Goal: Task Accomplishment & Management: Use online tool/utility

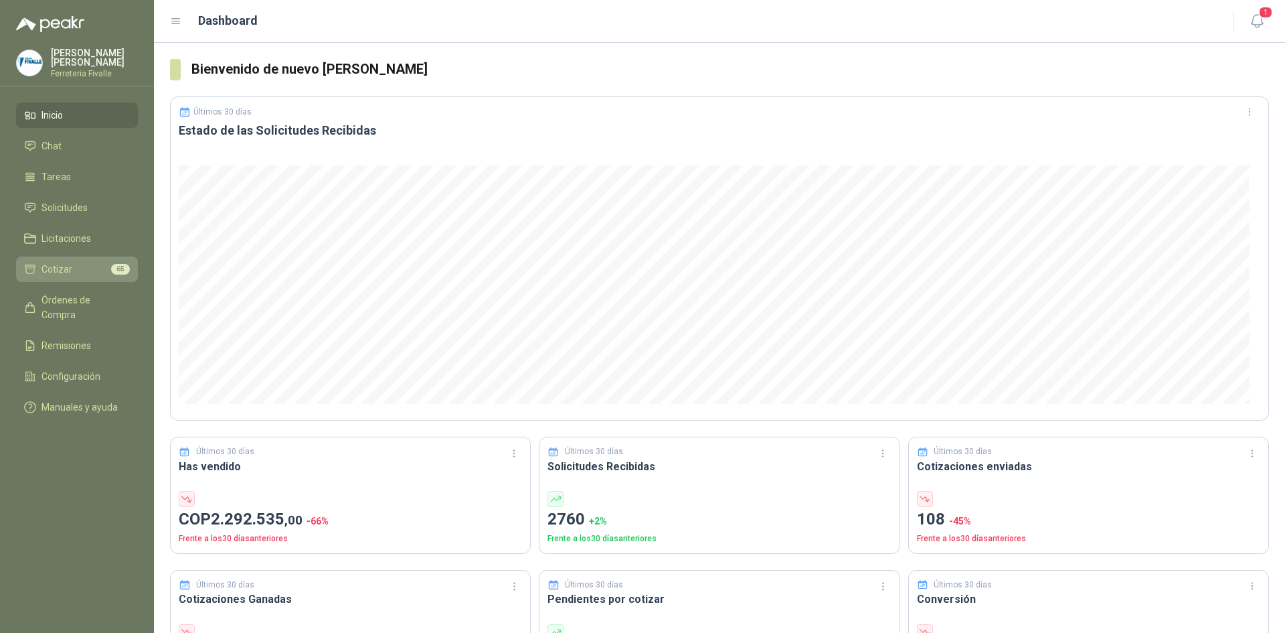
click at [80, 276] on li "Cotizar 65" at bounding box center [77, 269] width 106 height 15
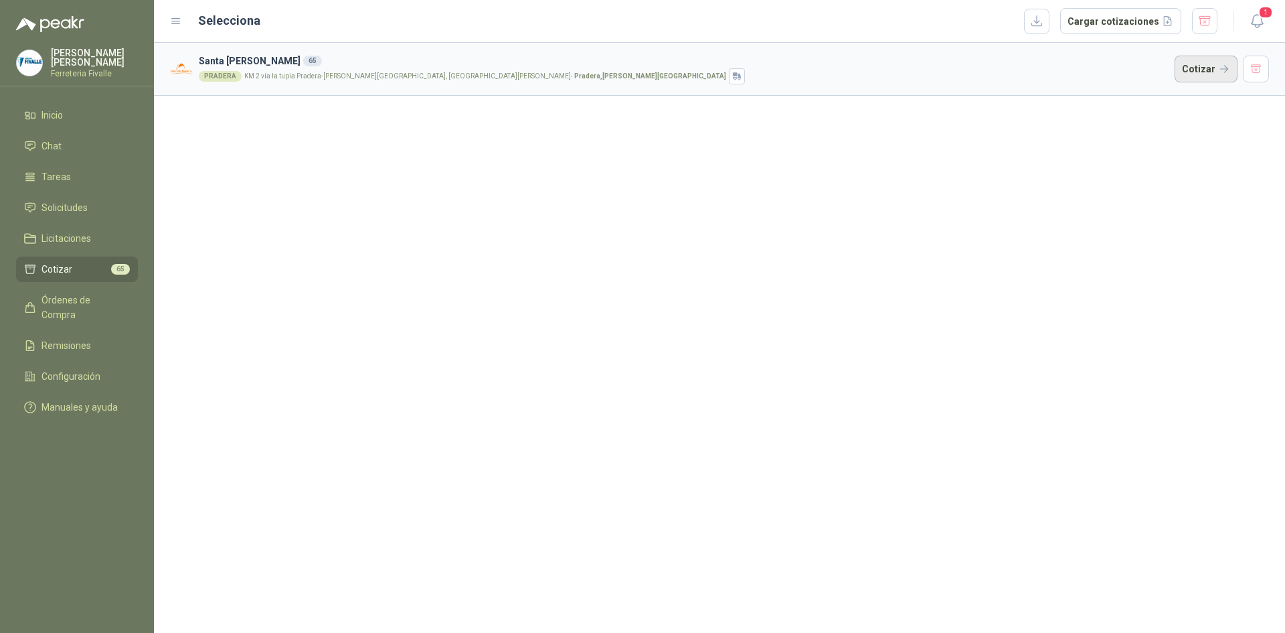
click at [1198, 58] on button "Cotizar" at bounding box center [1206, 69] width 63 height 27
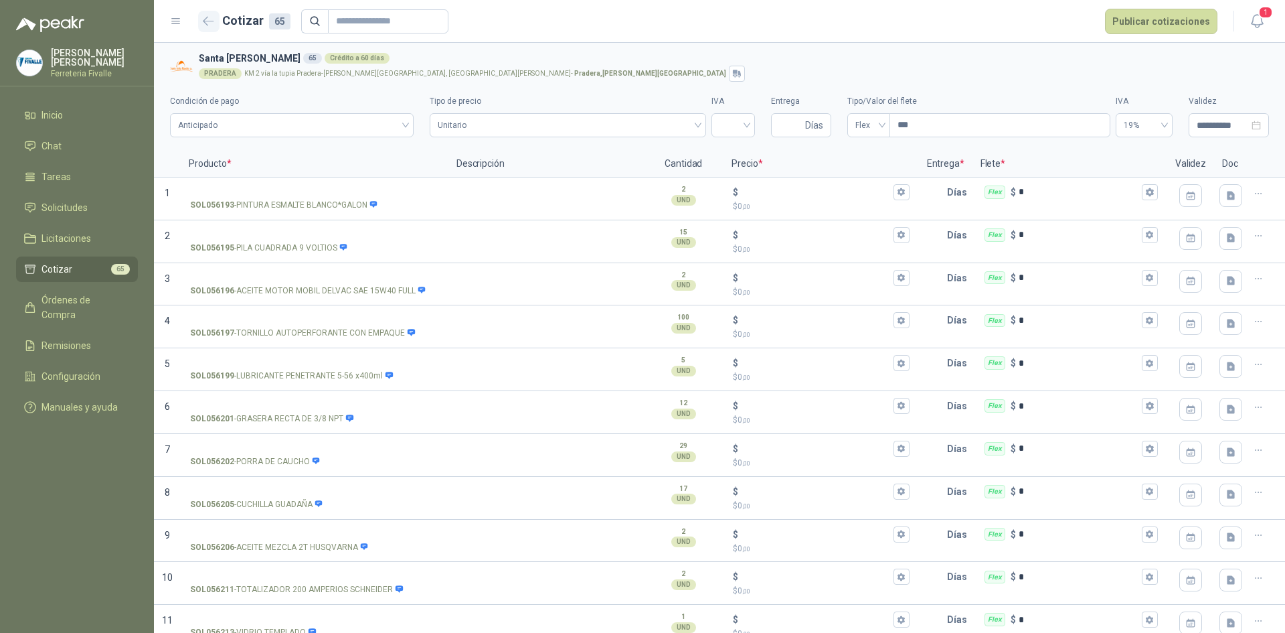
click at [218, 19] on button "button" at bounding box center [208, 21] width 21 height 21
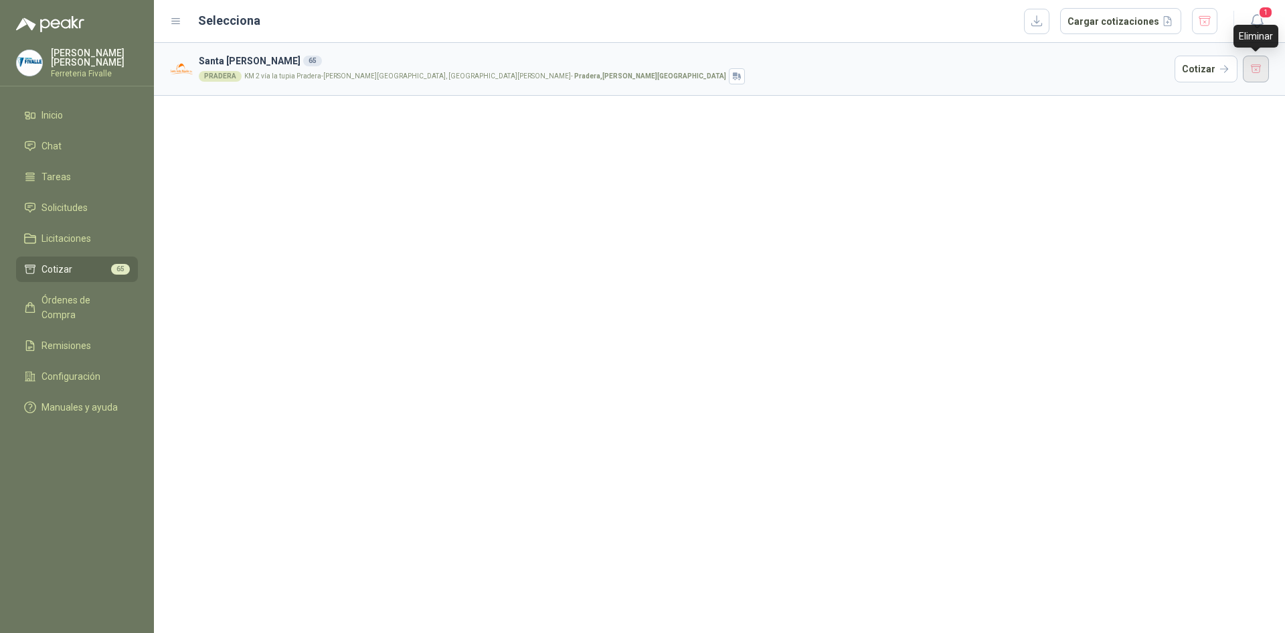
click at [1252, 68] on button "button" at bounding box center [1256, 69] width 27 height 27
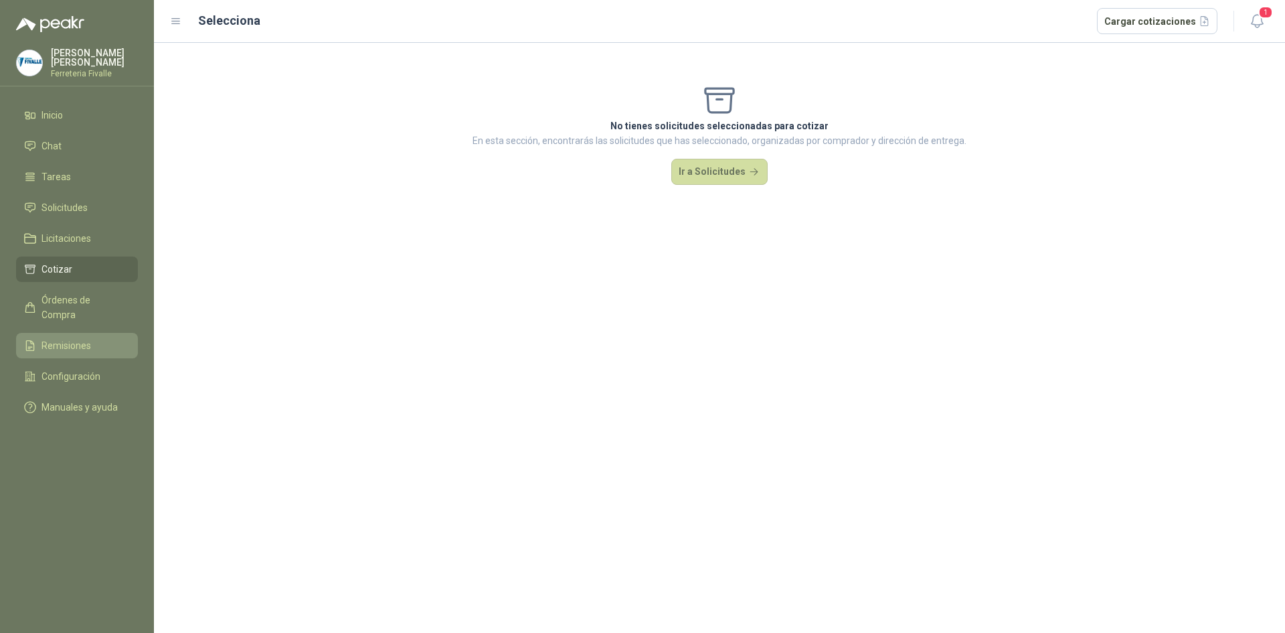
click at [74, 339] on span "Remisiones" at bounding box center [67, 345] width 50 height 15
click at [75, 340] on span "Remisiones" at bounding box center [67, 345] width 50 height 15
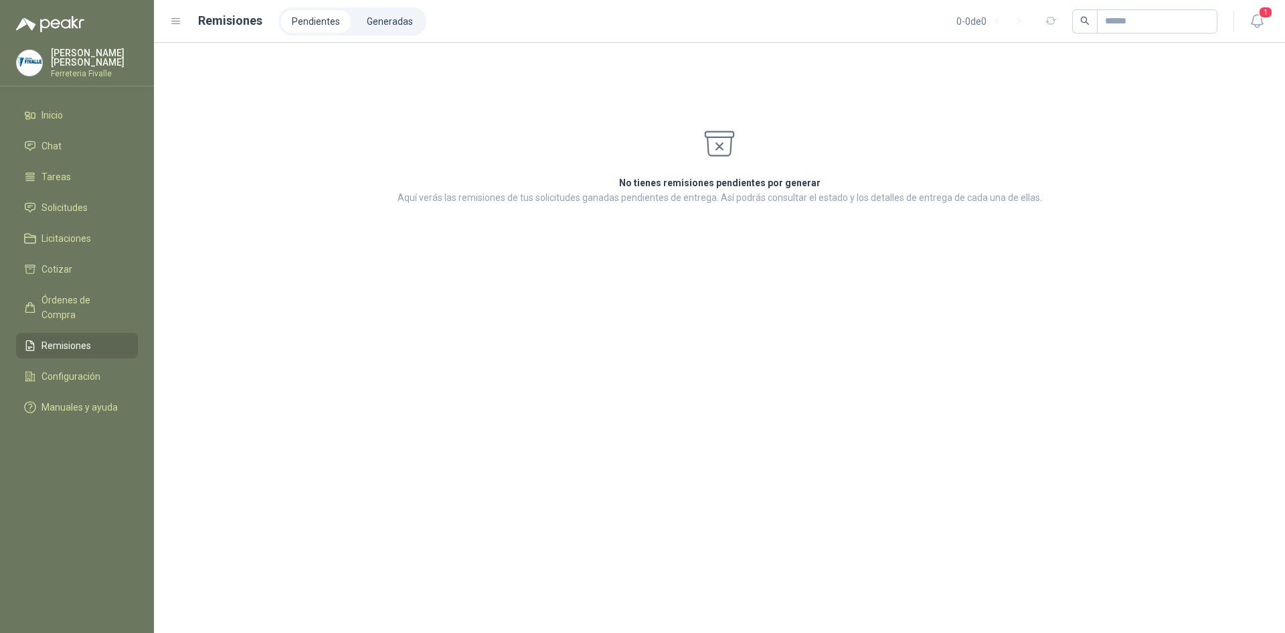
click at [306, 25] on li "Pendientes" at bounding box center [316, 21] width 70 height 23
click at [371, 26] on li "Generadas" at bounding box center [390, 21] width 68 height 23
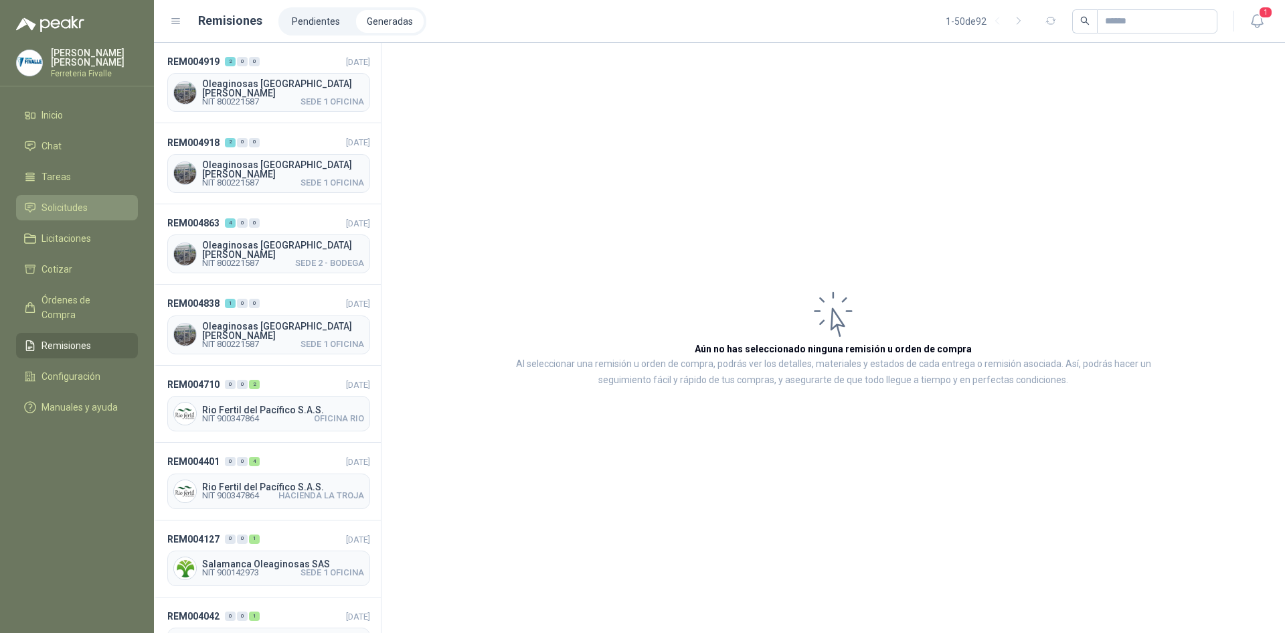
click at [80, 215] on span "Solicitudes" at bounding box center [65, 207] width 46 height 15
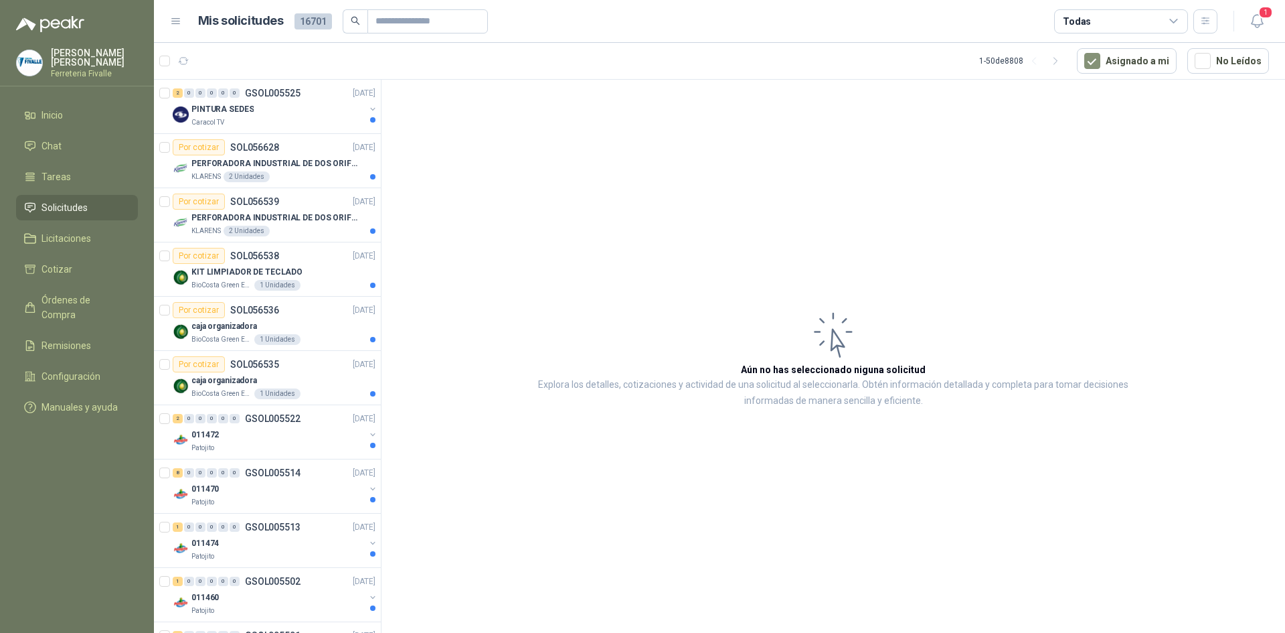
click at [971, 291] on article "Aún no has seleccionado niguna solicitud Explora los detalles, cotizaciones y a…" at bounding box center [834, 359] width 904 height 558
click at [318, 120] on div "Caracol TV" at bounding box center [277, 122] width 173 height 11
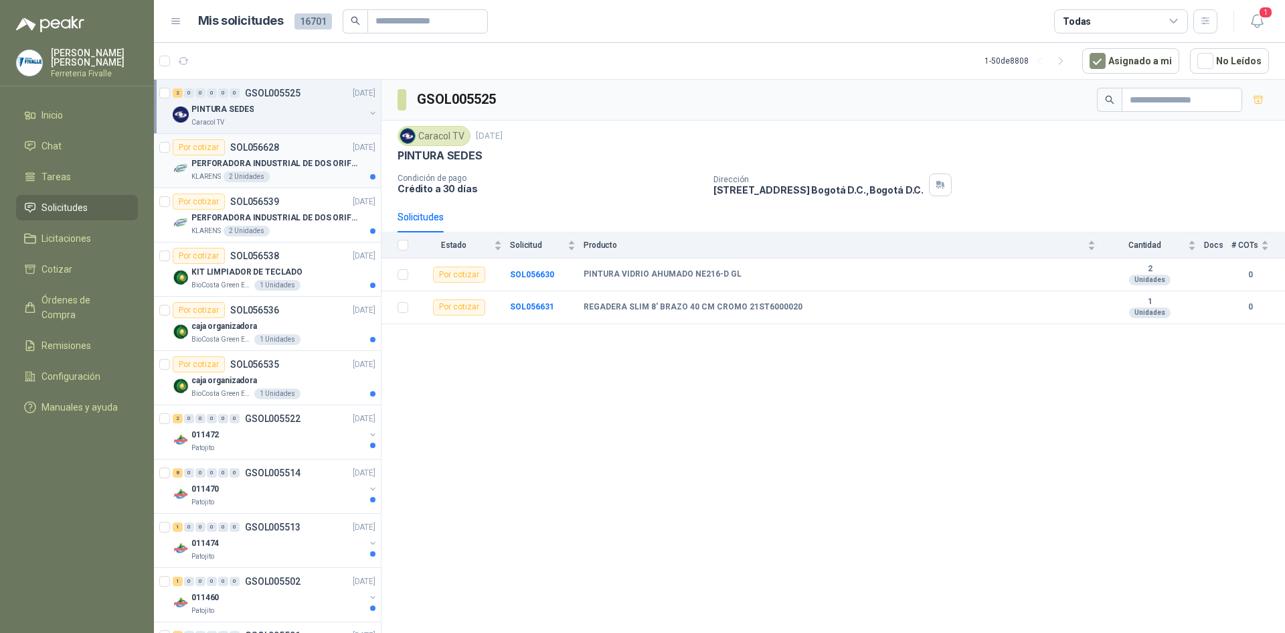
click at [305, 163] on p "PERFORADORA INDUSTRIAL DE DOS ORIFICIOS" at bounding box center [274, 163] width 167 height 13
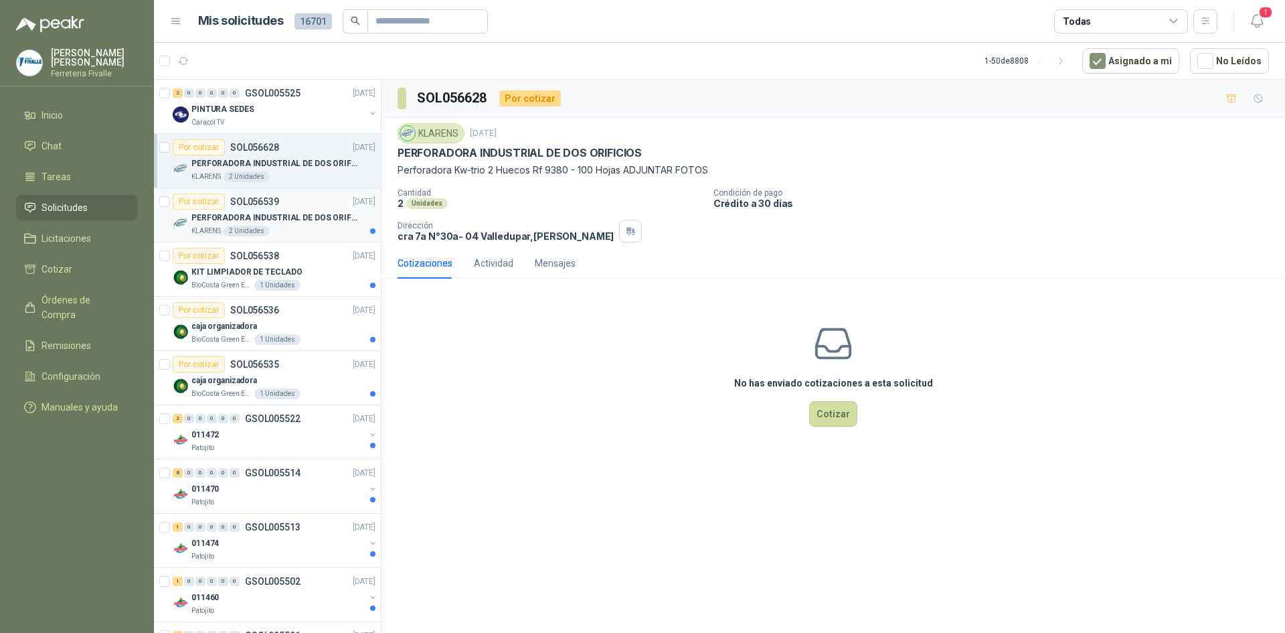
click at [320, 214] on p "PERFORADORA INDUSTRIAL DE DOS ORIFICIOS" at bounding box center [274, 218] width 167 height 13
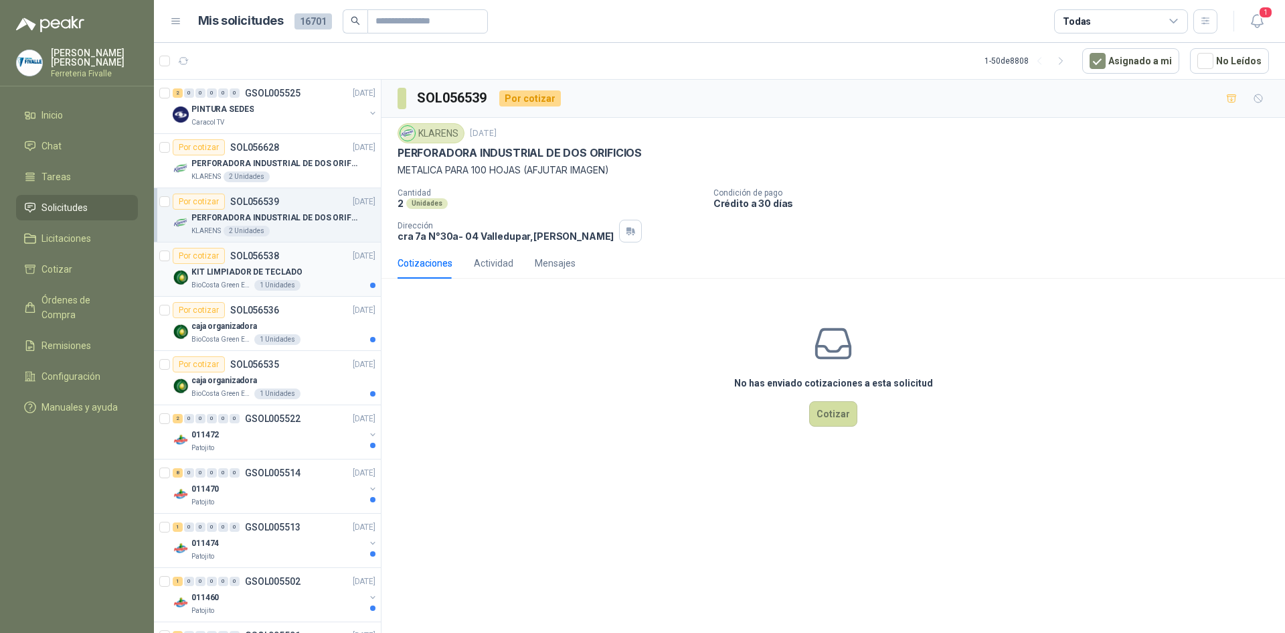
click at [321, 268] on div "KIT LIMPIADOR DE TECLADO" at bounding box center [283, 272] width 184 height 16
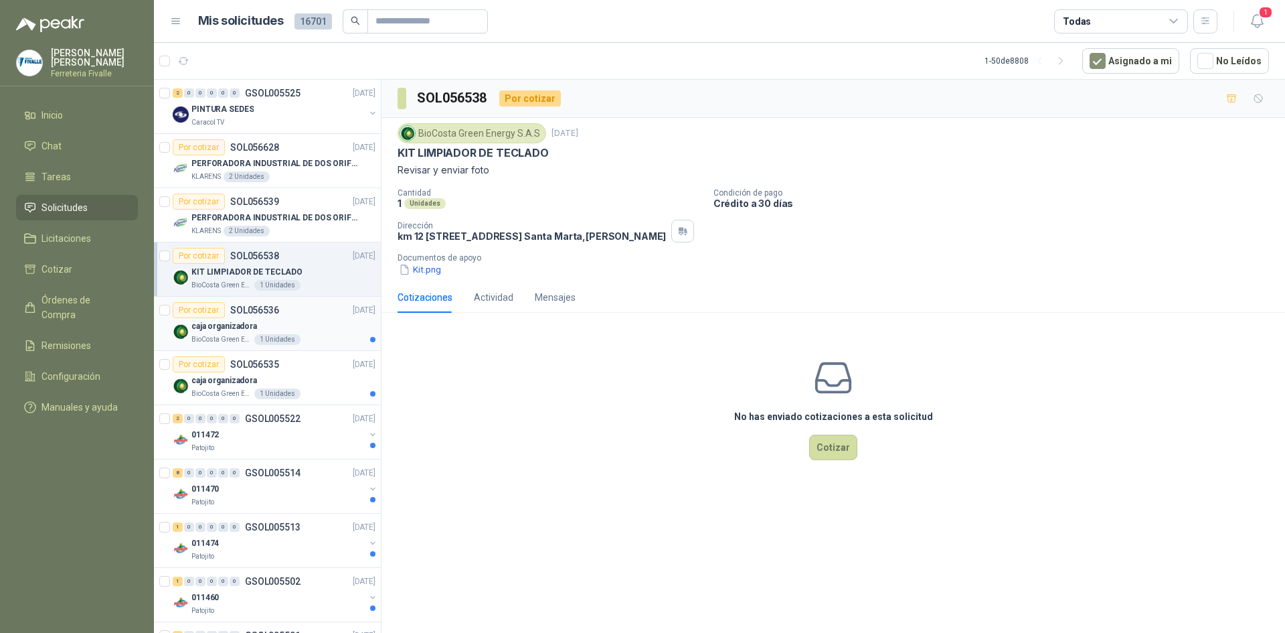
click at [323, 341] on div "BioCosta Green Energy S.A.S 1 Unidades" at bounding box center [283, 339] width 184 height 11
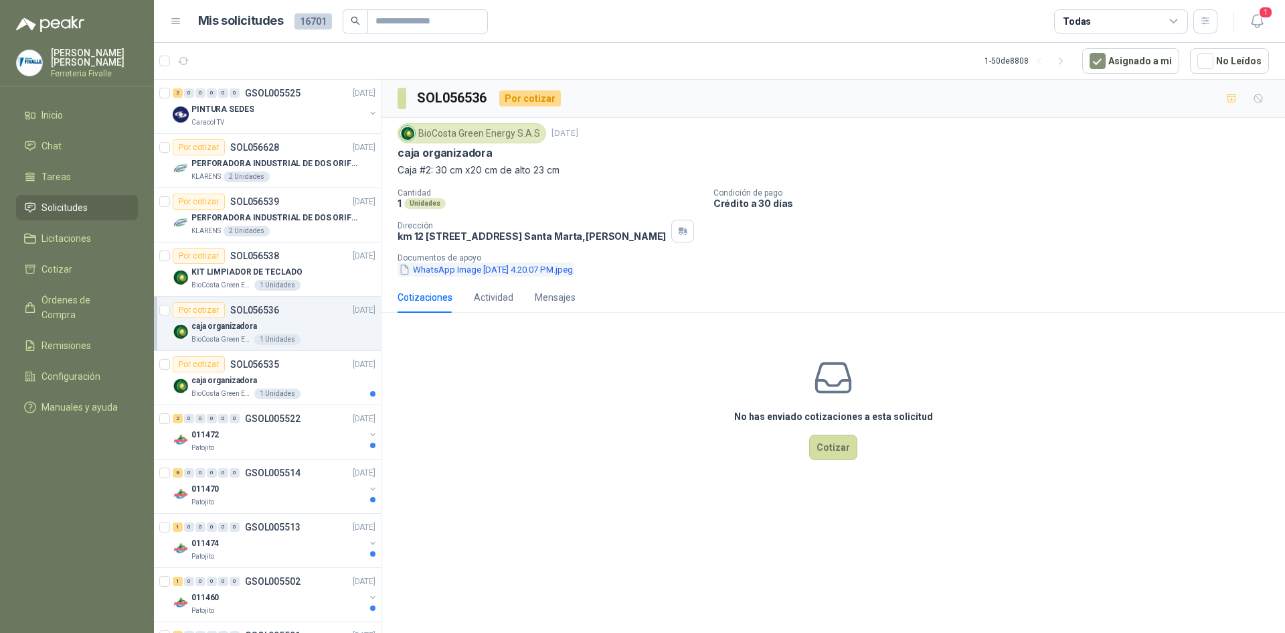
click at [483, 276] on button "WhatsApp Image [DATE] 4.20.07 PM.jpeg" at bounding box center [486, 269] width 177 height 14
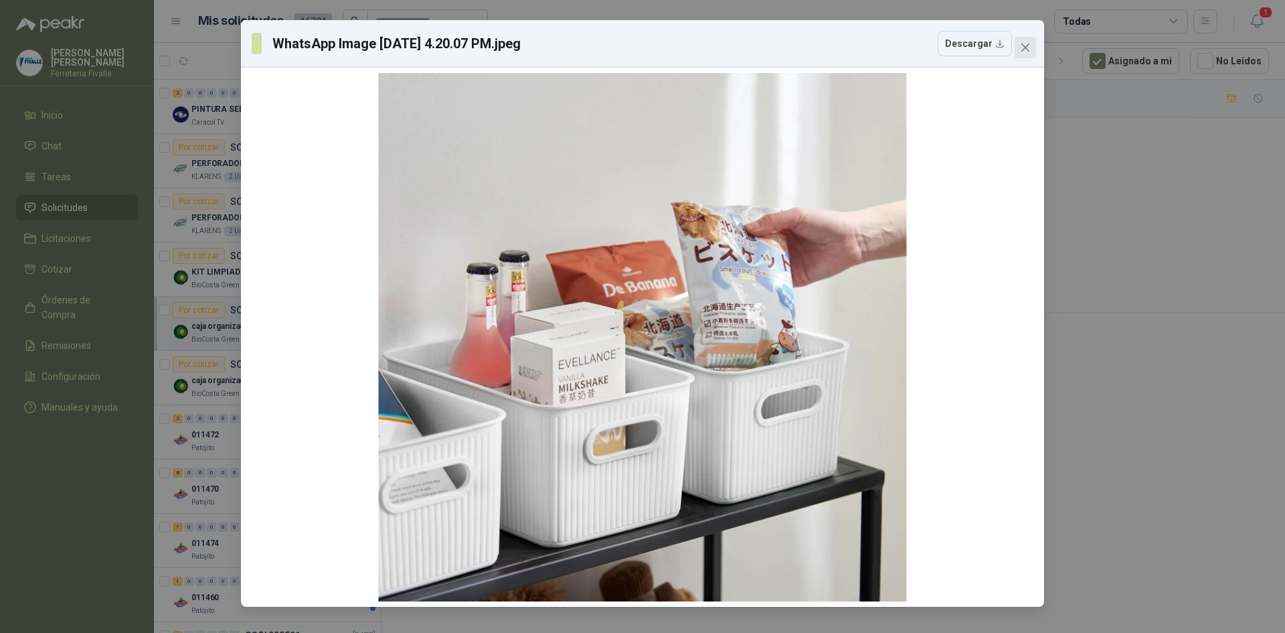
click at [1025, 44] on icon "close" at bounding box center [1025, 47] width 11 height 11
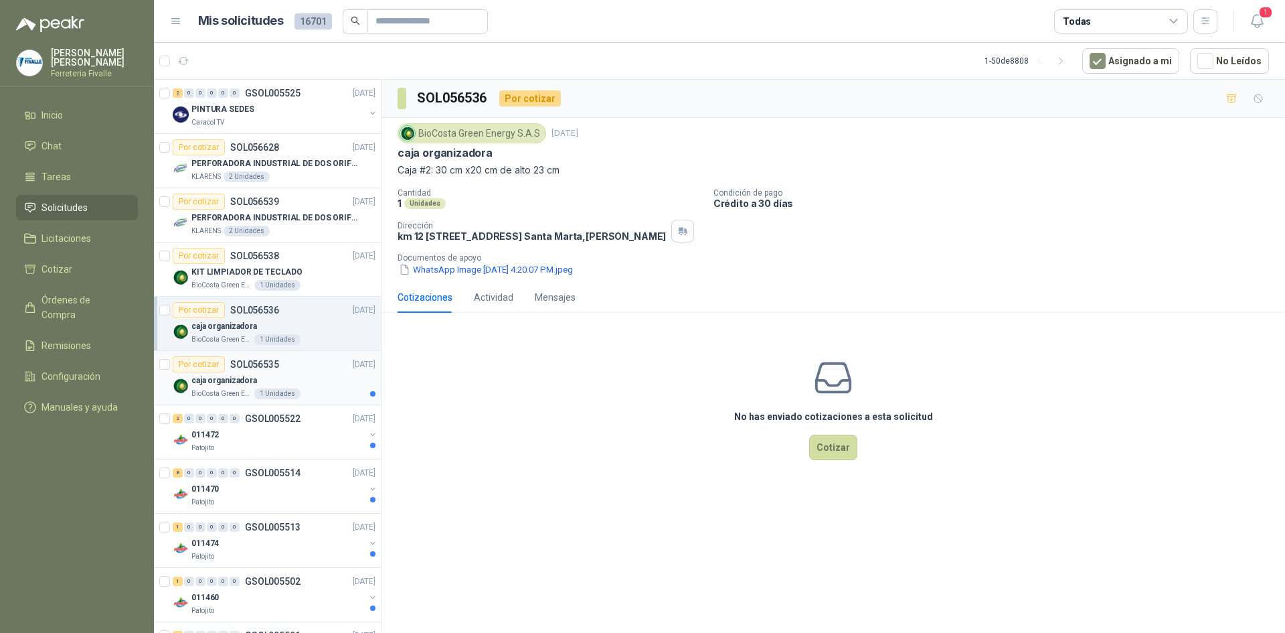
click at [321, 386] on div "caja organizadora" at bounding box center [283, 380] width 184 height 16
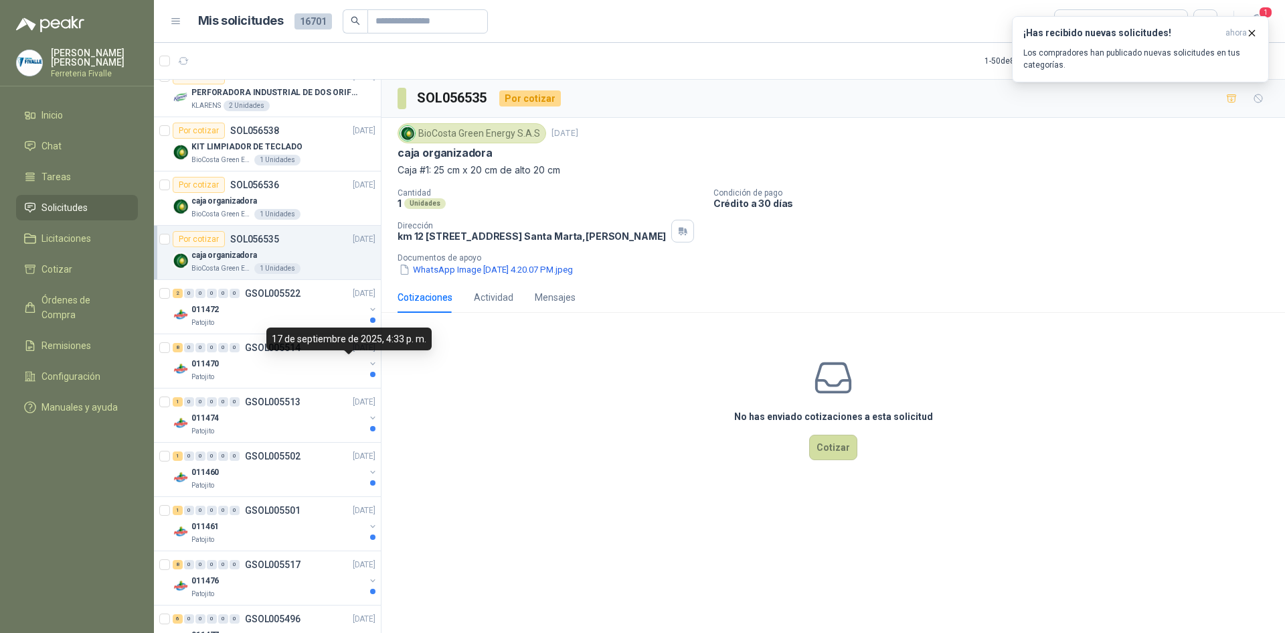
scroll to position [134, 0]
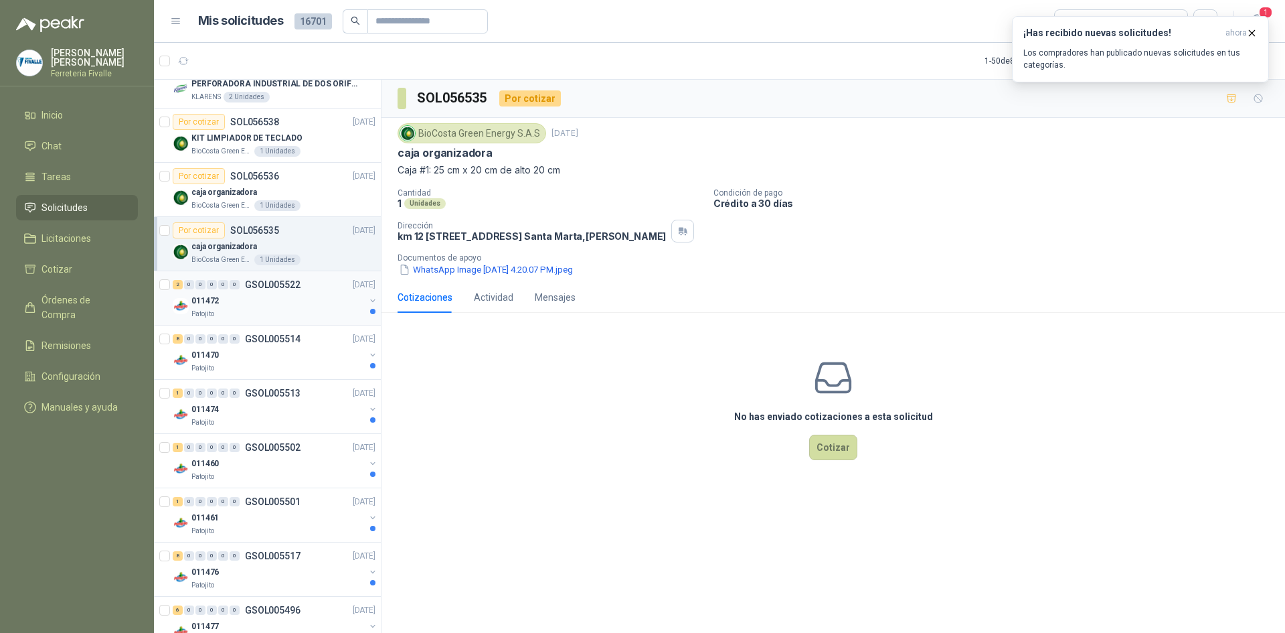
click at [319, 314] on div "Patojito" at bounding box center [277, 314] width 173 height 11
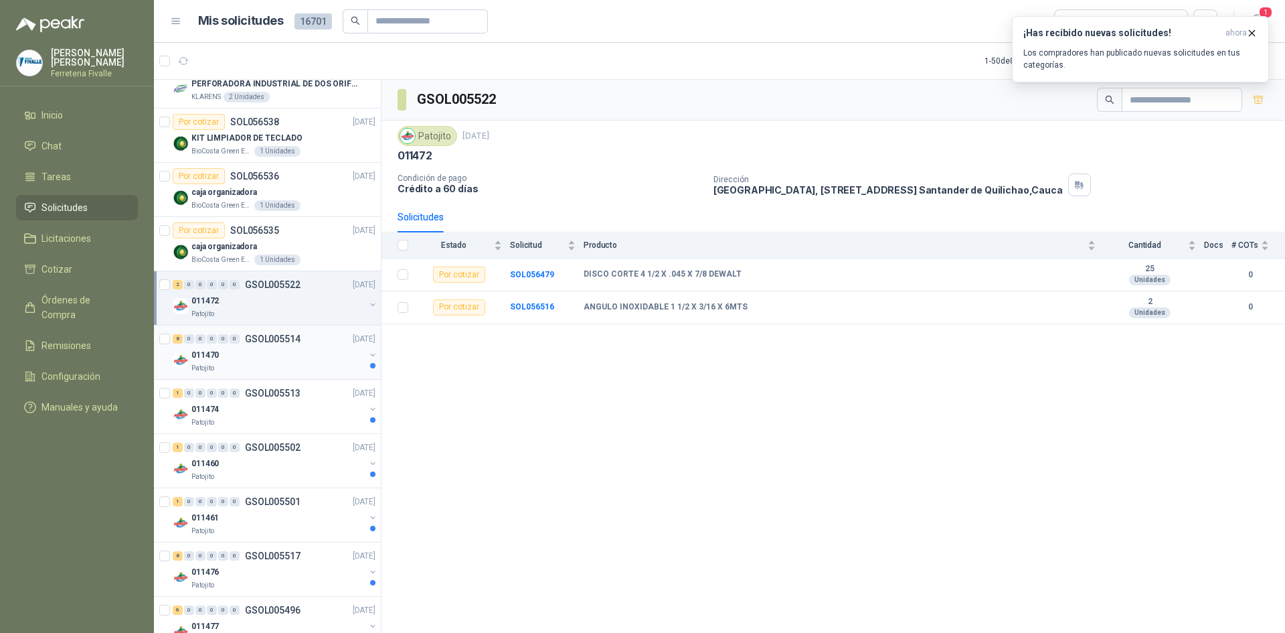
click at [288, 363] on div "Patojito" at bounding box center [277, 368] width 173 height 11
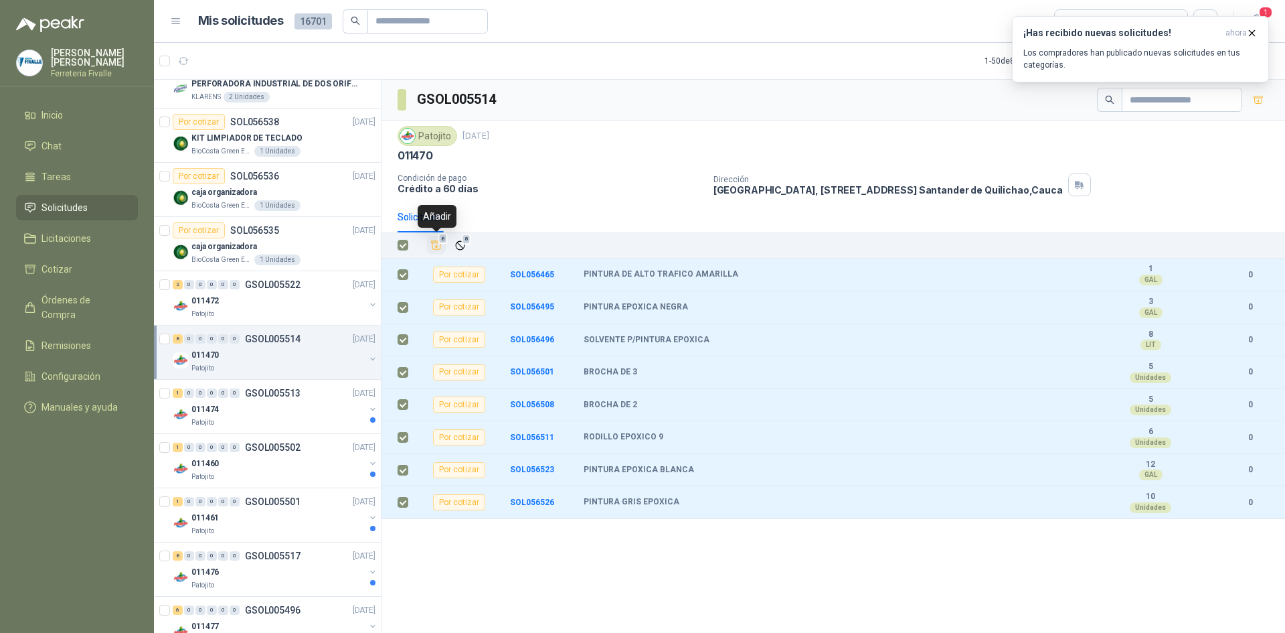
click at [439, 242] on span "8" at bounding box center [442, 239] width 9 height 11
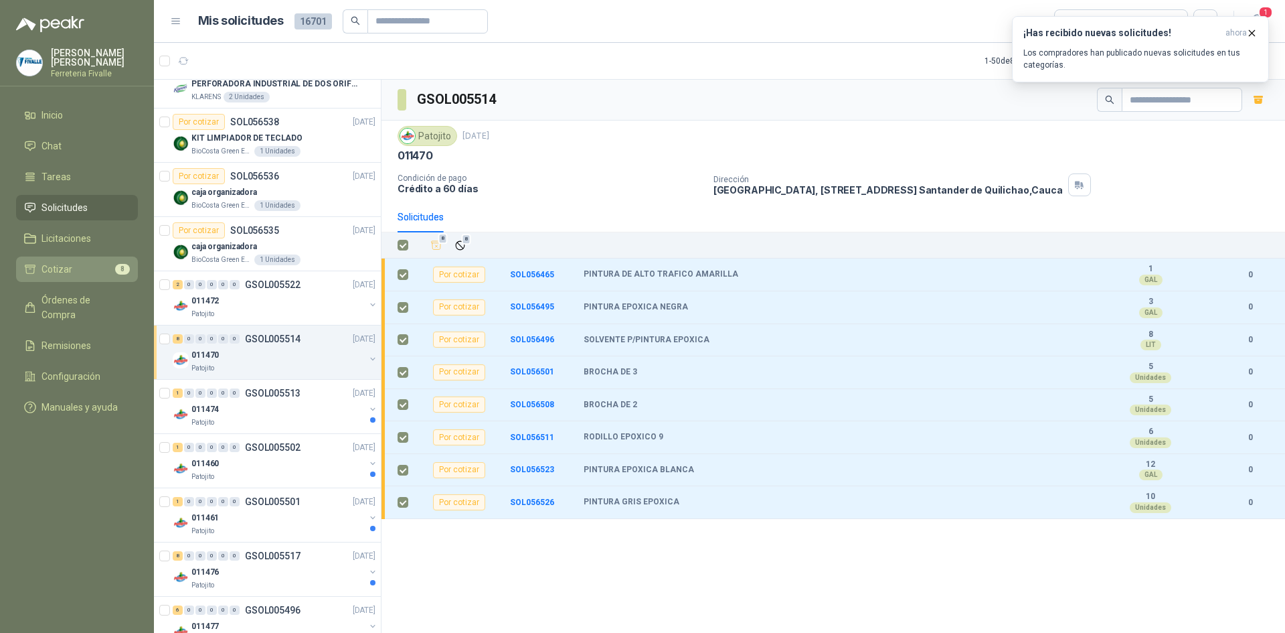
click at [74, 274] on li "Cotizar 8" at bounding box center [77, 269] width 106 height 15
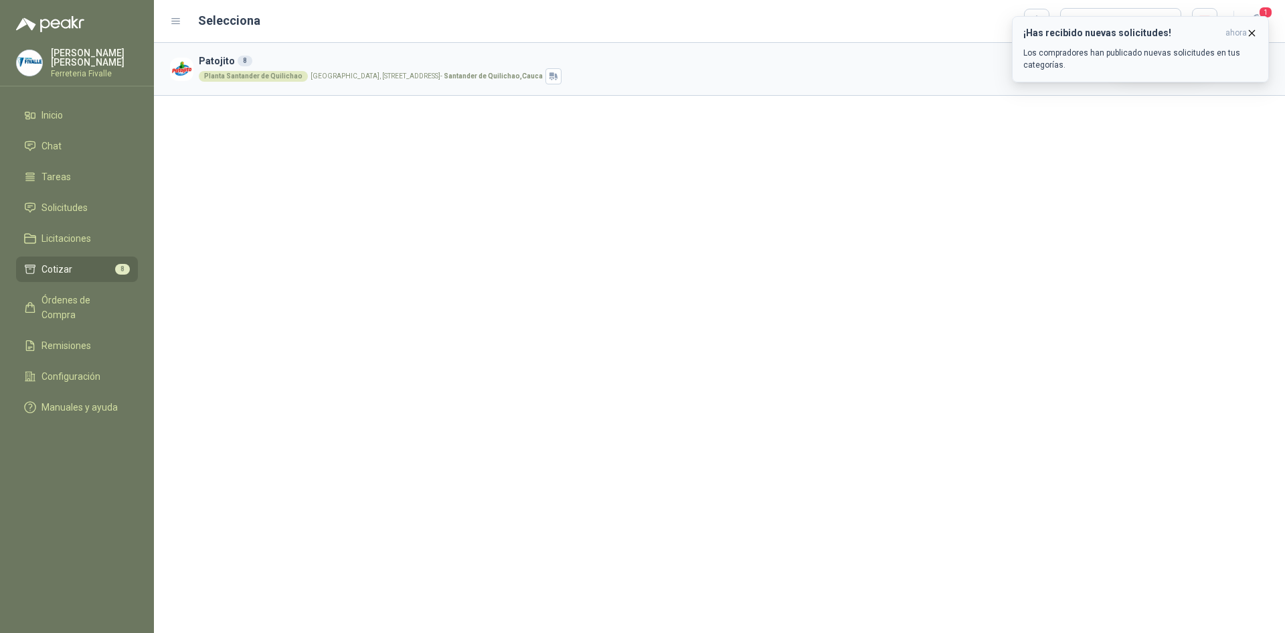
click at [1252, 34] on icon "button" at bounding box center [1251, 32] width 11 height 11
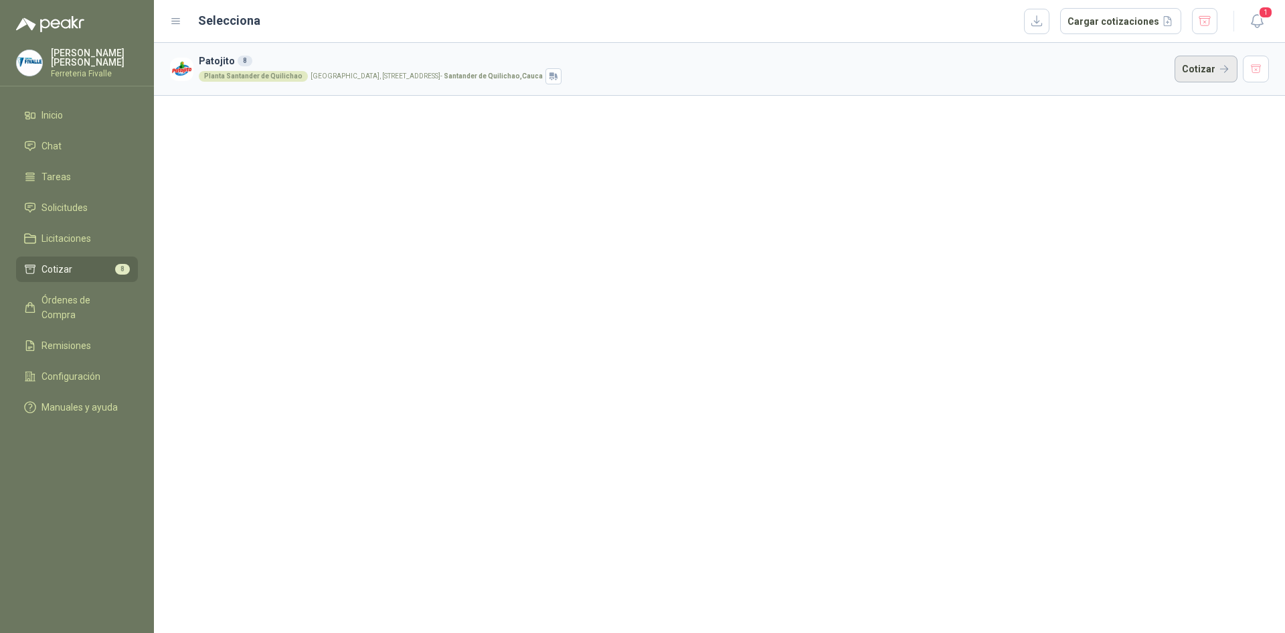
click at [1198, 60] on button "Cotizar" at bounding box center [1206, 69] width 63 height 27
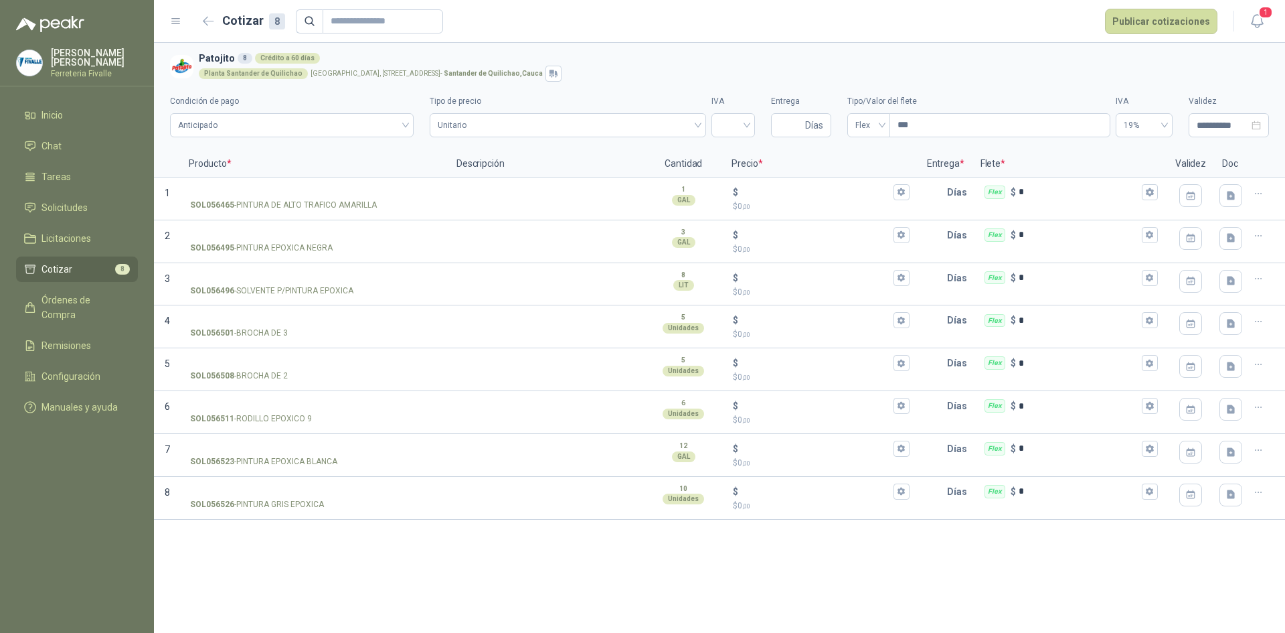
click at [940, 560] on div "**********" at bounding box center [719, 338] width 1131 height 590
click at [216, 20] on button "button" at bounding box center [208, 21] width 21 height 21
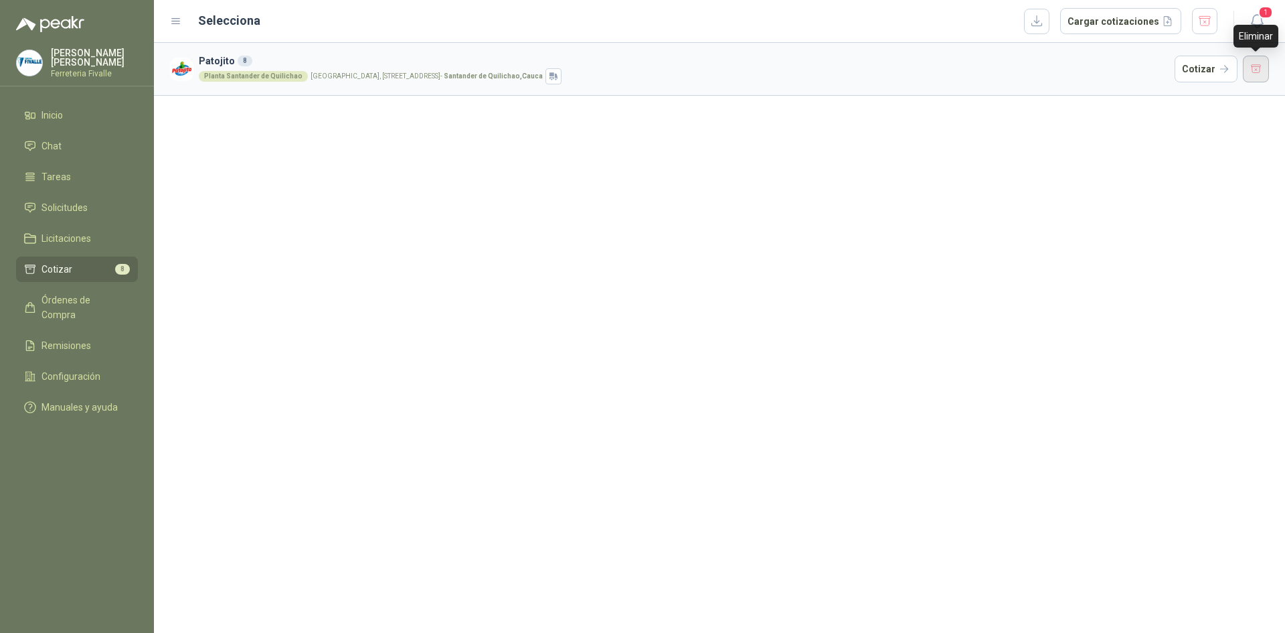
click at [1252, 71] on button "button" at bounding box center [1256, 69] width 27 height 27
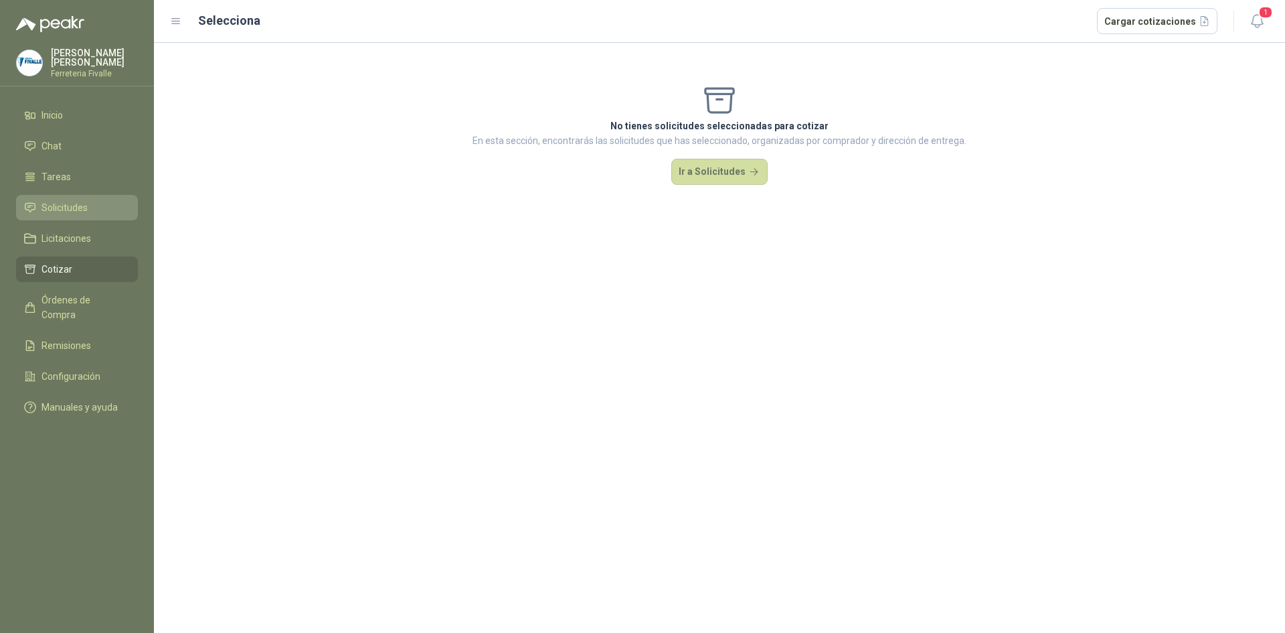
click at [72, 213] on span "Solicitudes" at bounding box center [65, 207] width 46 height 15
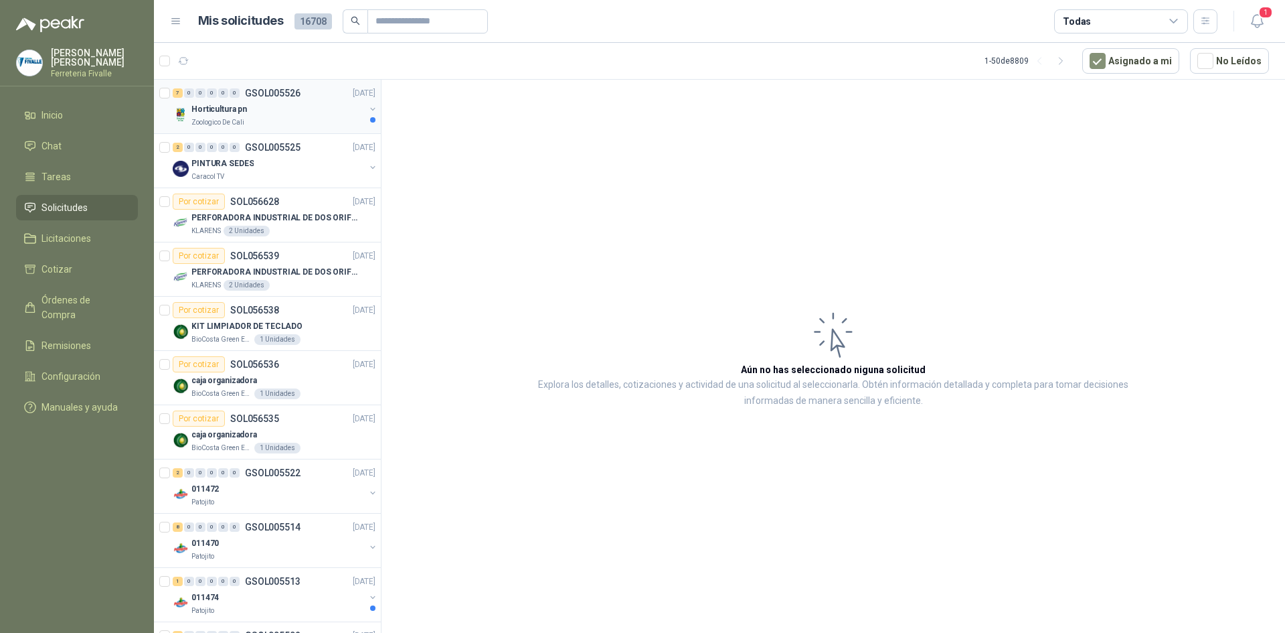
click at [341, 120] on div "Zoologico De Cali" at bounding box center [277, 122] width 173 height 11
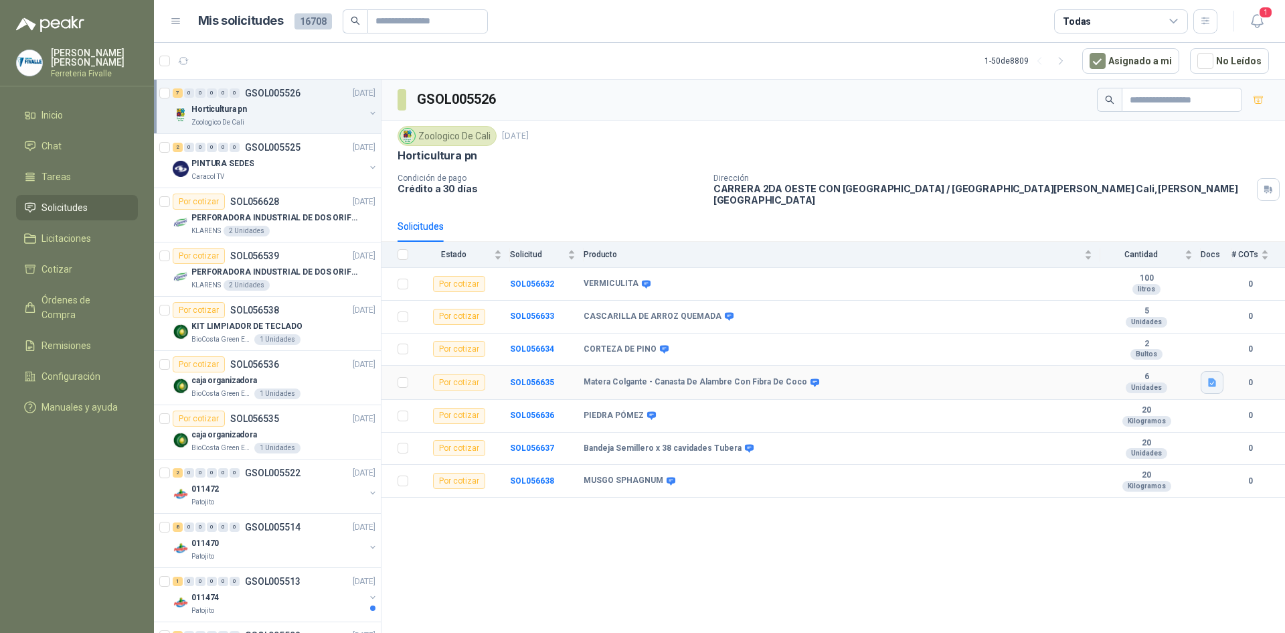
click at [1216, 378] on icon "button" at bounding box center [1212, 382] width 8 height 9
click at [1193, 343] on button "mater coc.png" at bounding box center [1178, 343] width 74 height 14
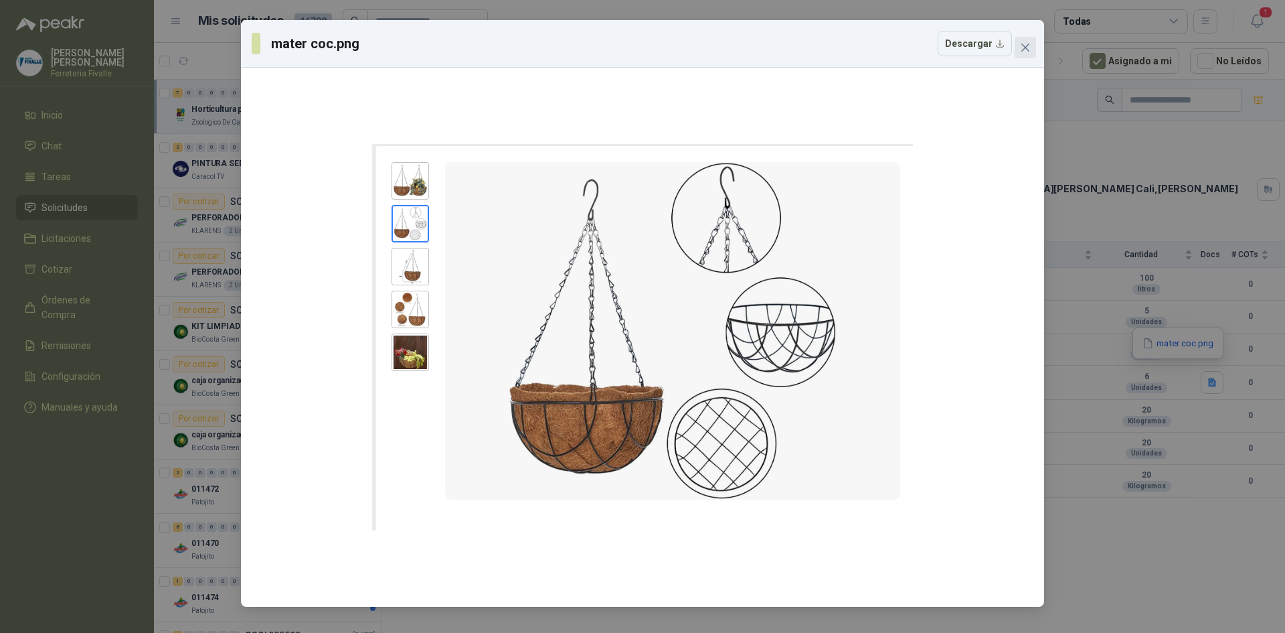
click at [1026, 52] on icon "close" at bounding box center [1025, 47] width 11 height 11
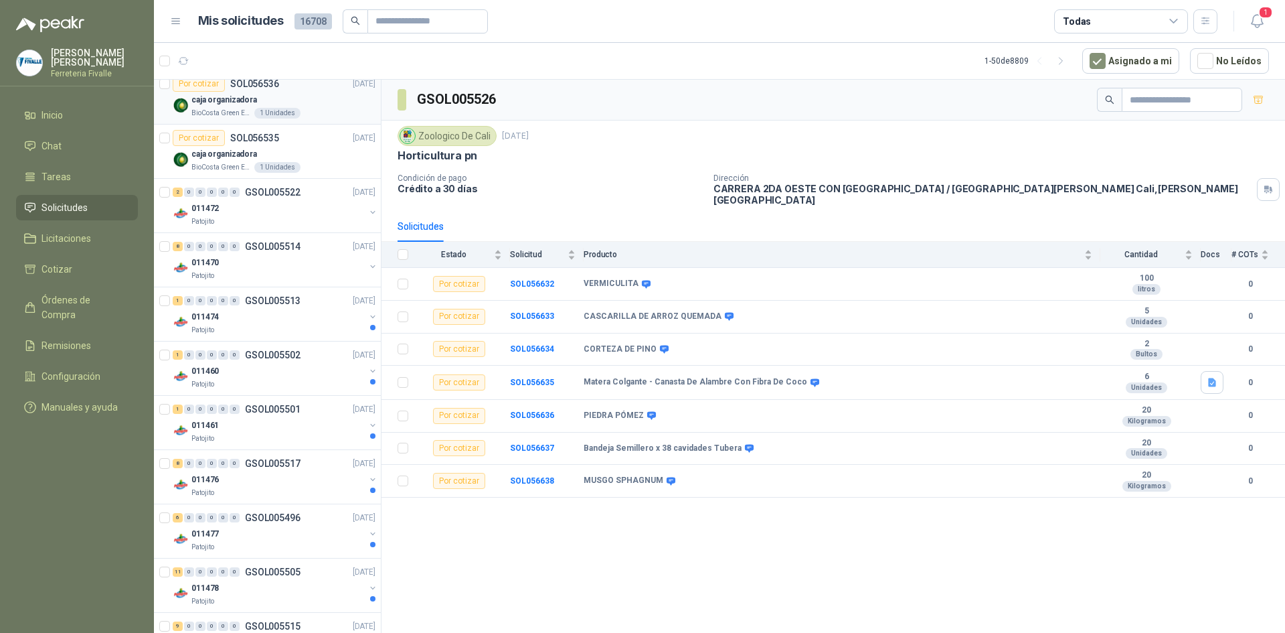
scroll to position [335, 0]
click at [324, 272] on div "Patojito" at bounding box center [277, 275] width 173 height 11
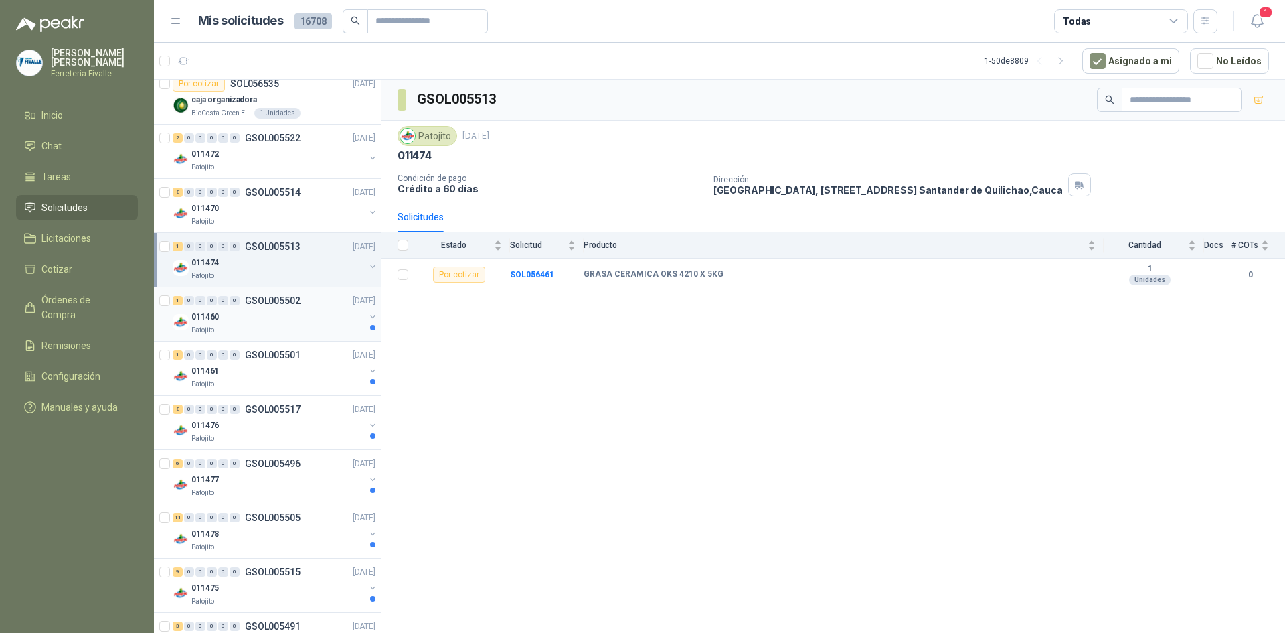
click at [321, 338] on div "1 0 0 0 0 0 GSOL005502 [DATE] 011460 Patojito" at bounding box center [267, 314] width 227 height 54
click at [280, 317] on div "011460" at bounding box center [277, 317] width 173 height 16
click at [298, 359] on p "GSOL005501" at bounding box center [273, 354] width 56 height 9
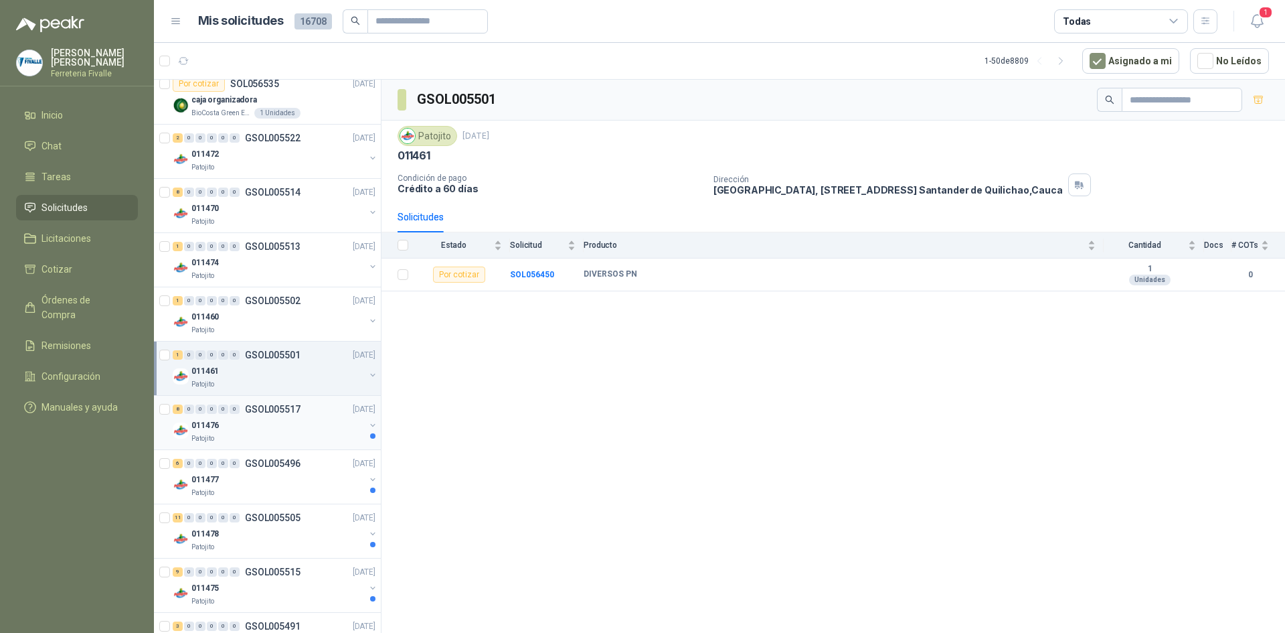
click at [301, 432] on div "011476" at bounding box center [277, 425] width 173 height 16
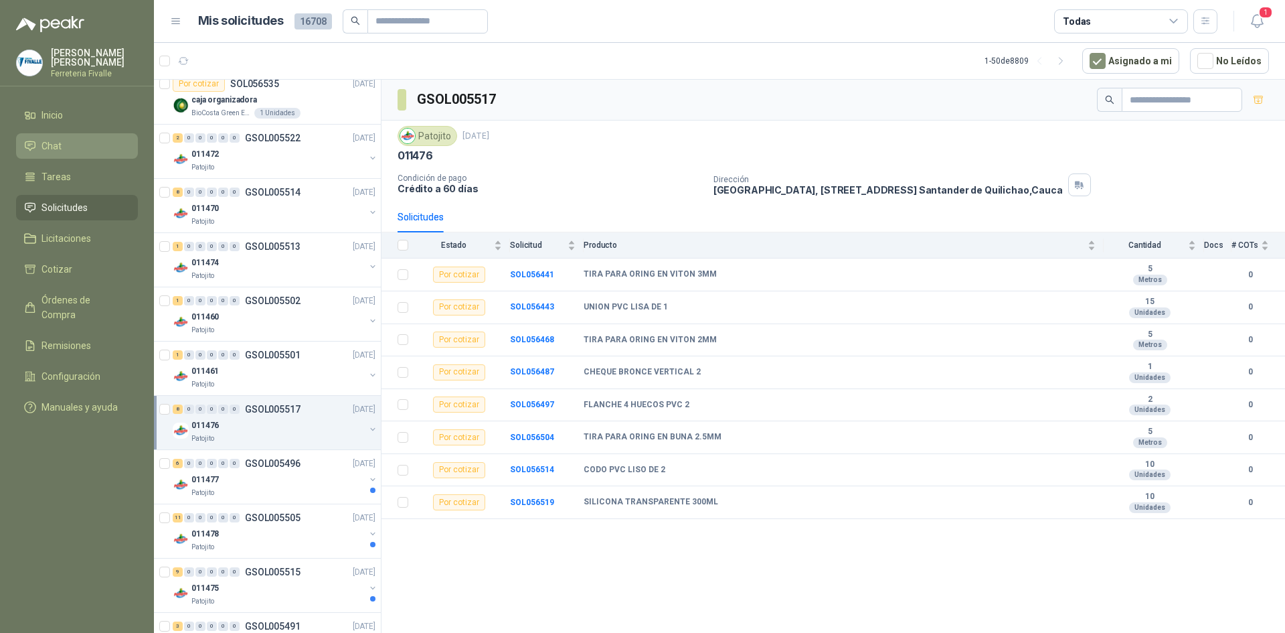
click at [66, 159] on link "Chat" at bounding box center [77, 145] width 122 height 25
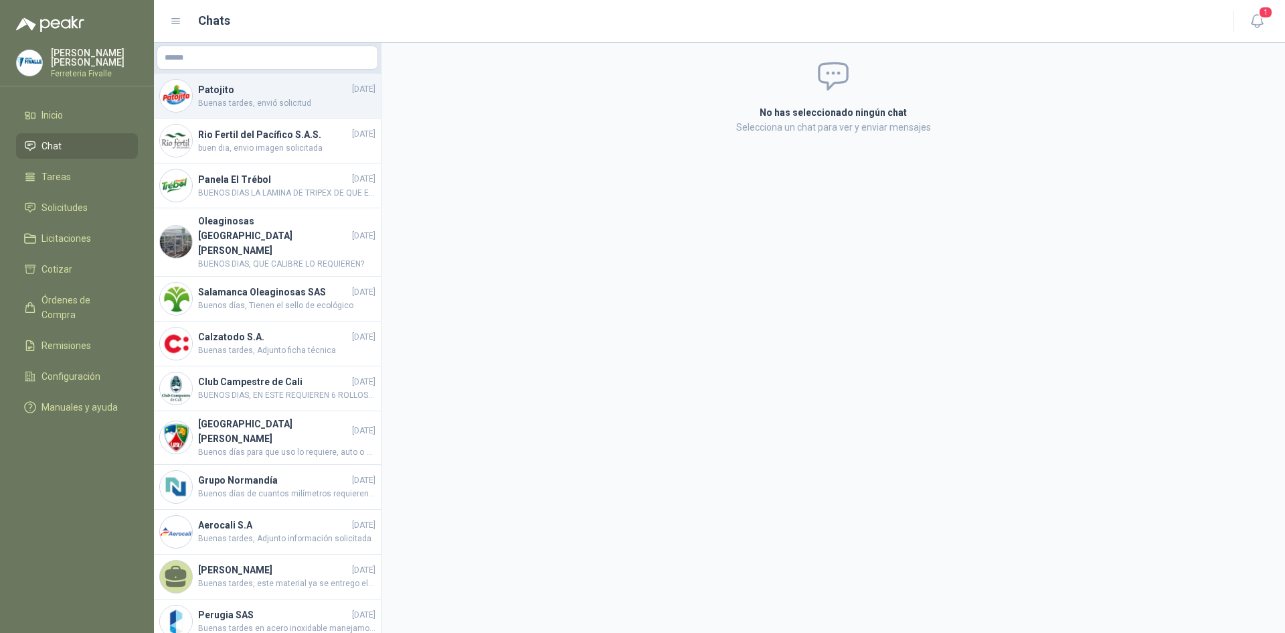
click at [248, 109] on span "Buenas tardes, envió solicitud" at bounding box center [286, 103] width 177 height 13
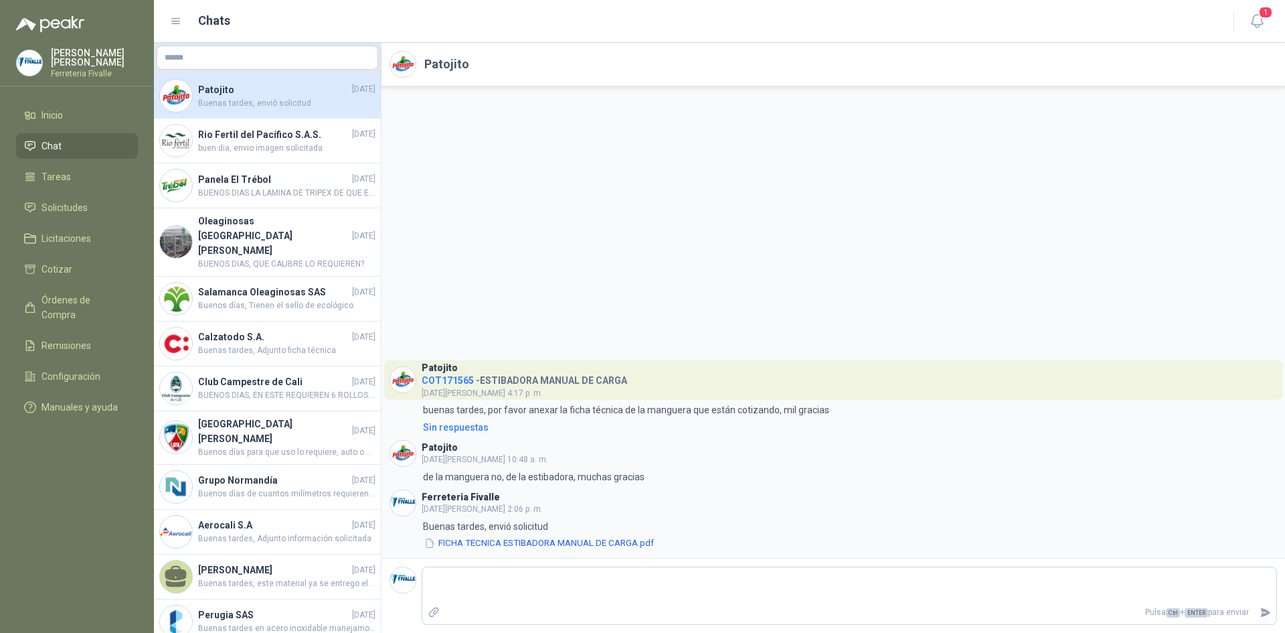
click at [436, 382] on span "COT171565" at bounding box center [448, 380] width 52 height 11
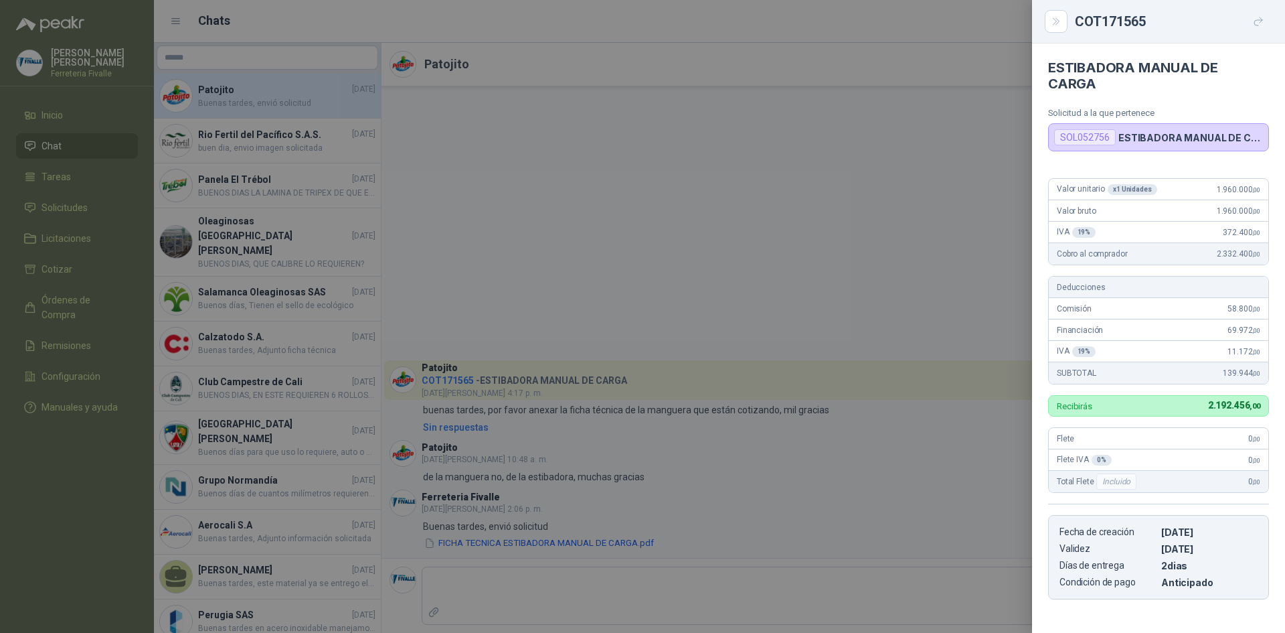
click at [1111, 129] on div "SOL052756" at bounding box center [1085, 137] width 62 height 16
click at [1092, 129] on div "SOL052756" at bounding box center [1085, 137] width 62 height 16
click at [1152, 132] on p "ESTIBADORA MANUAL DE CARGA" at bounding box center [1190, 137] width 145 height 11
click at [1056, 25] on icon "Close" at bounding box center [1056, 21] width 11 height 11
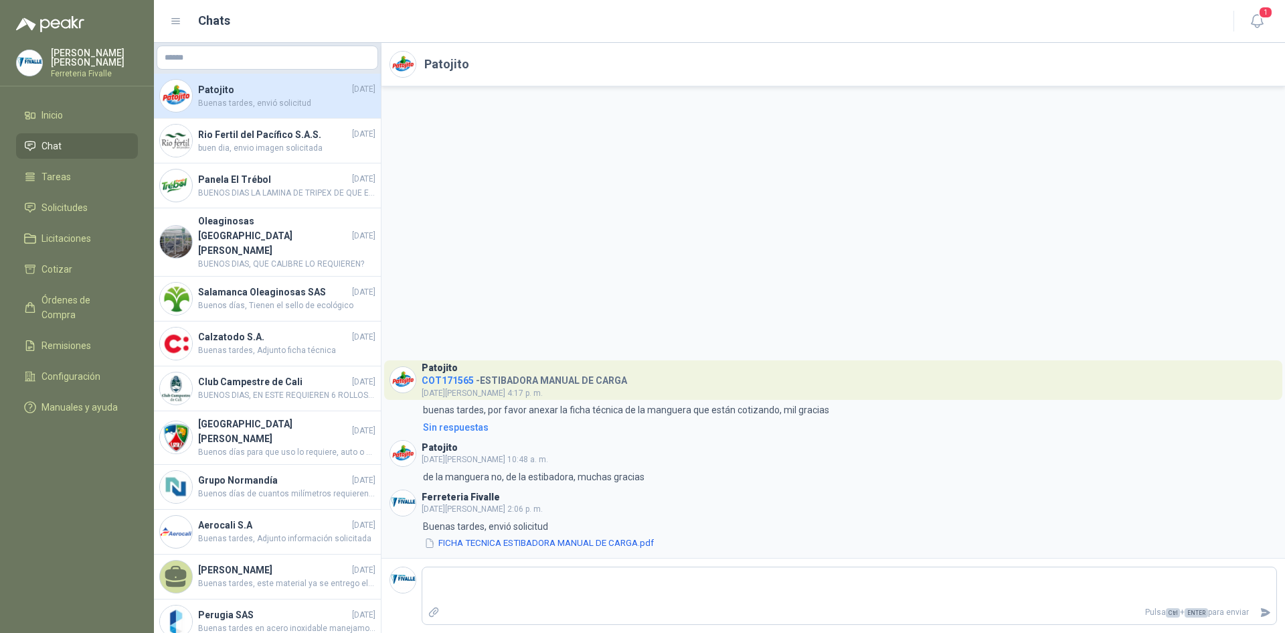
click at [433, 379] on span "COT171565" at bounding box center [448, 380] width 52 height 11
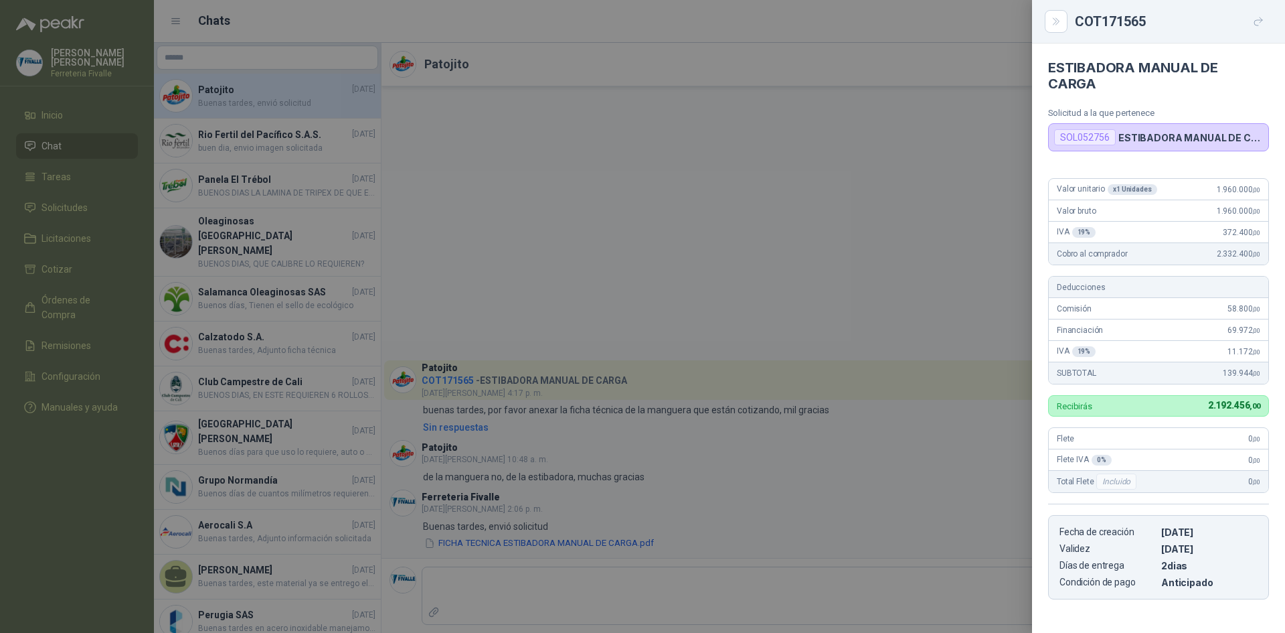
click at [1096, 20] on div "COT171565" at bounding box center [1172, 21] width 194 height 21
click at [1259, 17] on icon "button" at bounding box center [1258, 21] width 11 height 11
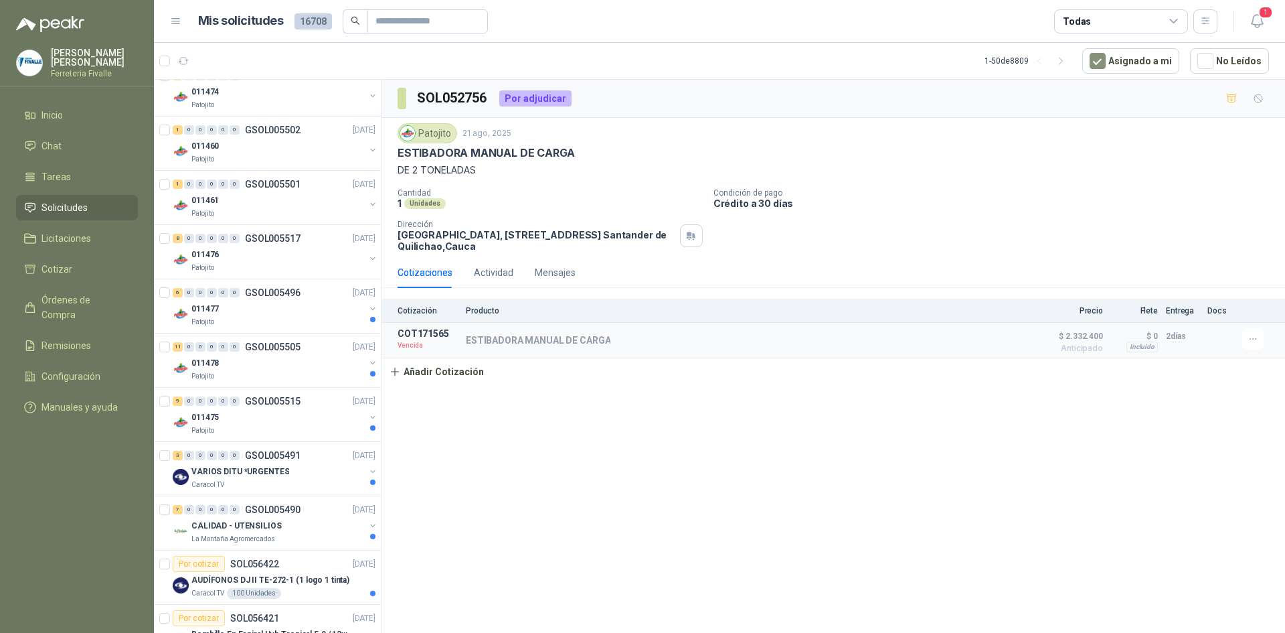
scroll to position [535, 0]
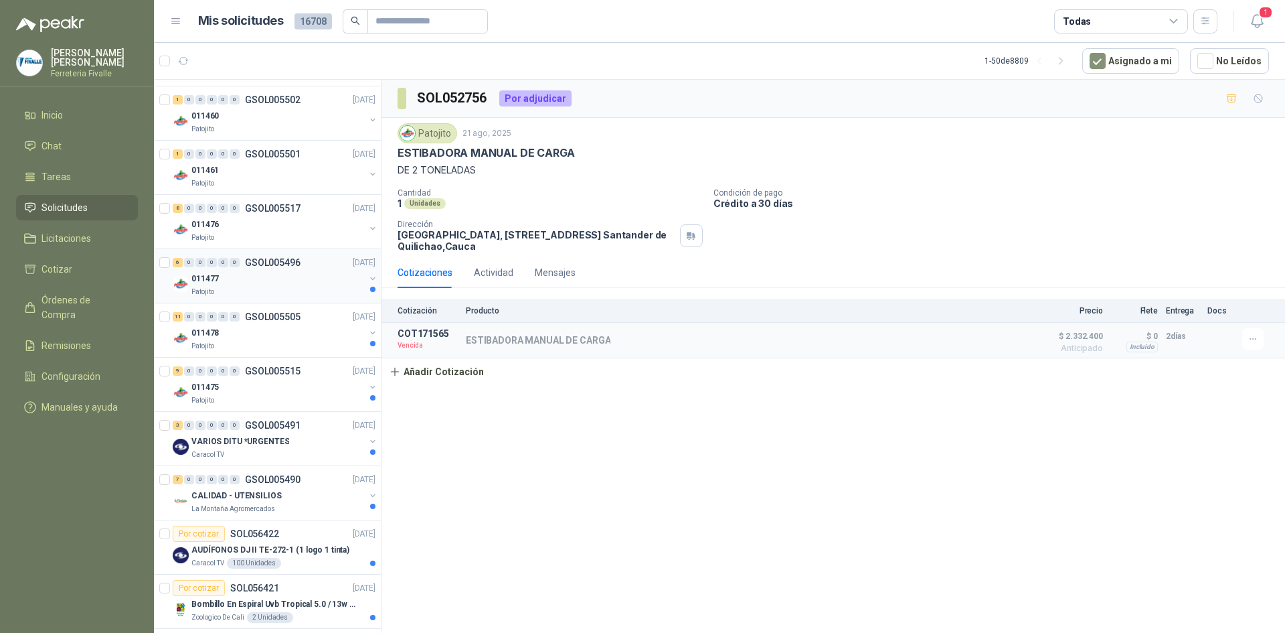
click at [290, 288] on div "Patojito" at bounding box center [277, 291] width 173 height 11
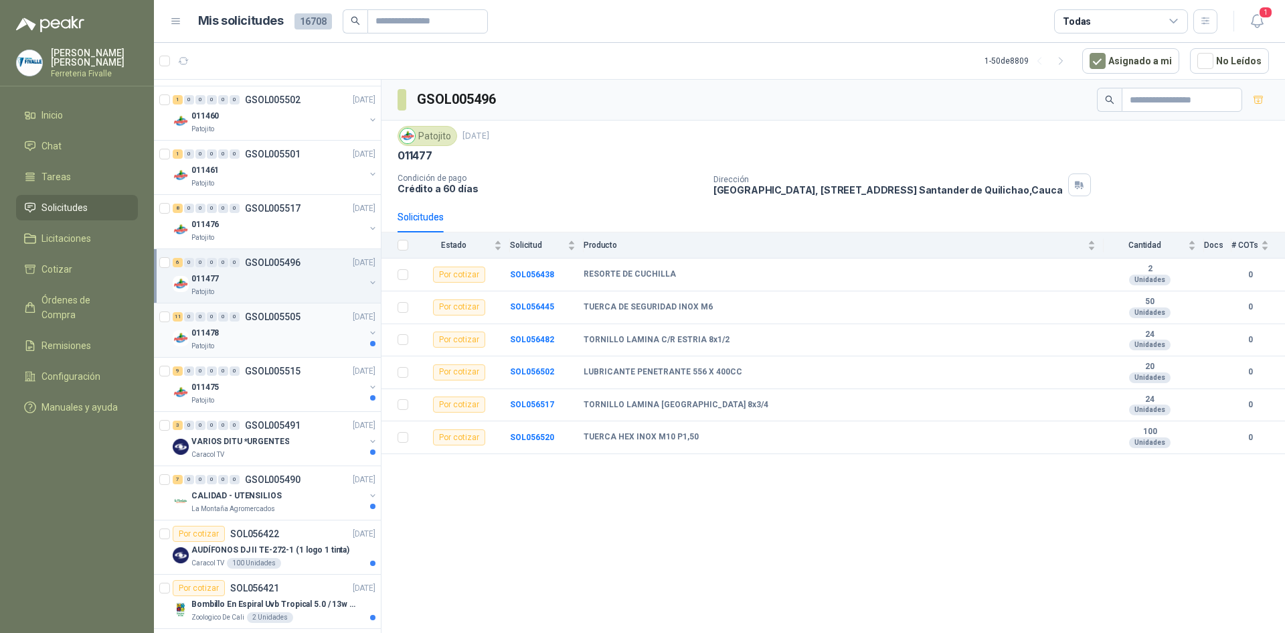
click at [309, 327] on div "011478" at bounding box center [277, 333] width 173 height 16
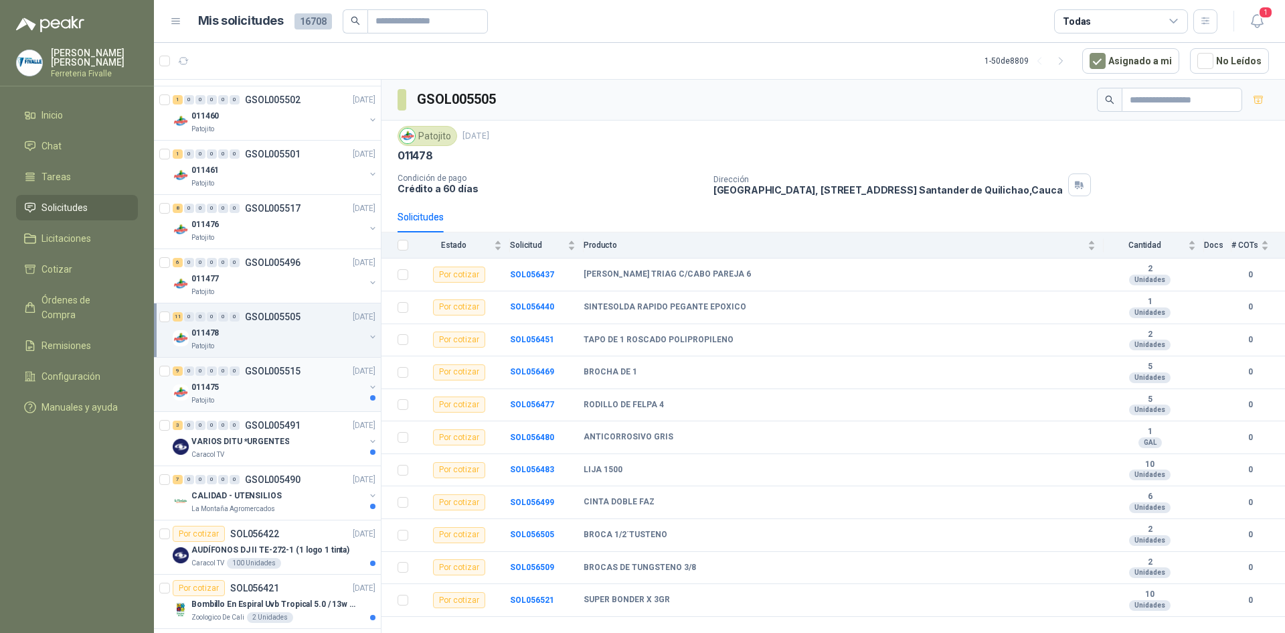
click at [306, 390] on div "011475" at bounding box center [277, 387] width 173 height 16
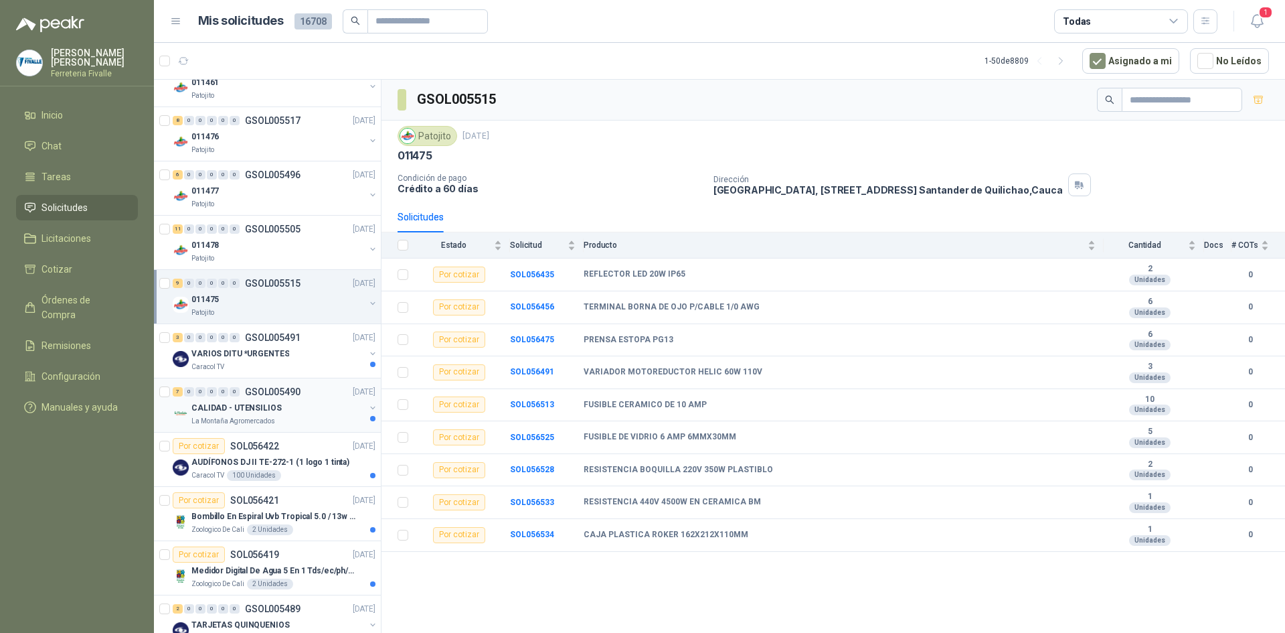
scroll to position [669, 0]
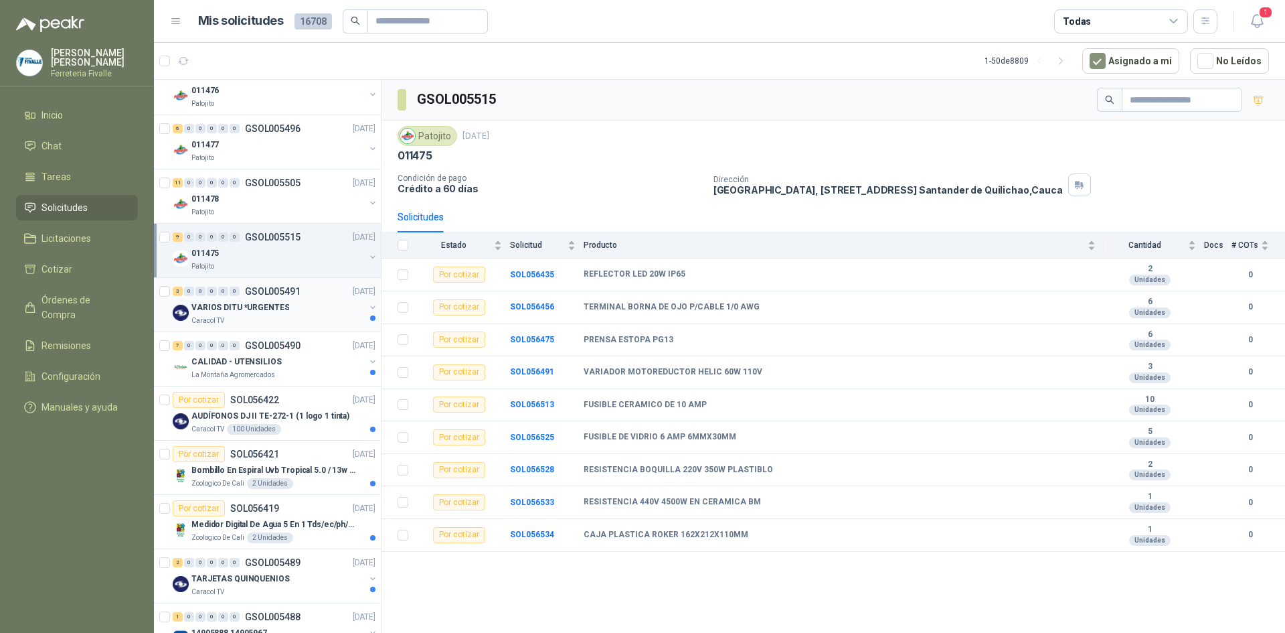
click at [282, 307] on p "VARIOS DITU *URGENTES" at bounding box center [240, 307] width 98 height 13
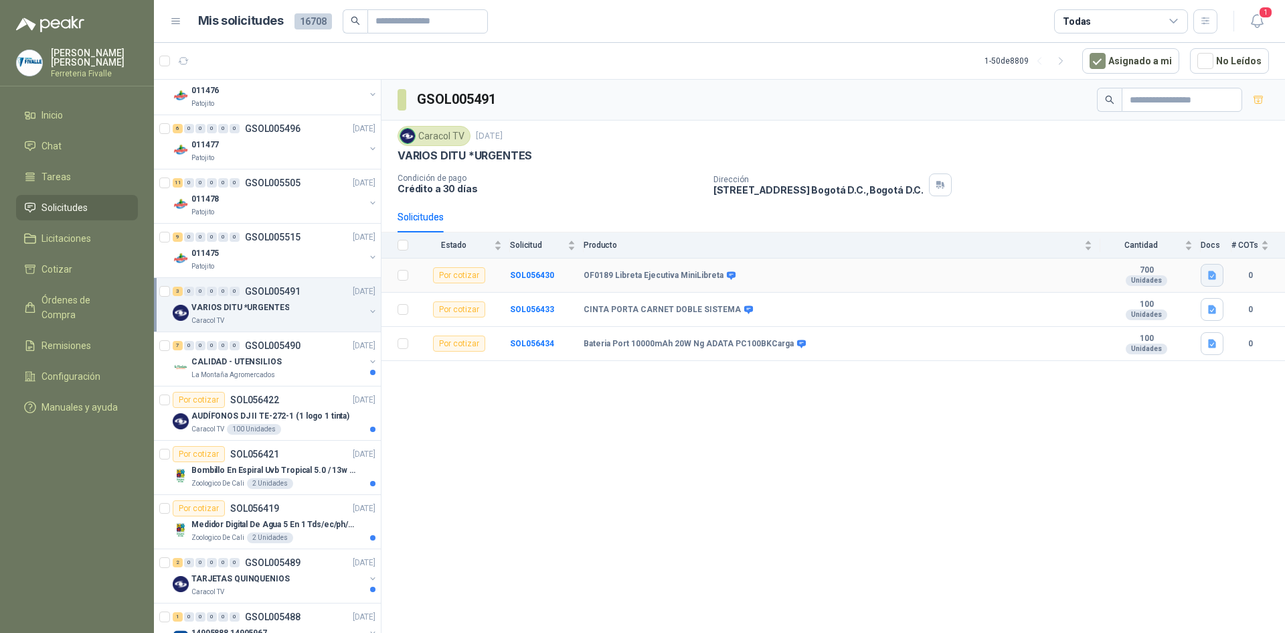
click at [1211, 273] on icon "button" at bounding box center [1212, 275] width 8 height 9
click at [1181, 242] on button "VARIOS DITU.docx" at bounding box center [1170, 246] width 90 height 14
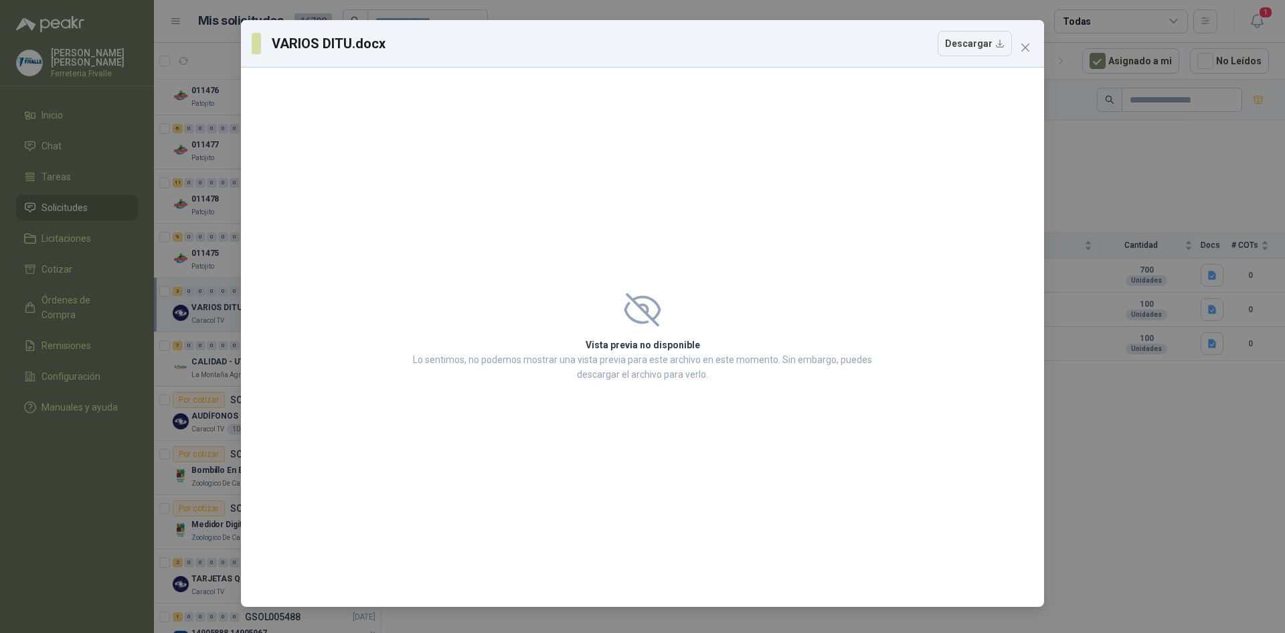
click at [1212, 306] on div "VARIOS DITU.docx Descargar Vista previa no disponible Lo sentimos, no podemos m…" at bounding box center [642, 316] width 1285 height 633
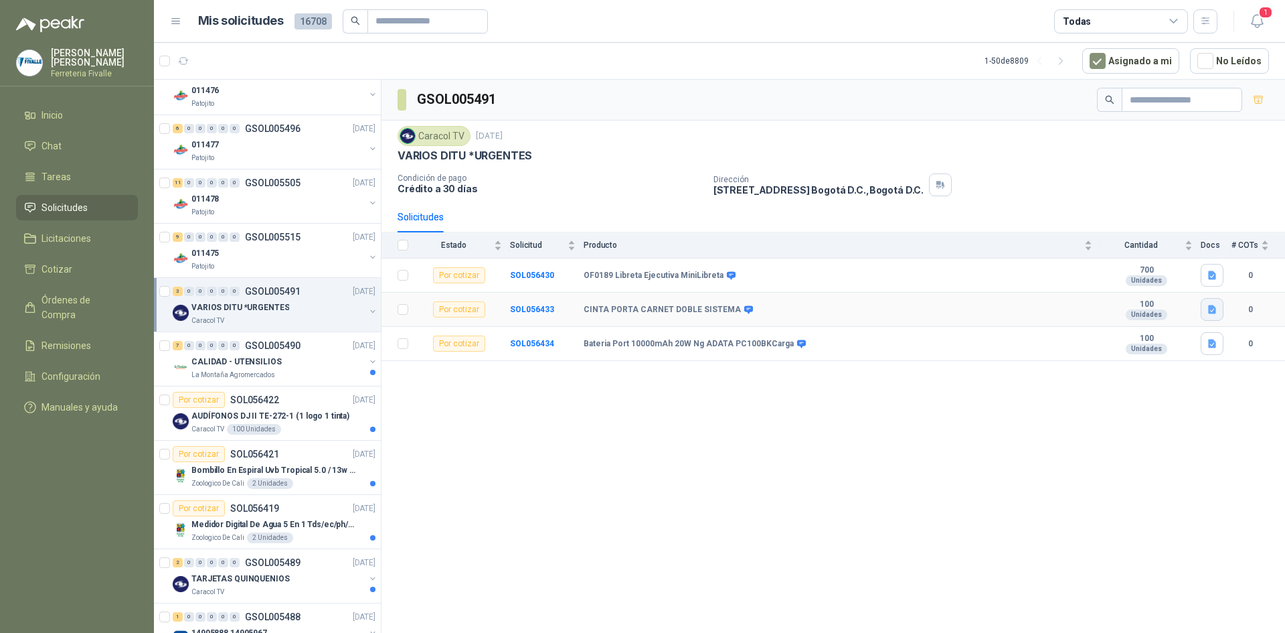
click at [1214, 311] on icon "button" at bounding box center [1212, 309] width 8 height 9
click at [1190, 281] on button "VARIOS DITU.docx" at bounding box center [1170, 280] width 90 height 14
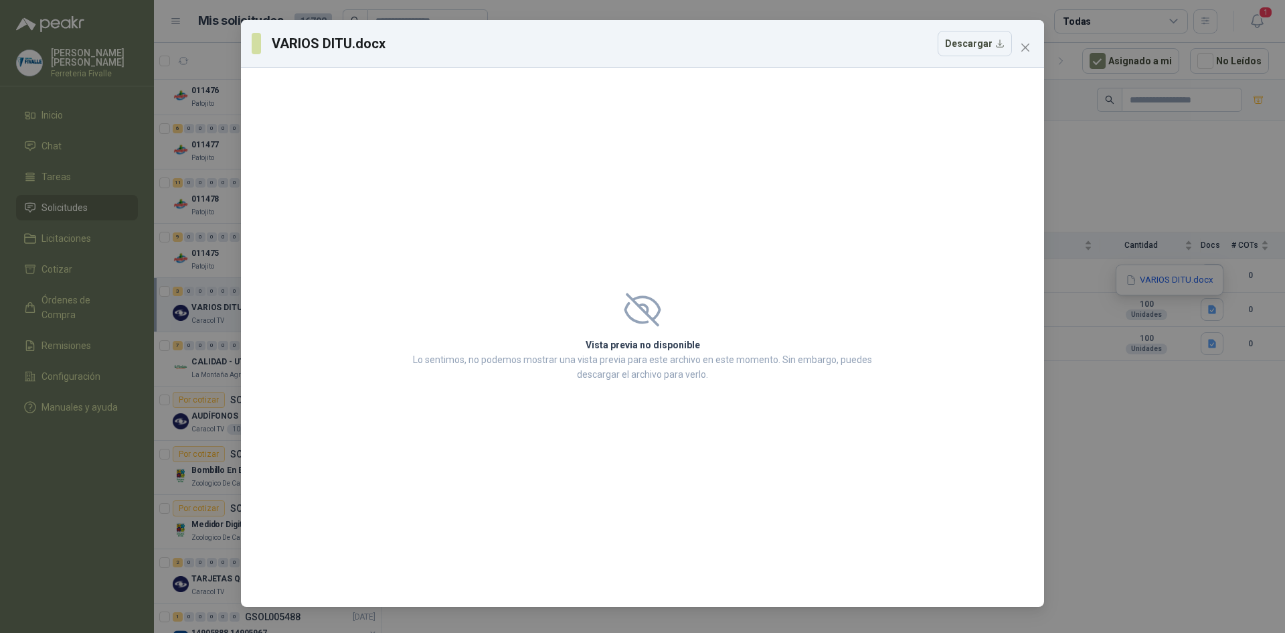
click at [1167, 400] on div "VARIOS DITU.docx Descargar Vista previa no disponible Lo sentimos, no podemos m…" at bounding box center [642, 316] width 1285 height 633
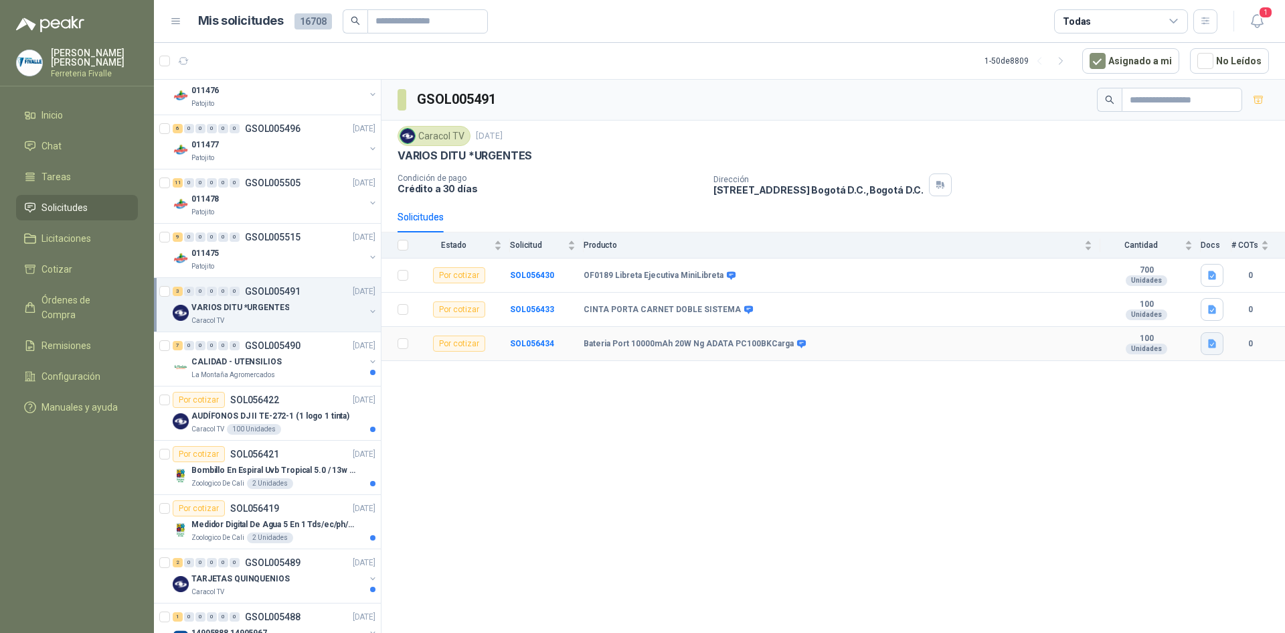
click at [1210, 341] on icon "button" at bounding box center [1212, 343] width 8 height 9
click at [1181, 312] on button "VARIOS DITU.docx" at bounding box center [1170, 314] width 90 height 14
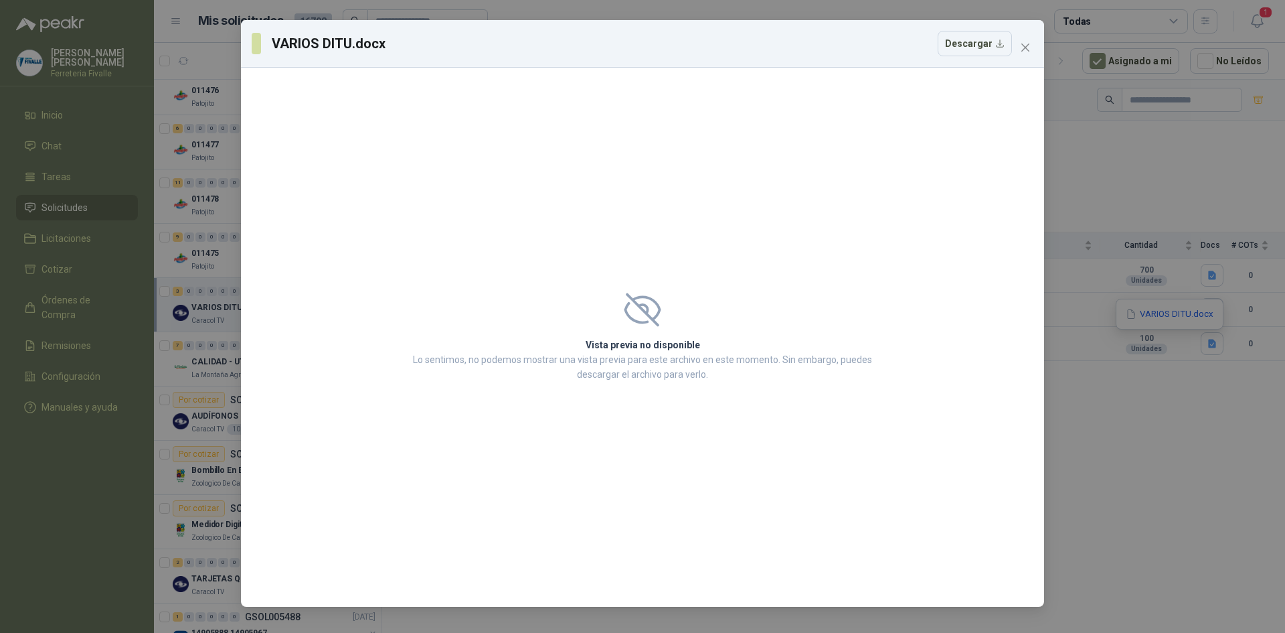
click at [1169, 402] on div "VARIOS DITU.docx Descargar Vista previa no disponible Lo sentimos, no podemos m…" at bounding box center [642, 316] width 1285 height 633
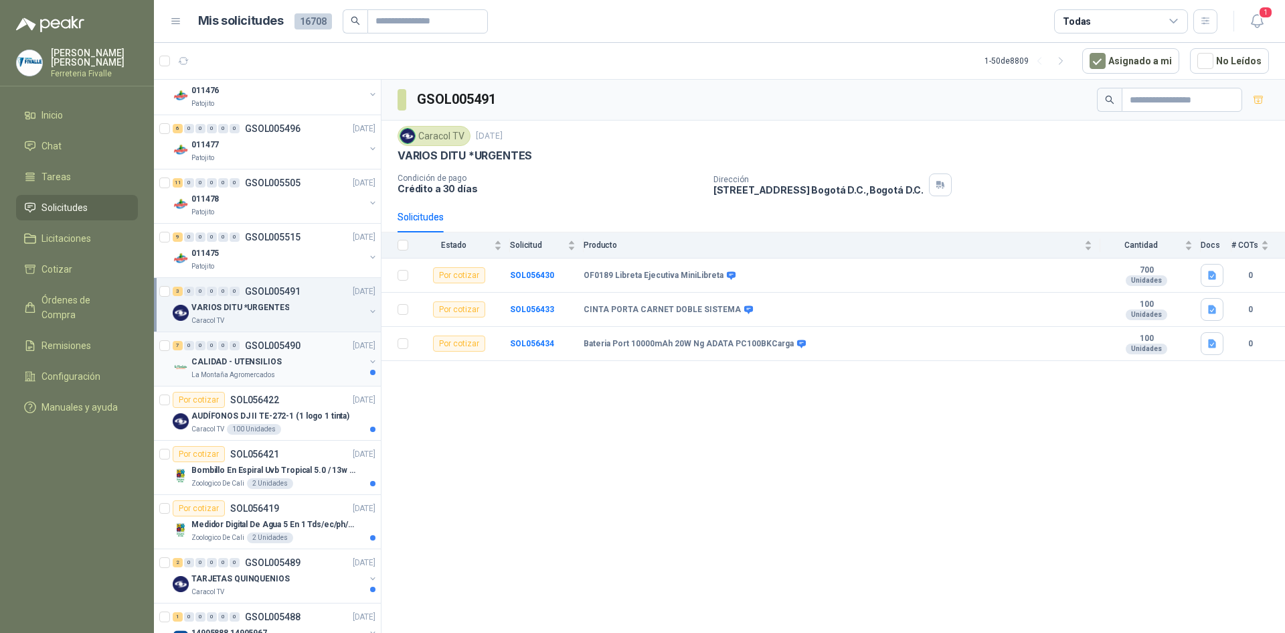
click at [290, 370] on div "La Montaña Agromercados" at bounding box center [277, 374] width 173 height 11
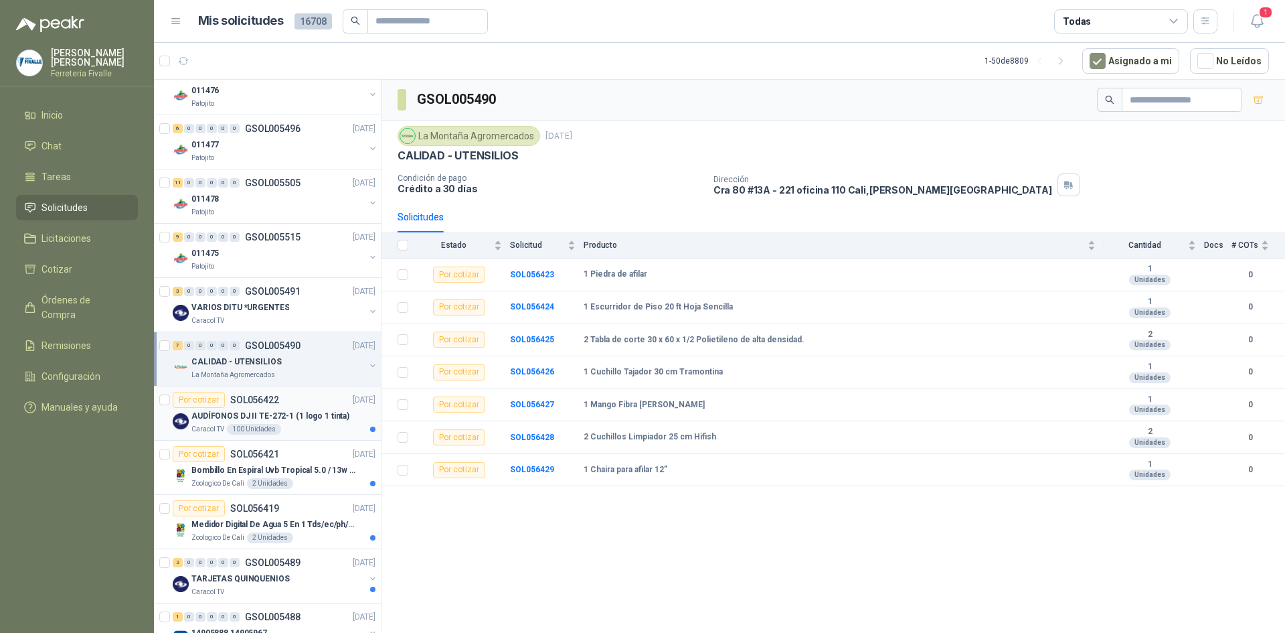
click at [296, 427] on div "Caracol TV 100 Unidades" at bounding box center [283, 429] width 184 height 11
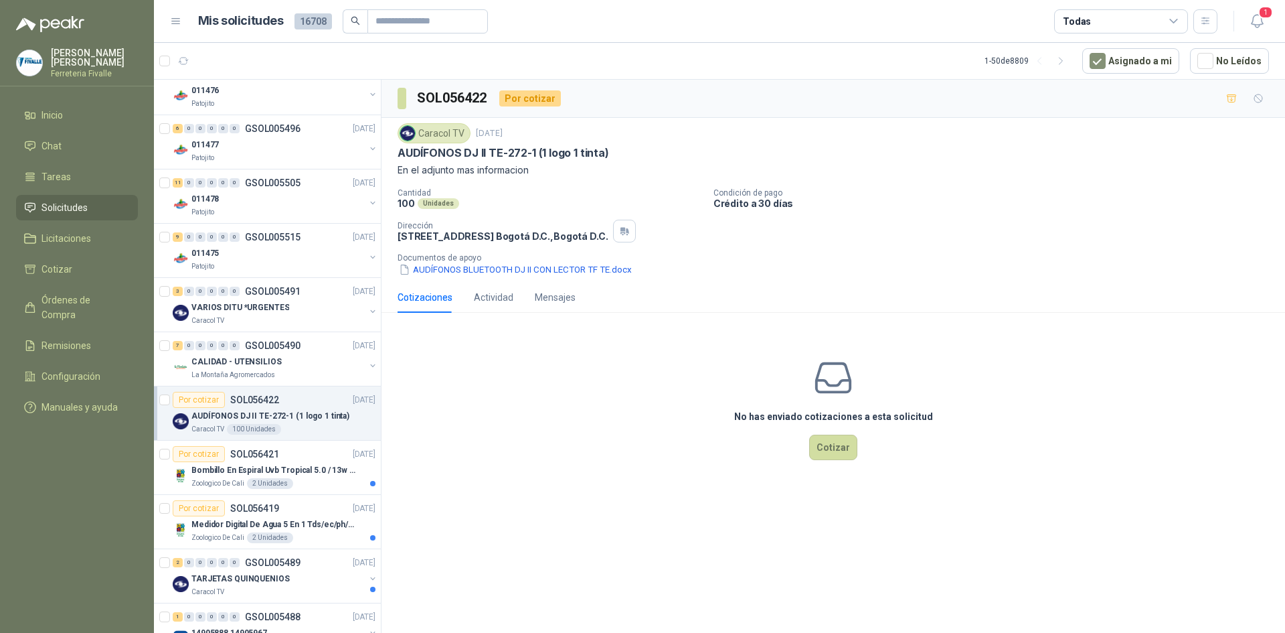
click at [1083, 290] on div "Cotizaciones Actividad Mensajes" at bounding box center [834, 297] width 872 height 31
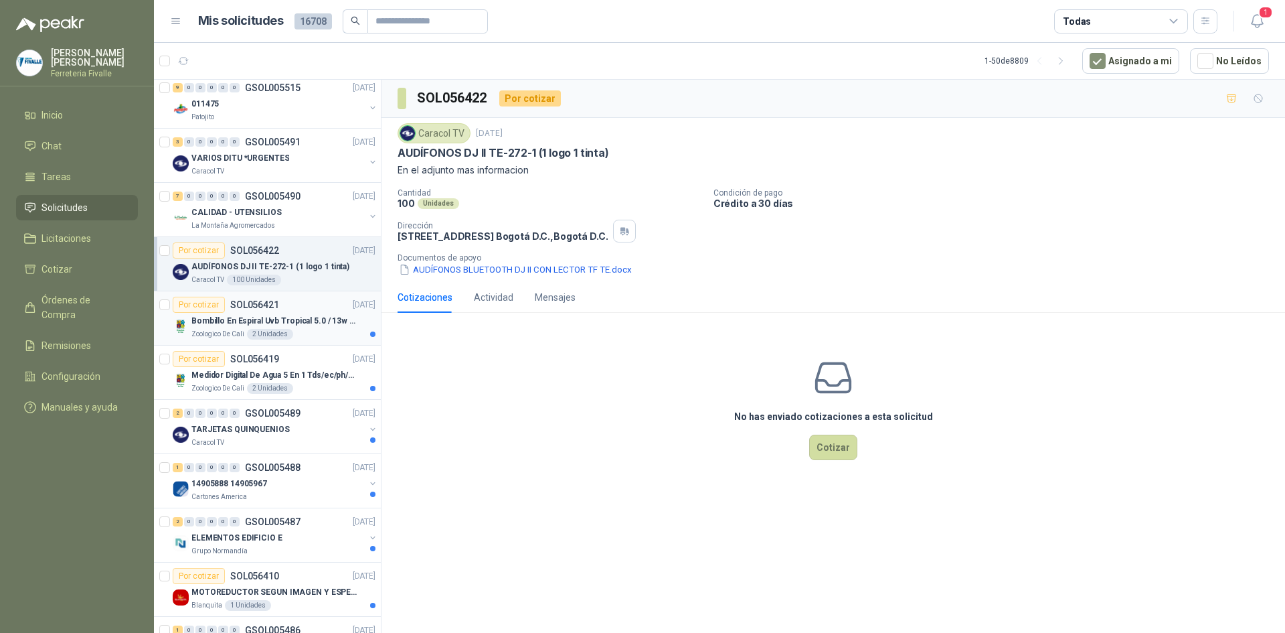
scroll to position [870, 0]
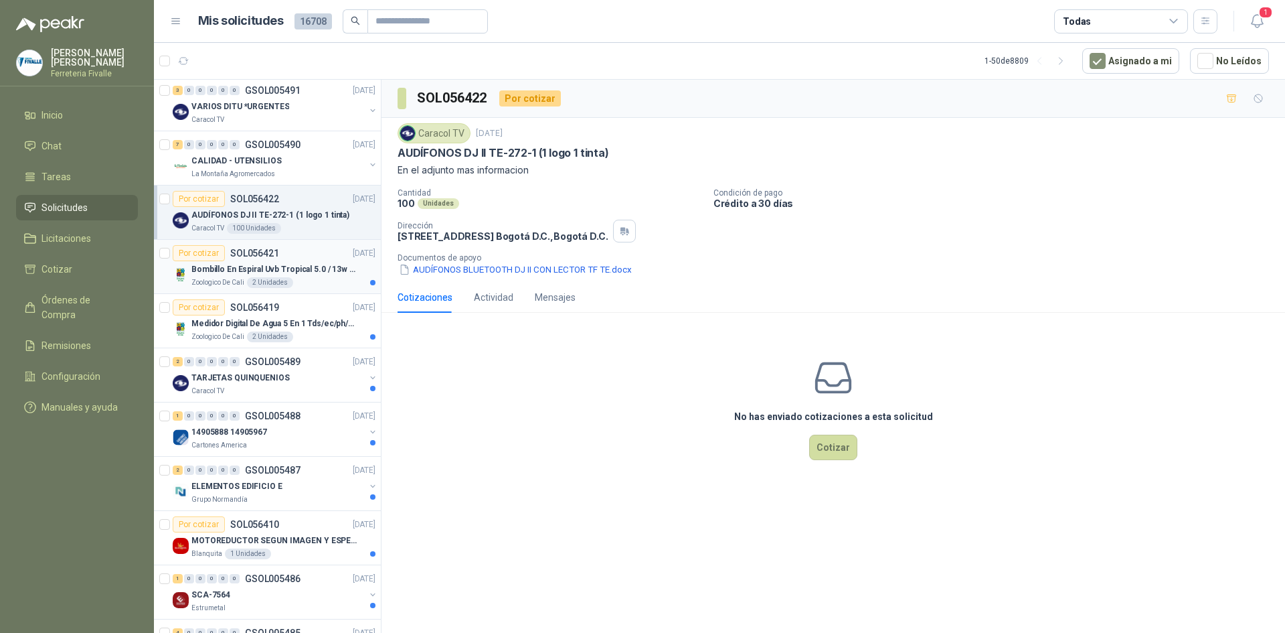
click at [312, 281] on div "Zoologico De Cali 2 Unidades" at bounding box center [283, 282] width 184 height 11
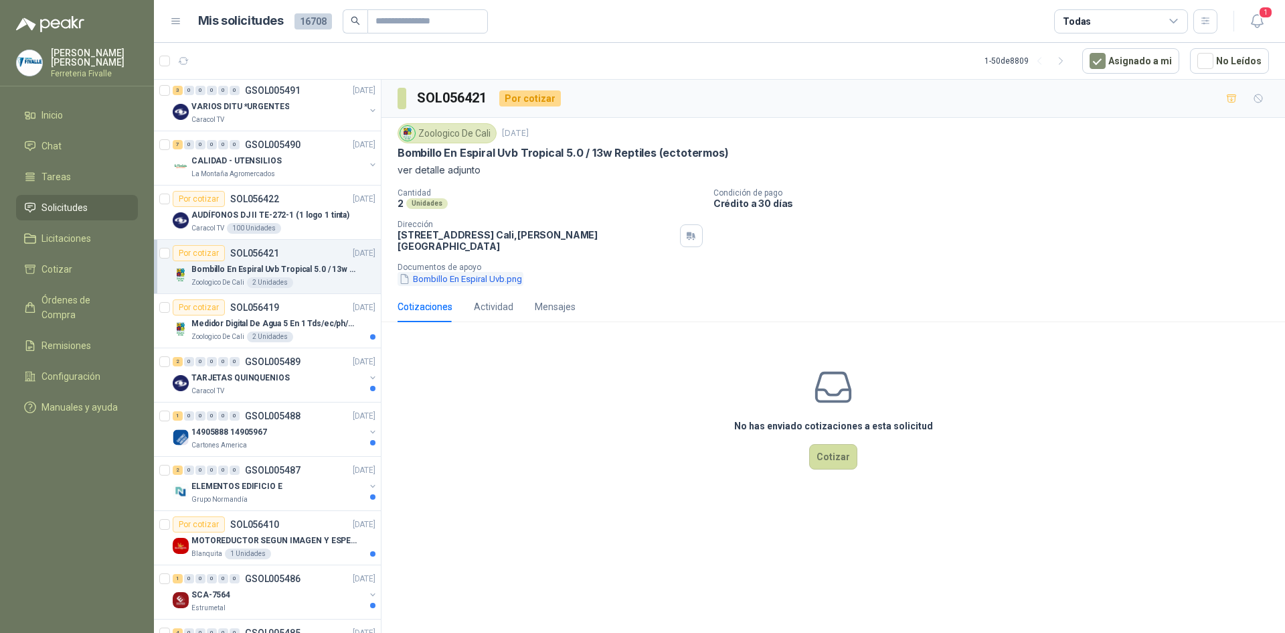
click at [453, 272] on button "Bombillo En Espiral Uvb.png" at bounding box center [461, 279] width 126 height 14
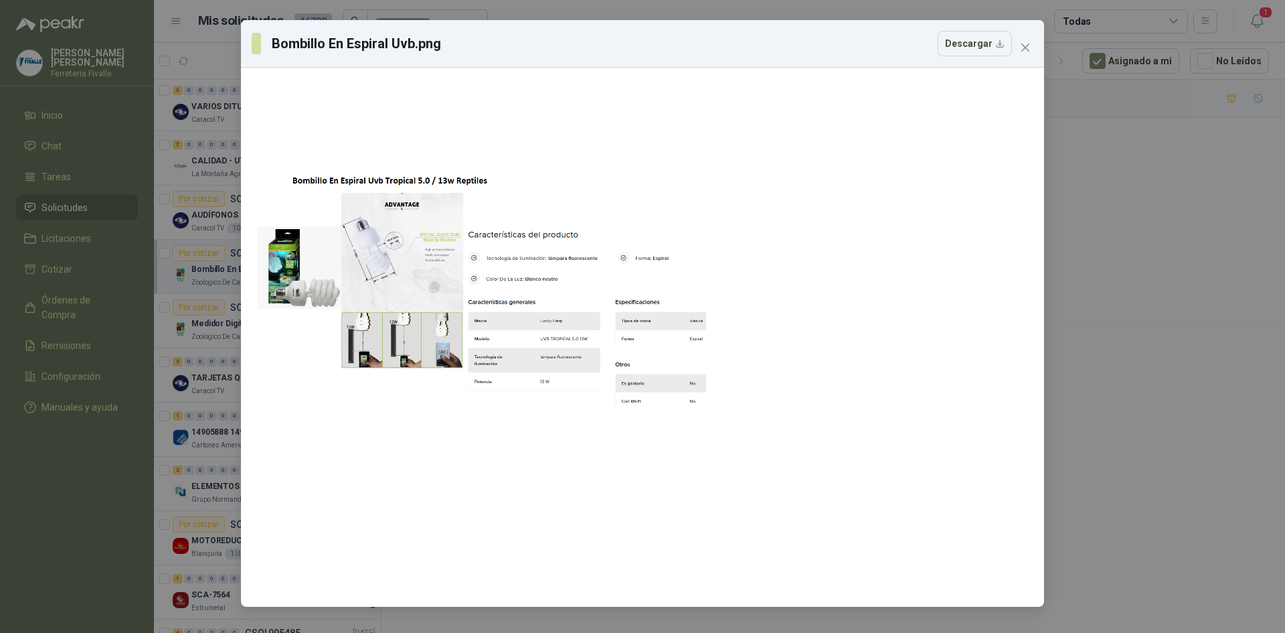
click at [205, 273] on div "Bombillo En Espiral Uvb.png Descargar" at bounding box center [642, 316] width 1285 height 633
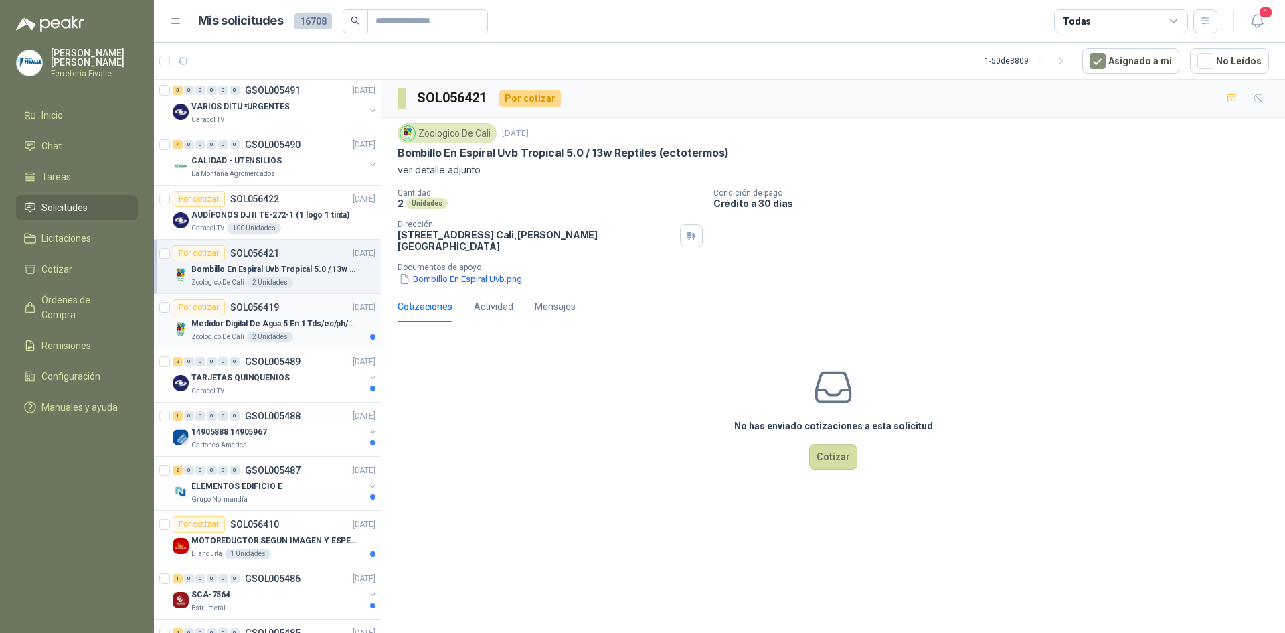
click at [335, 340] on div "Zoologico De Cali 2 Unidades" at bounding box center [283, 336] width 184 height 11
click at [436, 272] on button "med 5ph.png" at bounding box center [432, 279] width 68 height 14
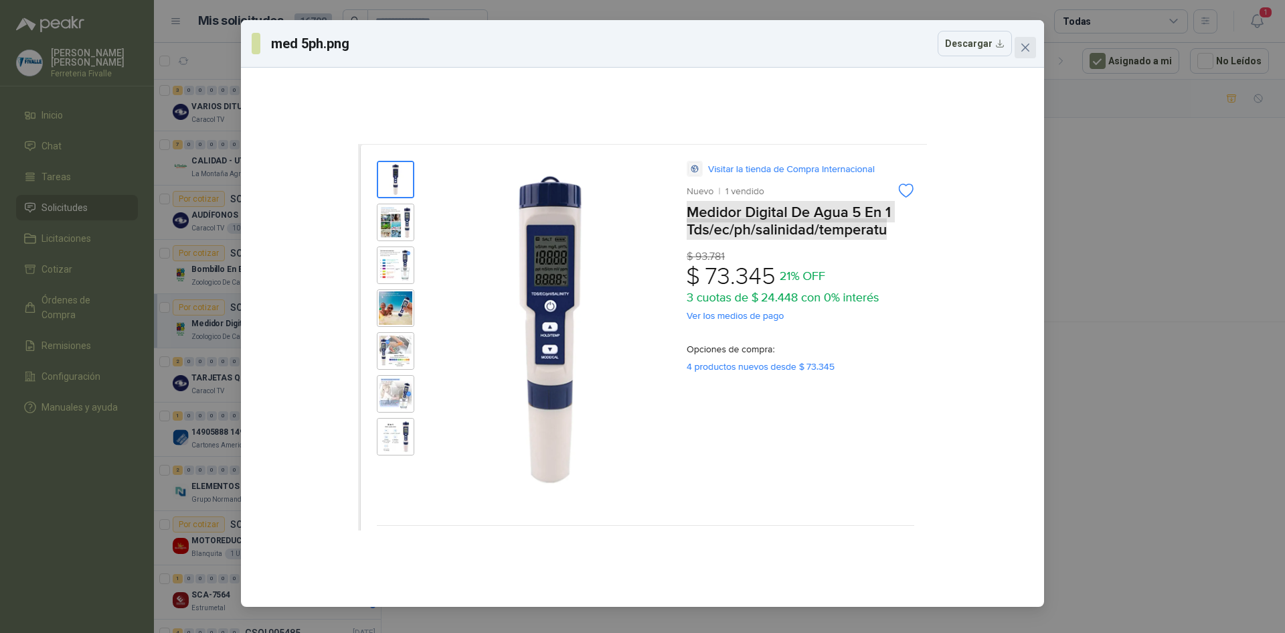
click at [1023, 49] on icon "close" at bounding box center [1025, 48] width 8 height 8
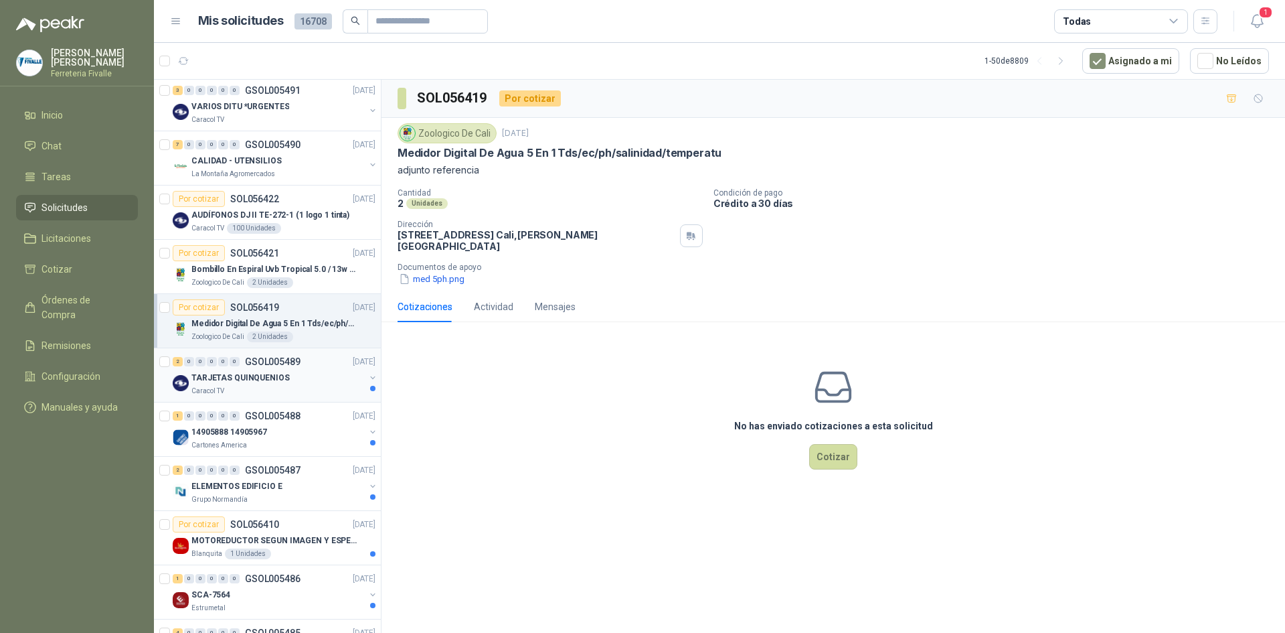
click at [334, 388] on div "Caracol TV" at bounding box center [277, 391] width 173 height 11
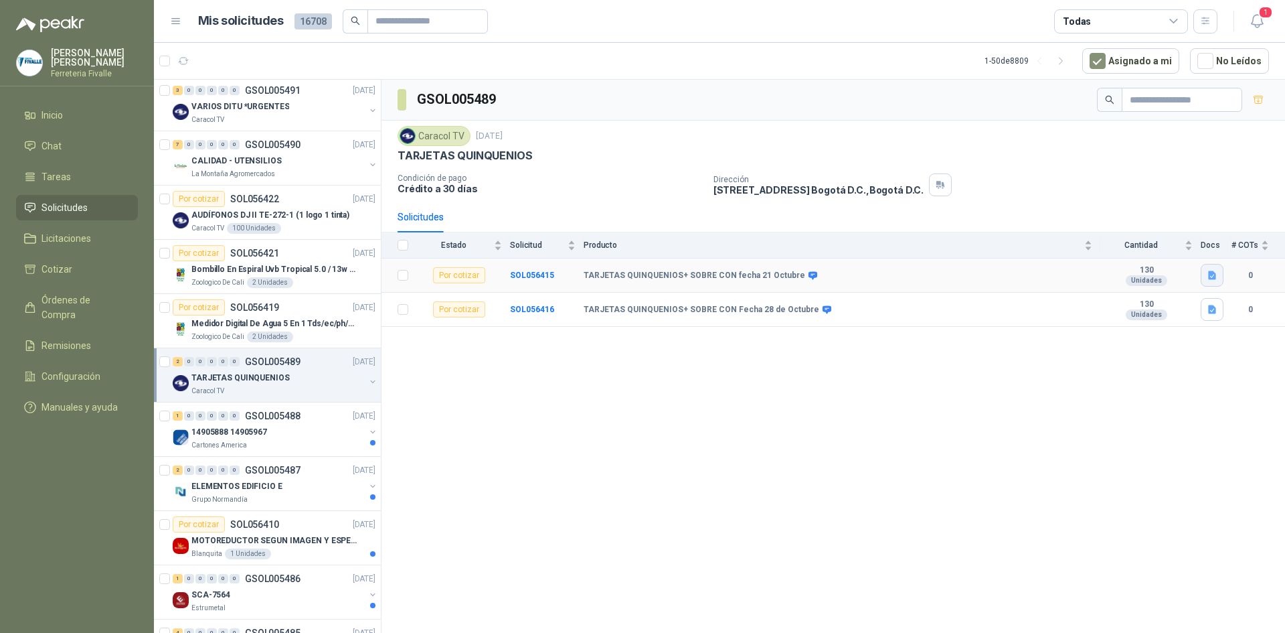
click at [1214, 274] on icon "button" at bounding box center [1212, 275] width 8 height 9
click at [1135, 228] on button "TARJETAS QUINQUENIOS.docx" at bounding box center [1145, 232] width 139 height 14
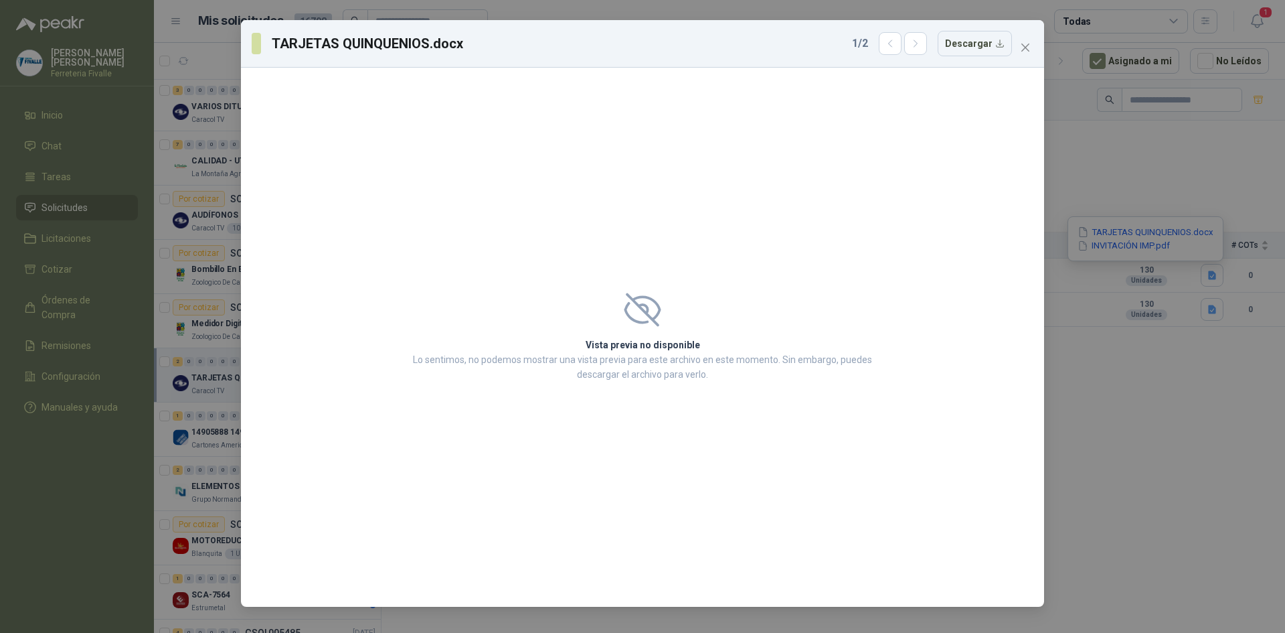
click at [1131, 188] on div "TARJETAS QUINQUENIOS.docx 1 / 2 Descargar Vista previa no disponible Lo sentimo…" at bounding box center [642, 316] width 1285 height 633
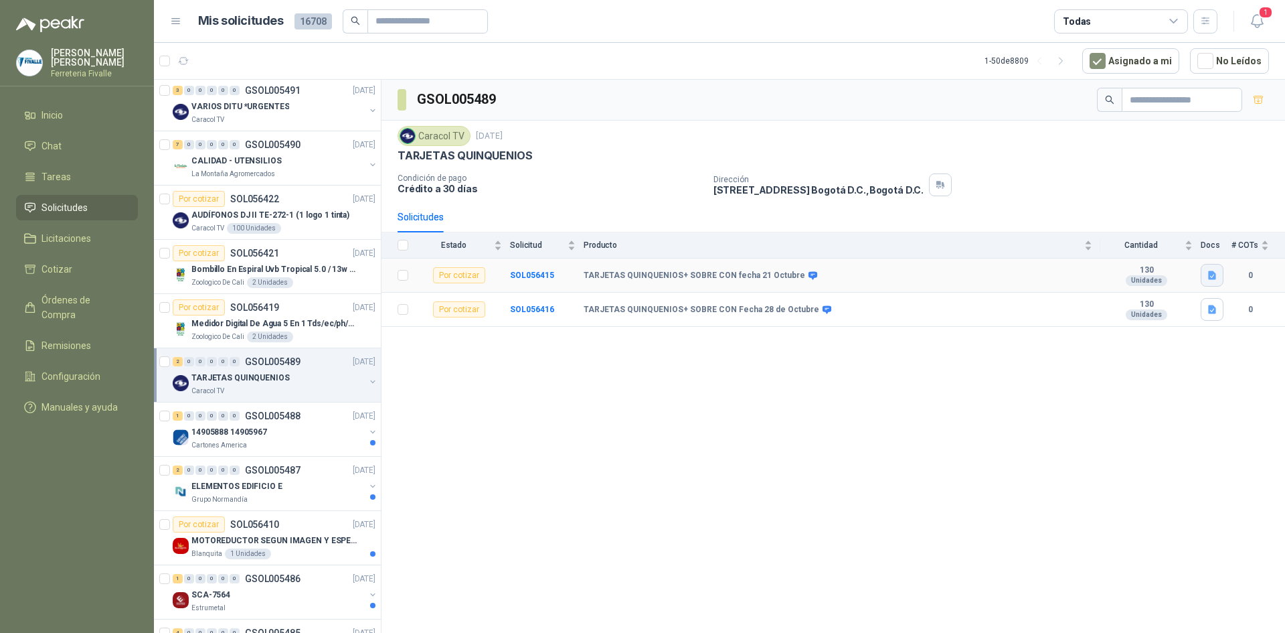
click at [1218, 278] on icon "button" at bounding box center [1212, 275] width 11 height 11
click at [1129, 246] on button "INVITACIÓN IMP.pdf" at bounding box center [1123, 246] width 95 height 14
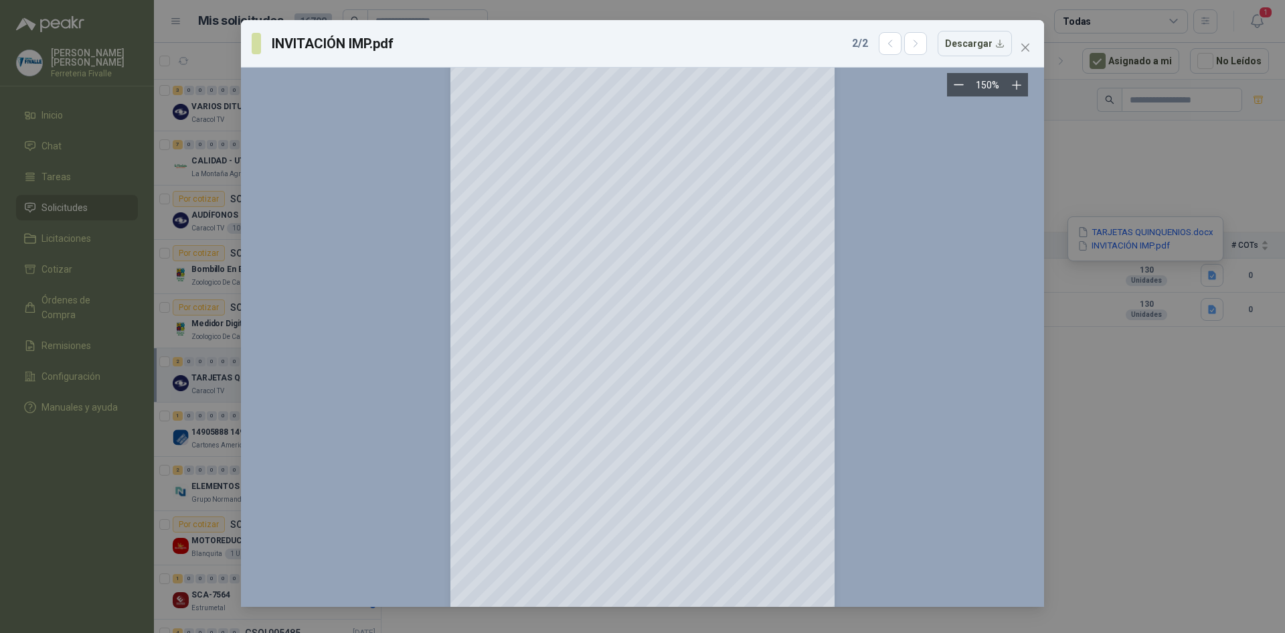
scroll to position [659, 0]
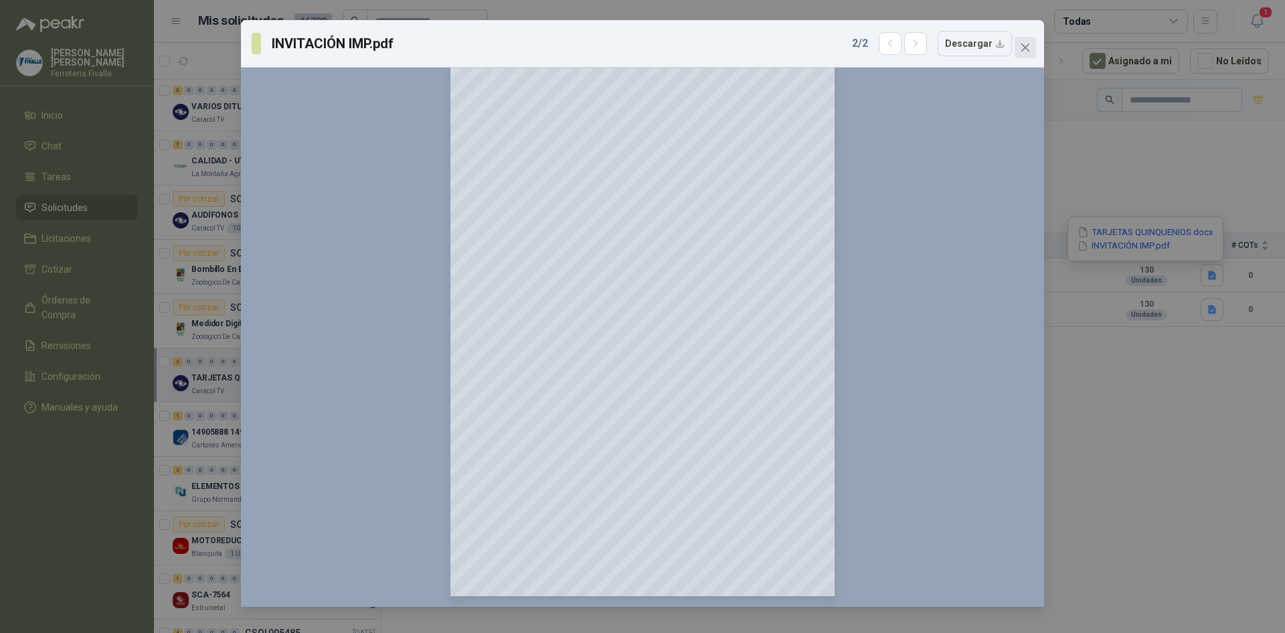
click at [1025, 48] on icon "close" at bounding box center [1025, 48] width 8 height 8
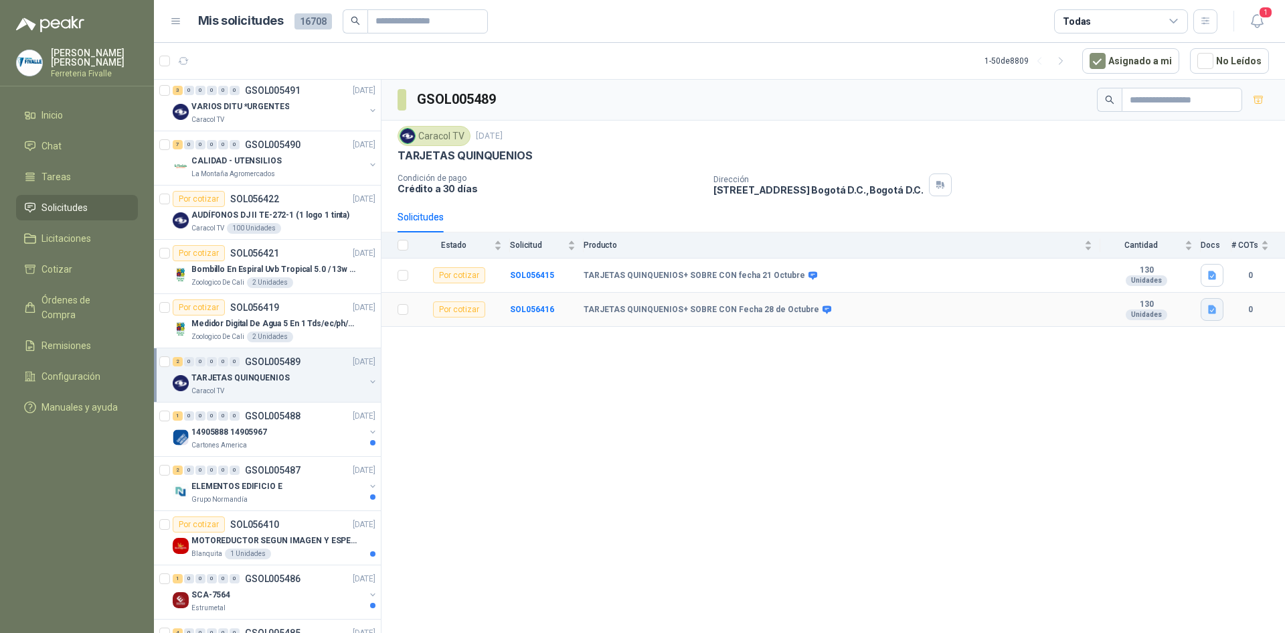
click at [1214, 305] on icon "button" at bounding box center [1212, 309] width 11 height 11
click at [1118, 262] on button "TARJETAS QUINQUENIOS.docx" at bounding box center [1145, 266] width 139 height 14
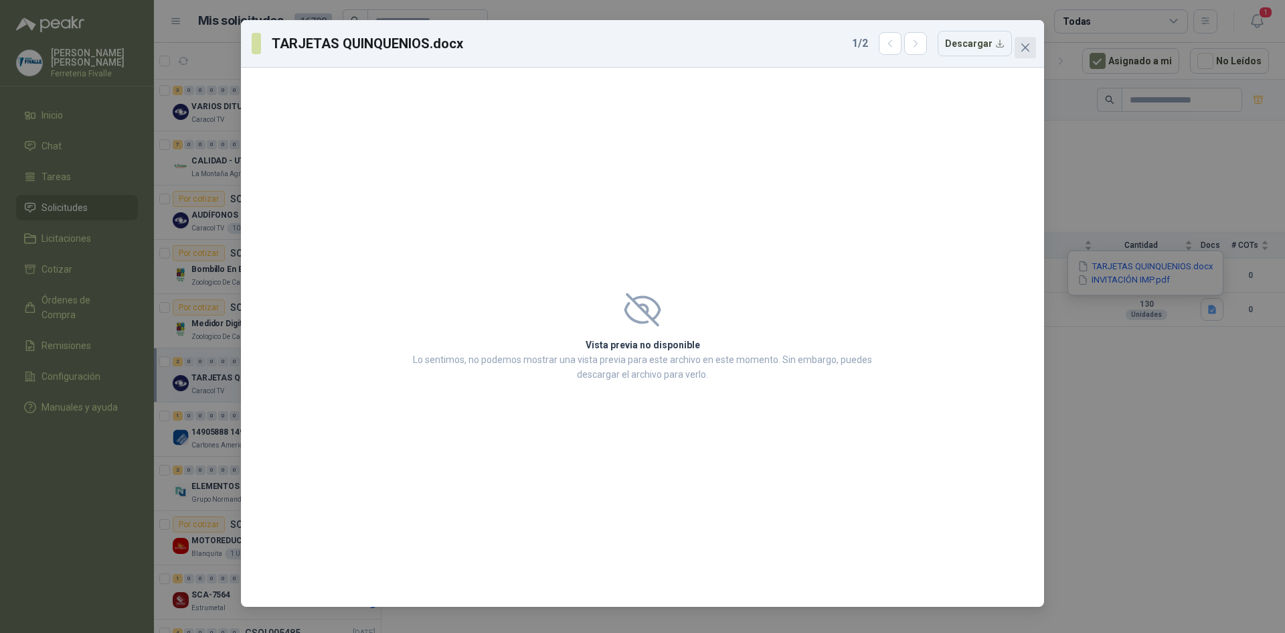
click at [1026, 48] on icon "close" at bounding box center [1025, 48] width 8 height 8
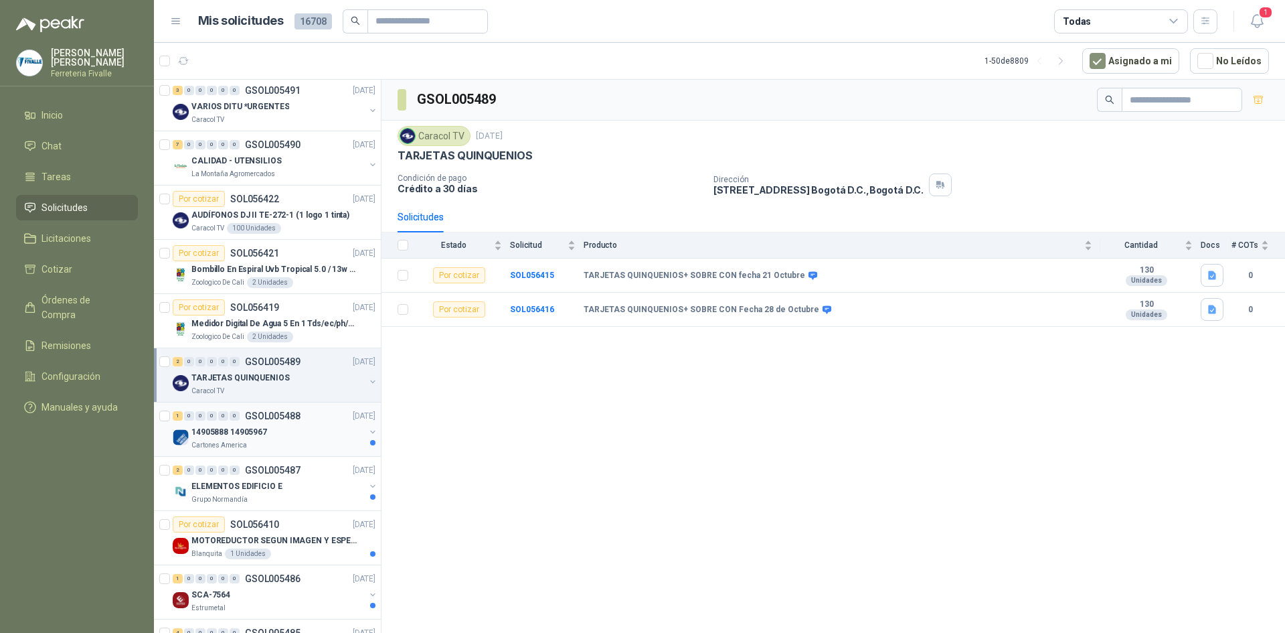
click at [241, 440] on p "Cartones America" at bounding box center [219, 445] width 56 height 11
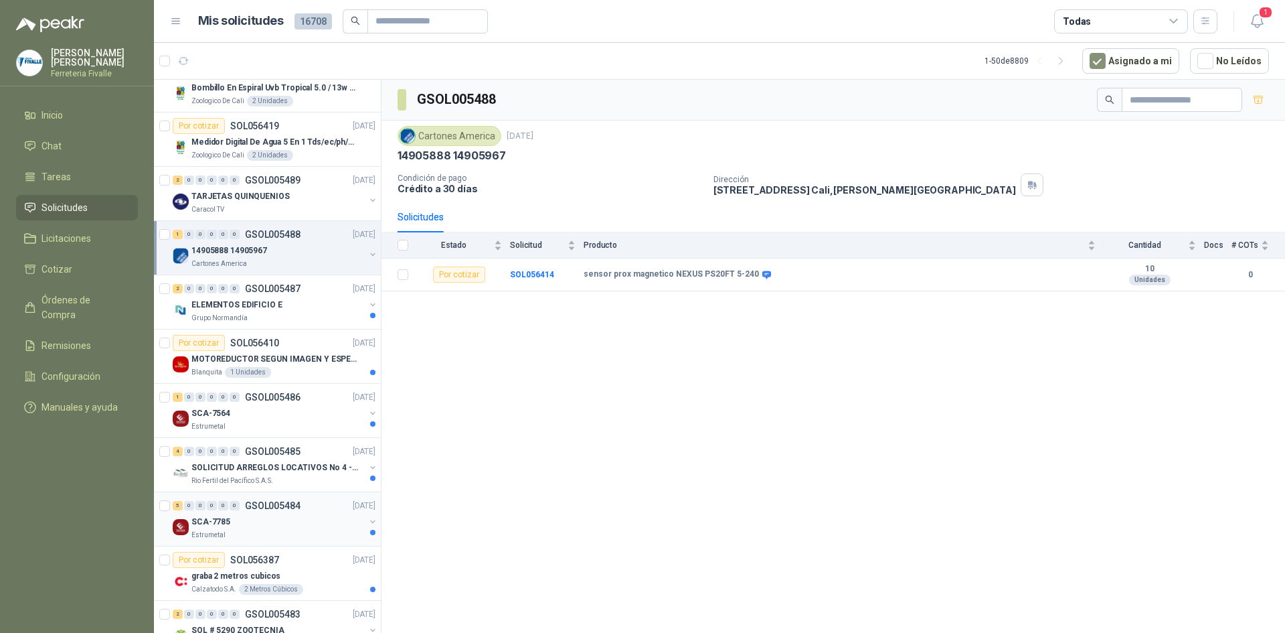
scroll to position [1138, 0]
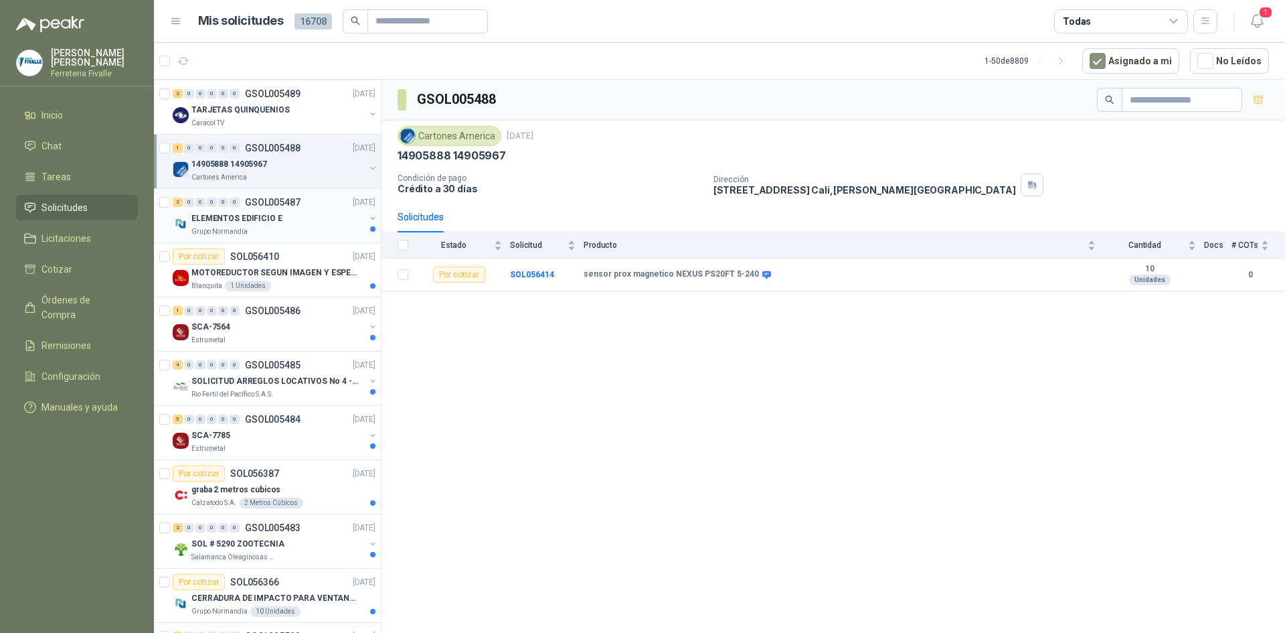
click at [333, 218] on div "ELEMENTOS EDIFICIO E" at bounding box center [277, 218] width 173 height 16
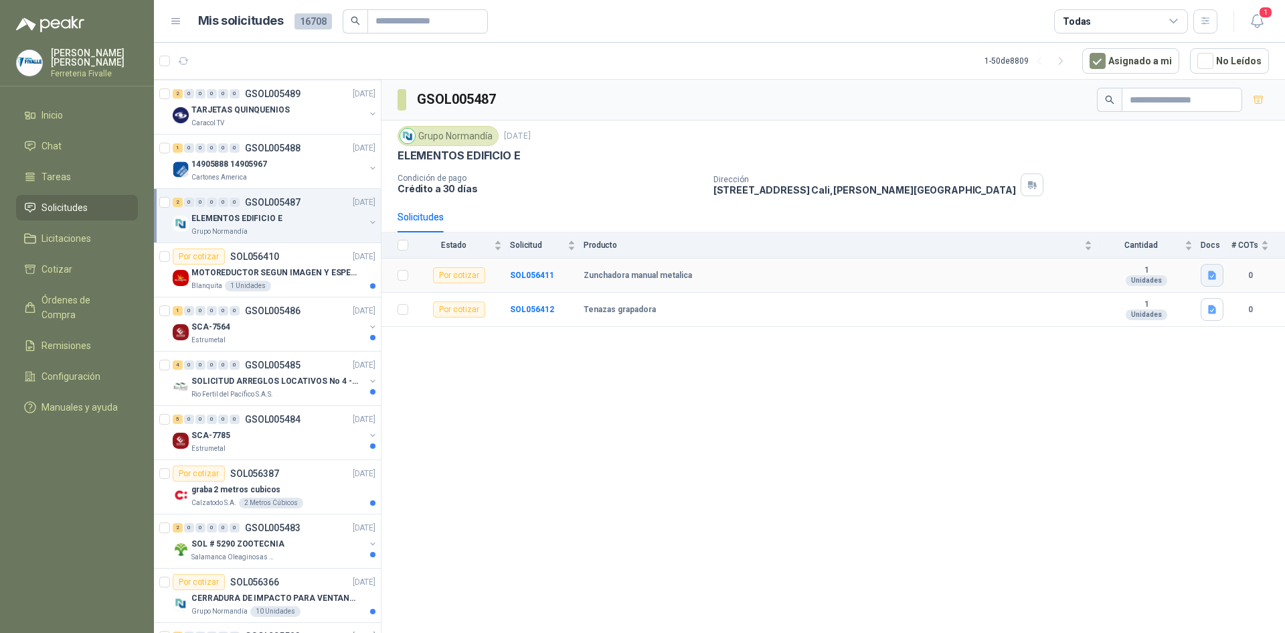
click at [1221, 274] on button "button" at bounding box center [1212, 275] width 23 height 23
click at [1137, 252] on button "32d4af08-db67-4068-a28d-129da64e1e68.jfif" at bounding box center [1119, 246] width 192 height 14
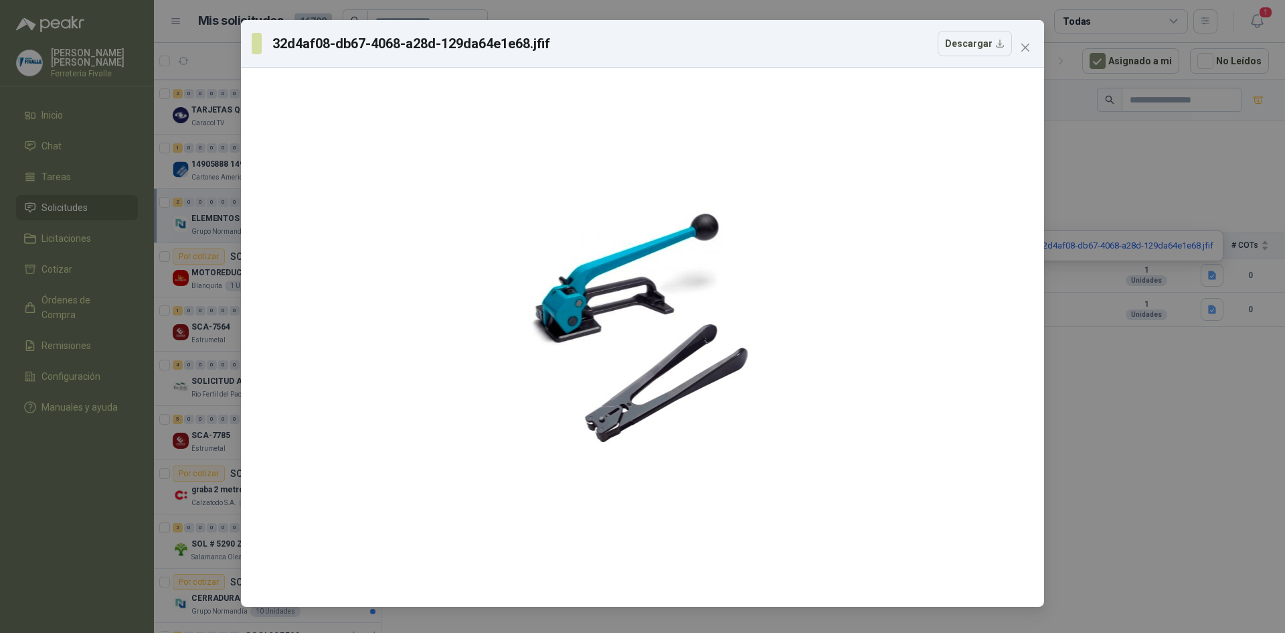
click at [1277, 422] on div "32d4af08-db67-4068-a28d-129da64e1e68.jfif Descargar" at bounding box center [642, 316] width 1285 height 633
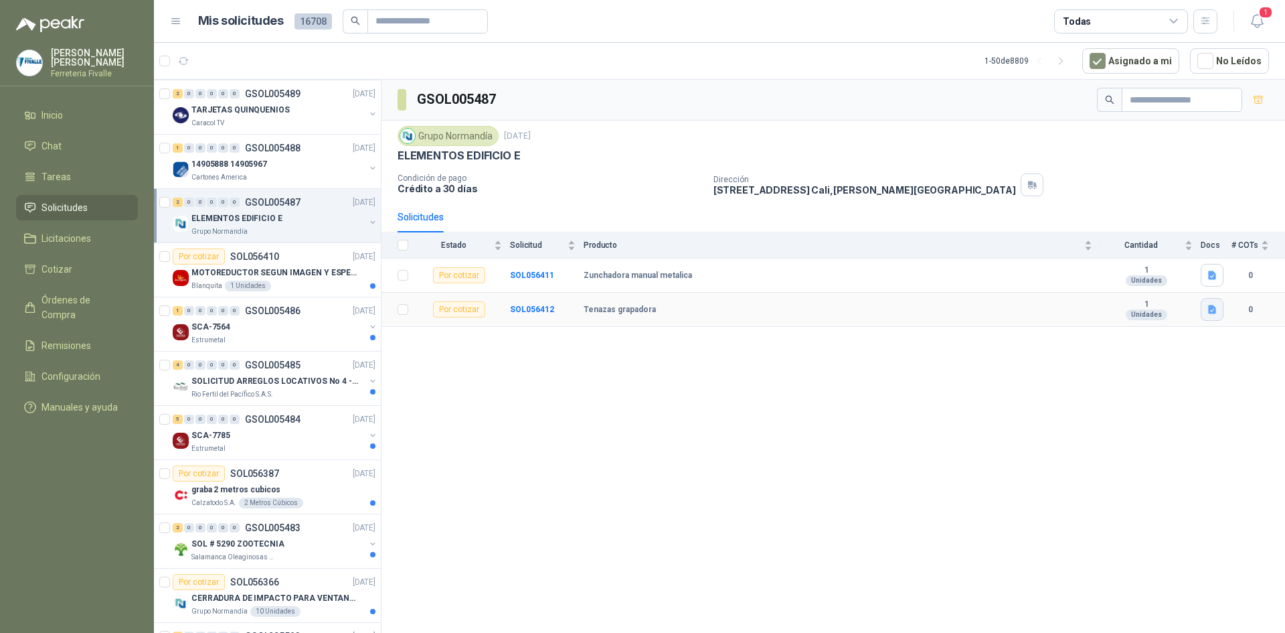
click at [1212, 301] on button "button" at bounding box center [1212, 309] width 23 height 23
click at [1173, 284] on button "32d4af08-db67-4068-a28d-129da64e1e68.jfif" at bounding box center [1119, 280] width 192 height 14
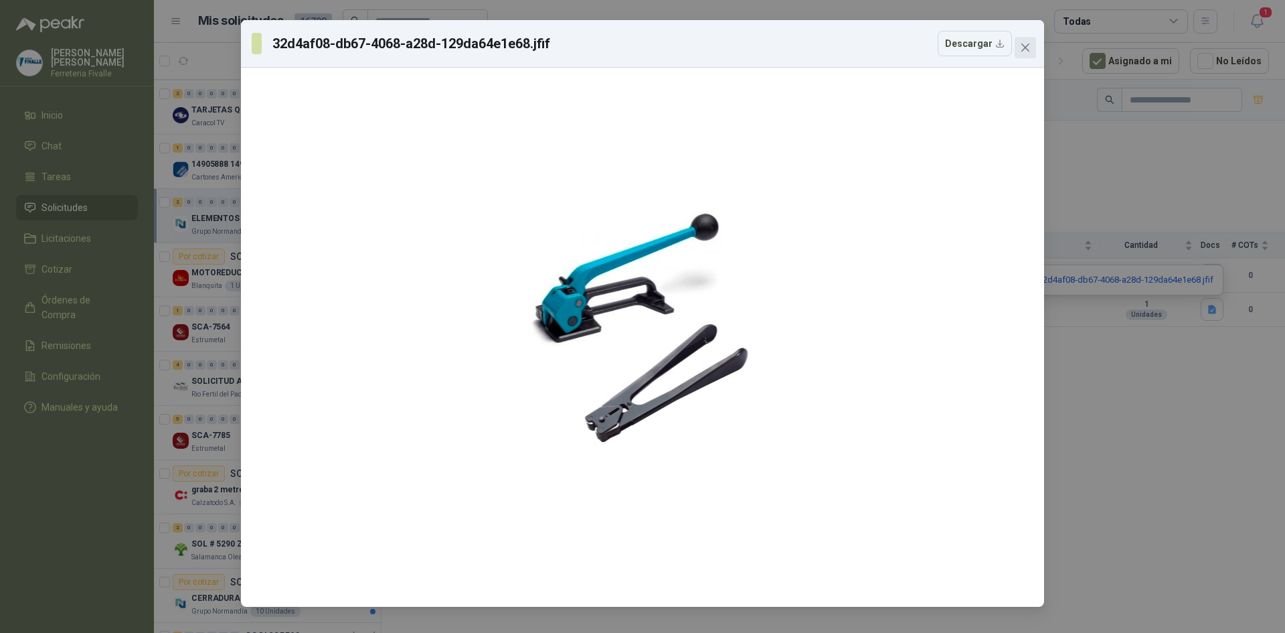
click at [1032, 49] on span "Close" at bounding box center [1025, 47] width 21 height 11
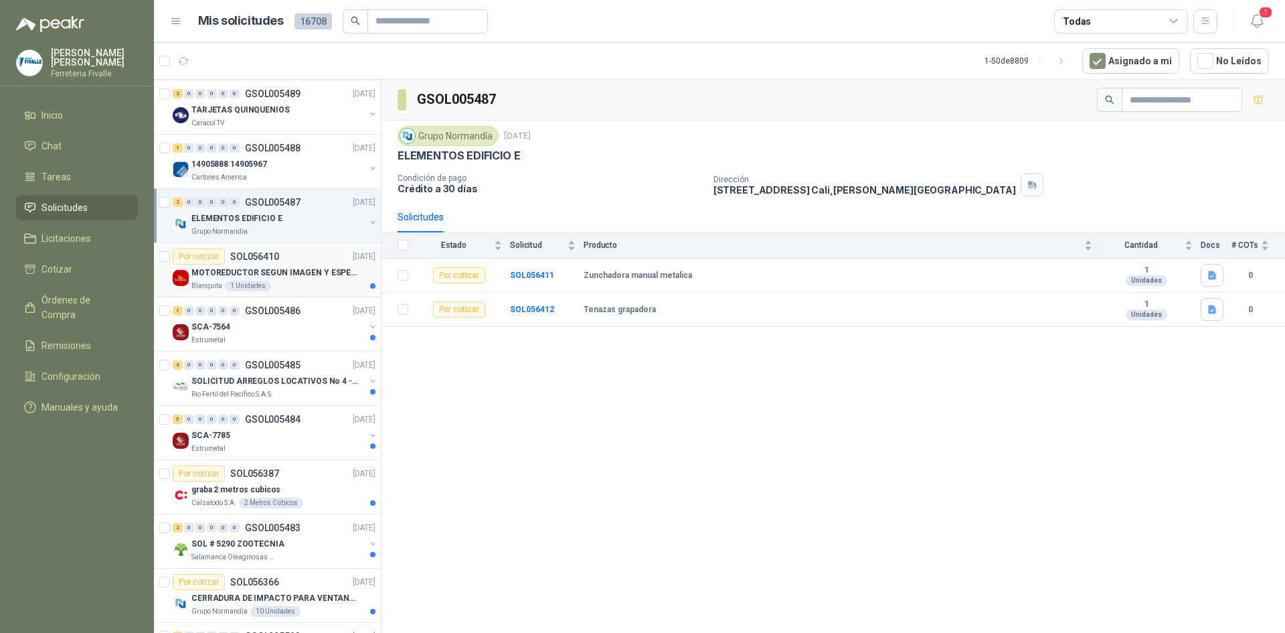
click at [270, 274] on p "MOTOREDUCTOR SEGUN IMAGEN Y ESPECIFICACIONES ADJUNTAS" at bounding box center [274, 272] width 167 height 13
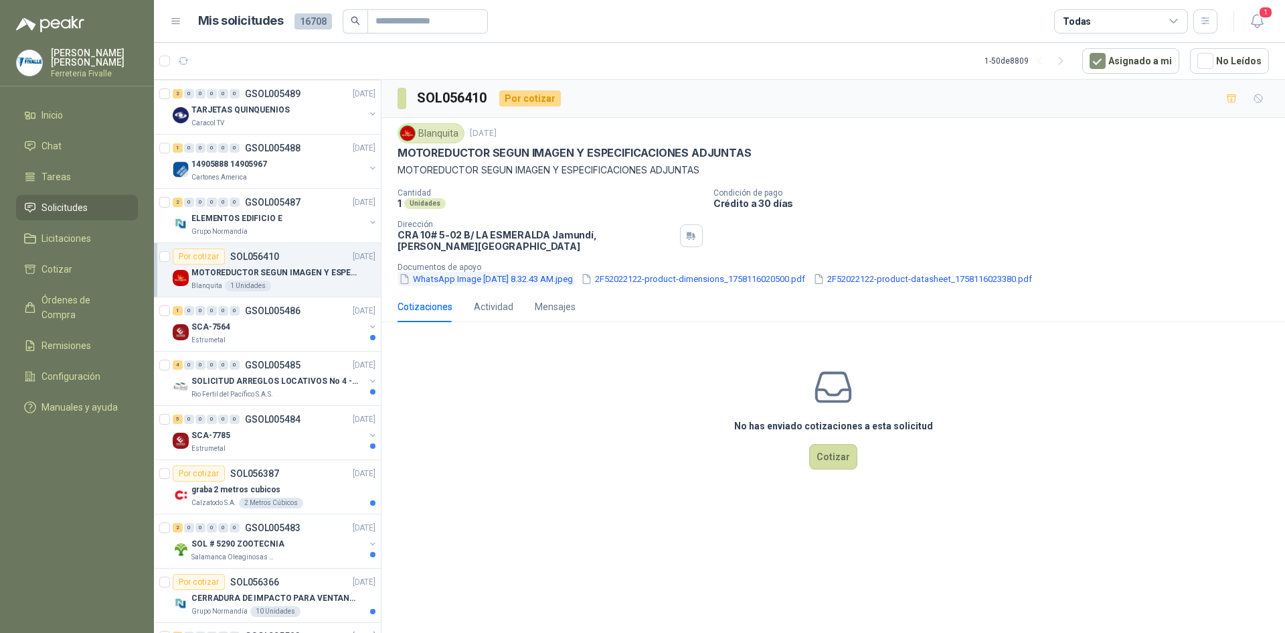
click at [554, 272] on button "WhatsApp Image [DATE] 8.32.43 AM.jpeg" at bounding box center [486, 279] width 177 height 14
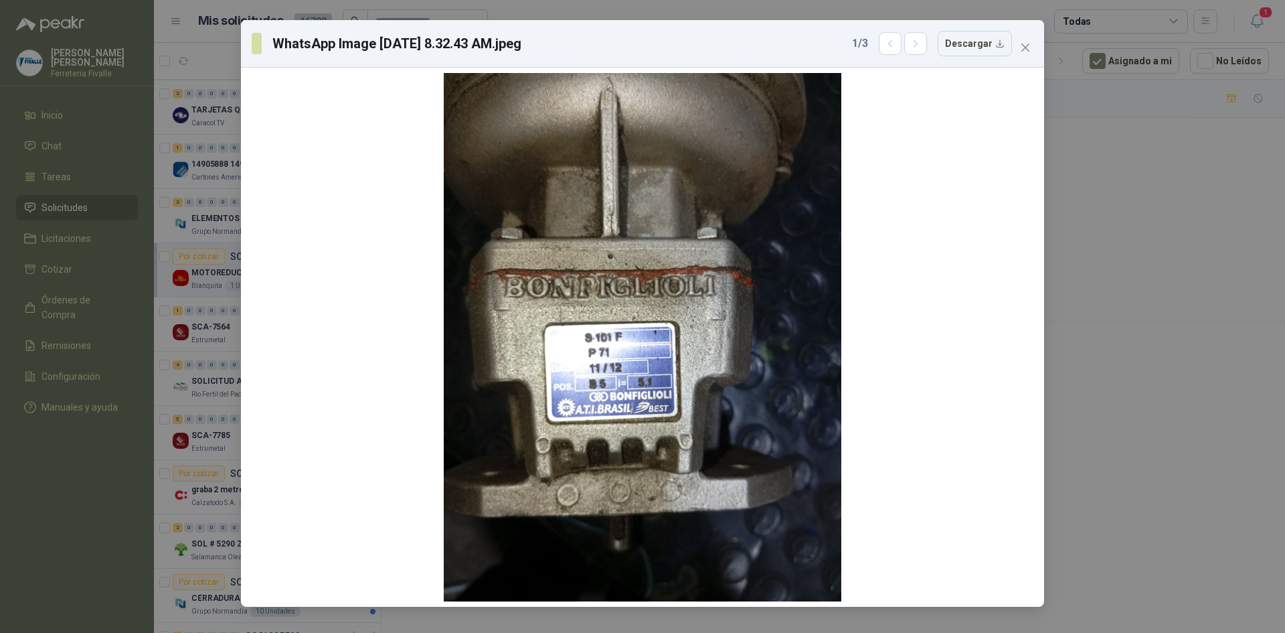
click at [194, 345] on div "WhatsApp Image [DATE] 8.32.43 AM.jpeg 1 / 3 Descargar" at bounding box center [642, 316] width 1285 height 633
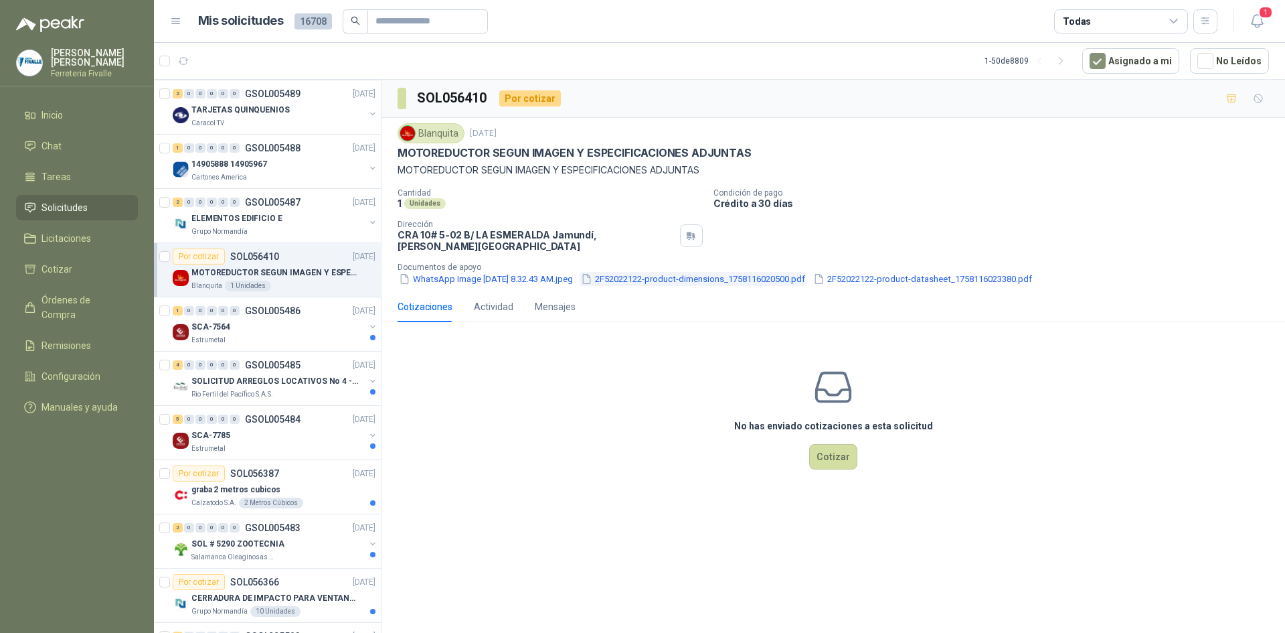
click at [666, 272] on button "2F52022122-product-dimensions_1758116020500.pdf" at bounding box center [693, 279] width 227 height 14
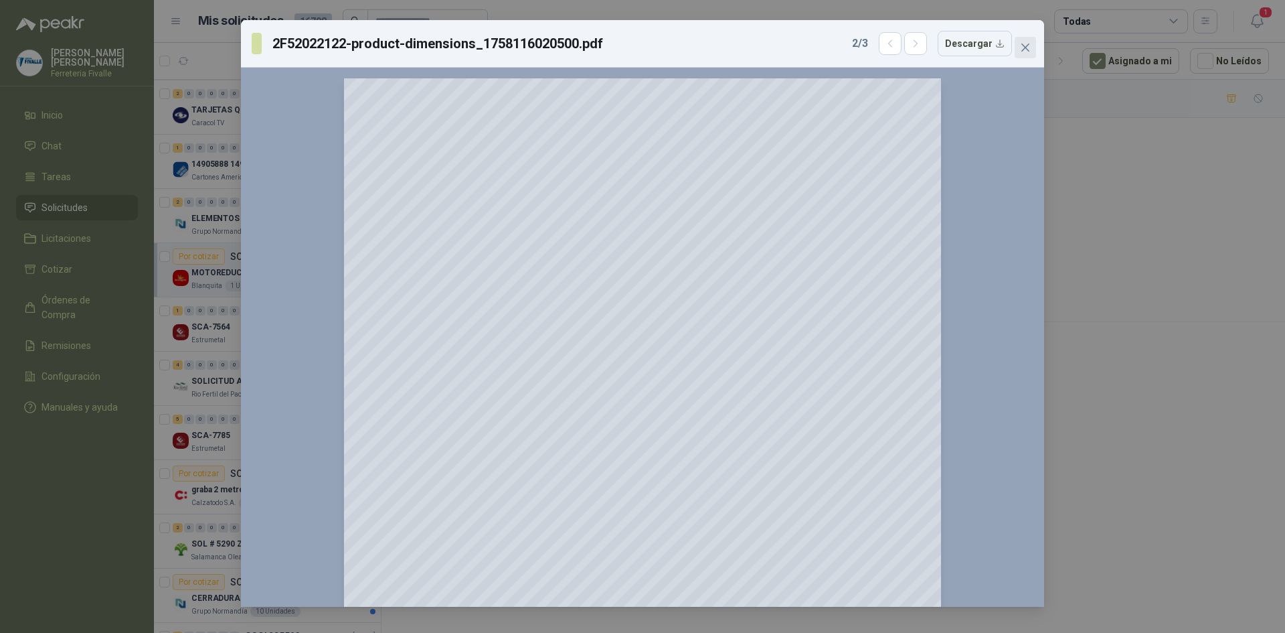
click at [1025, 45] on icon "close" at bounding box center [1025, 47] width 11 height 11
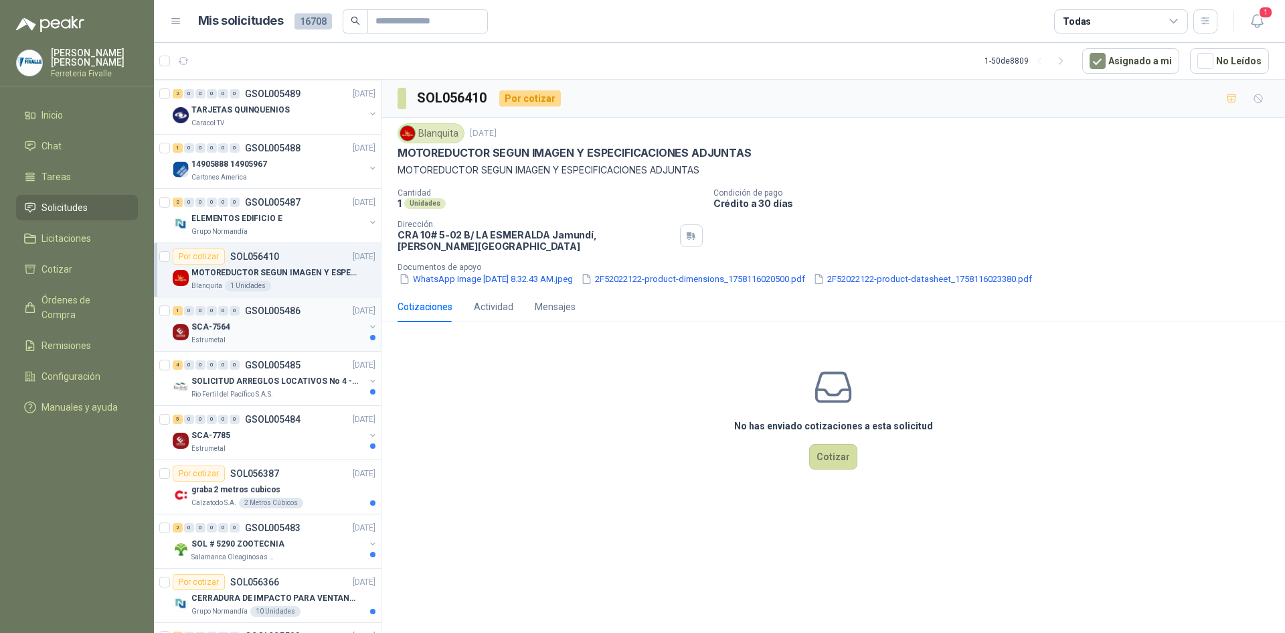
click at [240, 325] on div "SCA-7564" at bounding box center [277, 327] width 173 height 16
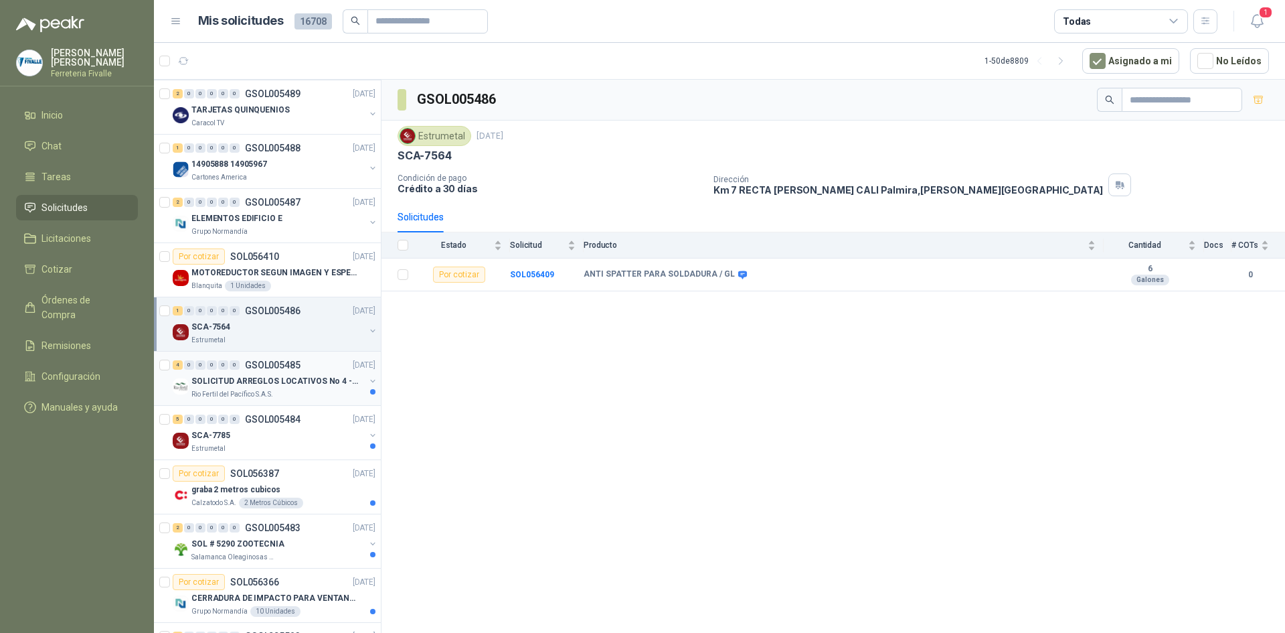
click at [288, 382] on p "SOLICITUD ARREGLOS LOCATIVOS No 4 - PICHINDE" at bounding box center [274, 381] width 167 height 13
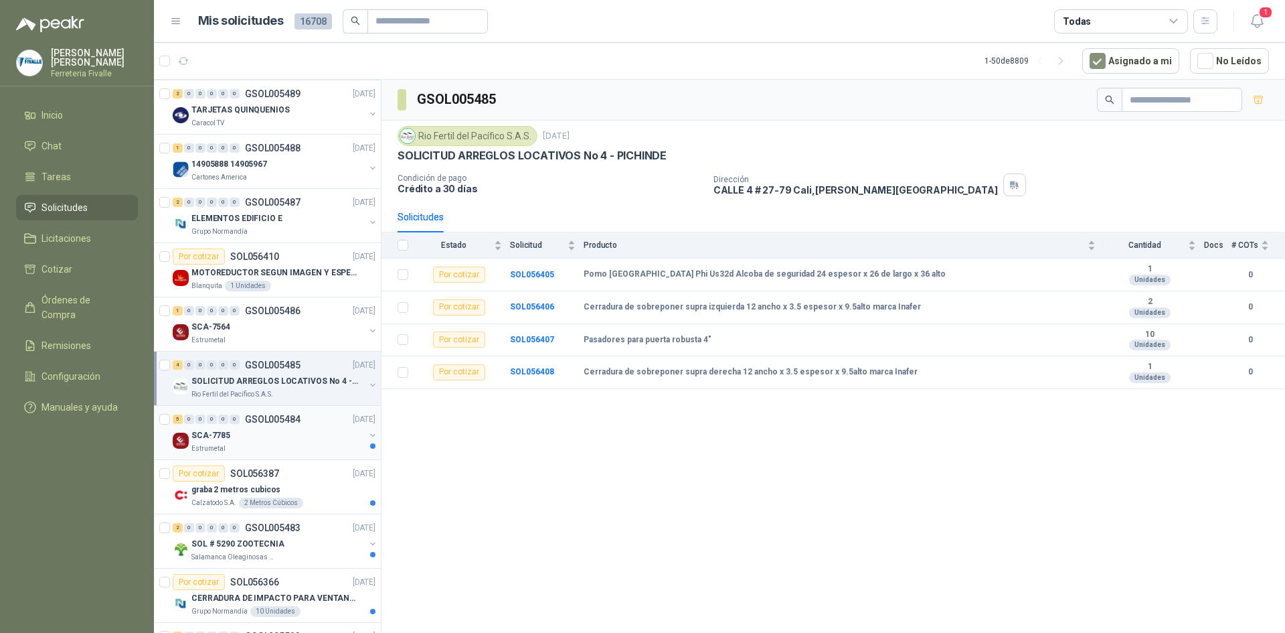
click at [266, 434] on div "SCA-7785" at bounding box center [277, 435] width 173 height 16
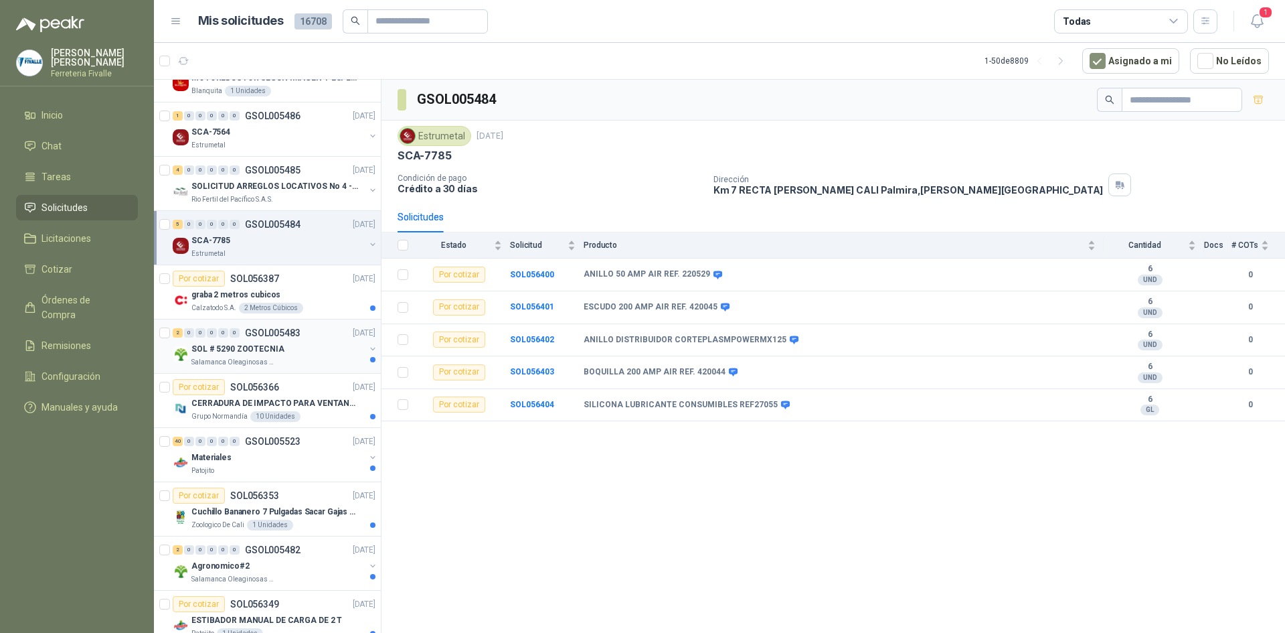
scroll to position [1339, 0]
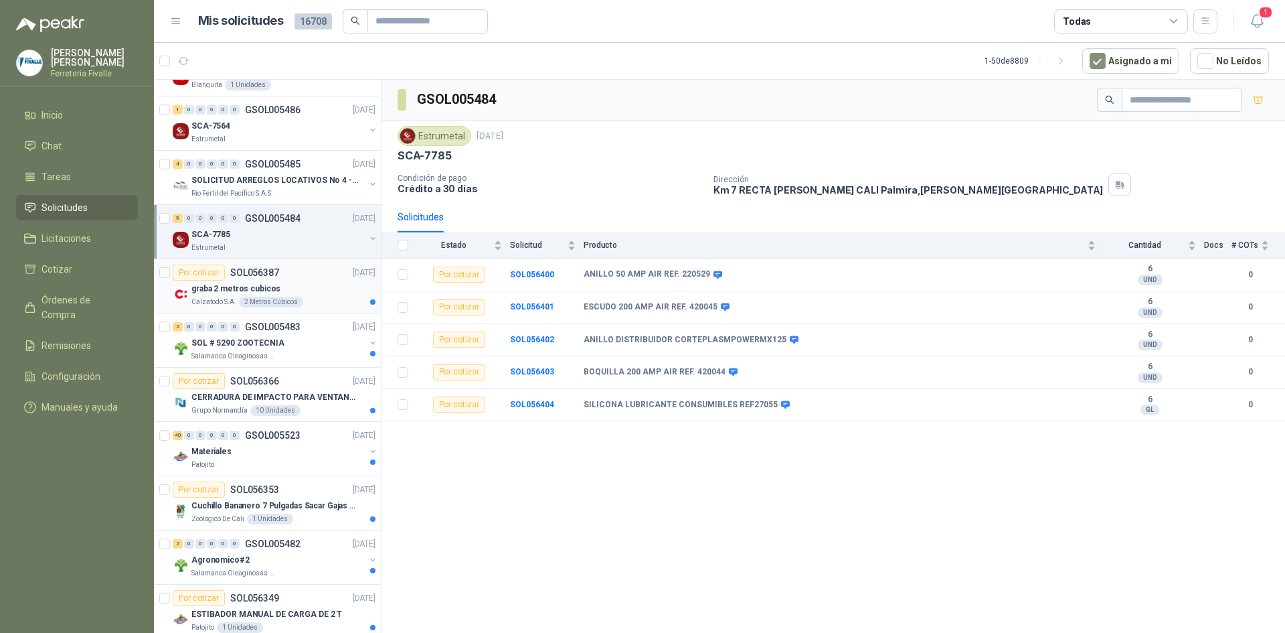
click at [282, 299] on div "2 Metros Cúbicos" at bounding box center [271, 302] width 64 height 11
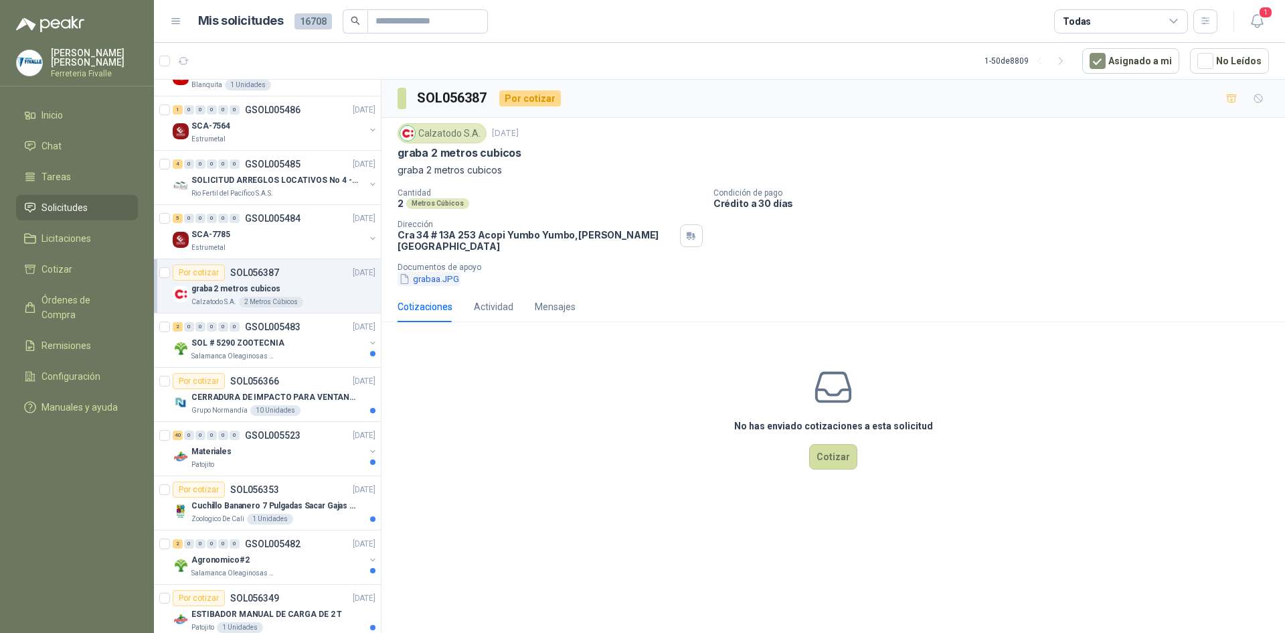
click at [432, 272] on button "grabaa.JPG" at bounding box center [429, 279] width 63 height 14
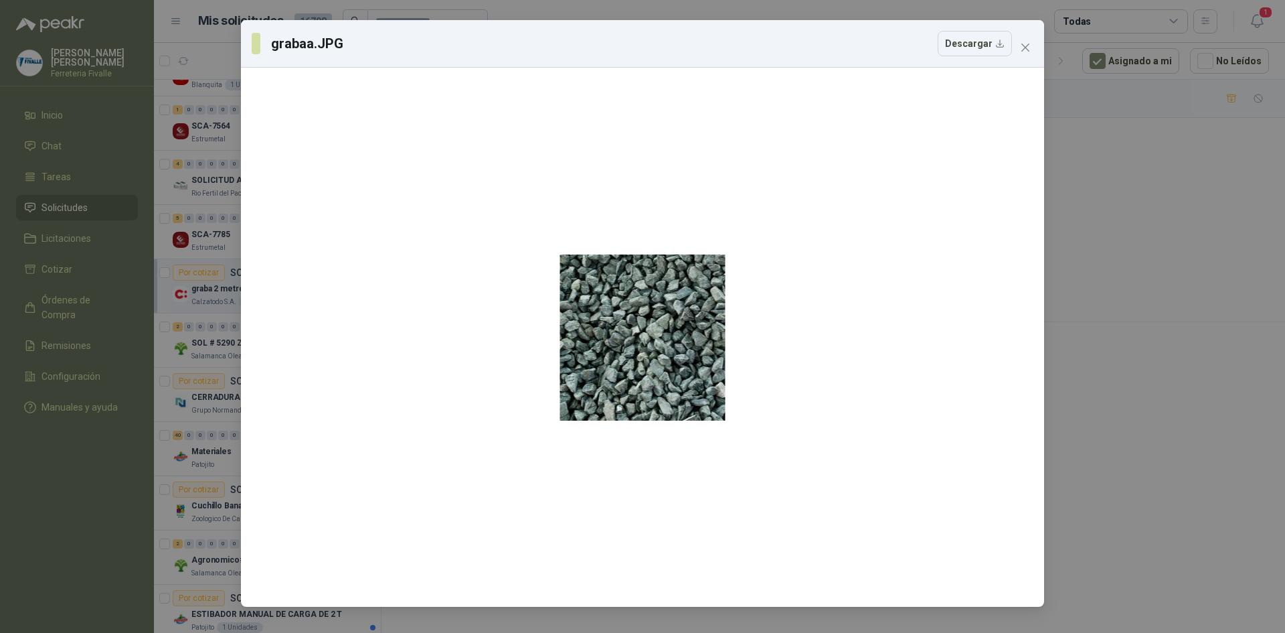
click at [173, 331] on div "grabaa.JPG Descargar" at bounding box center [642, 316] width 1285 height 633
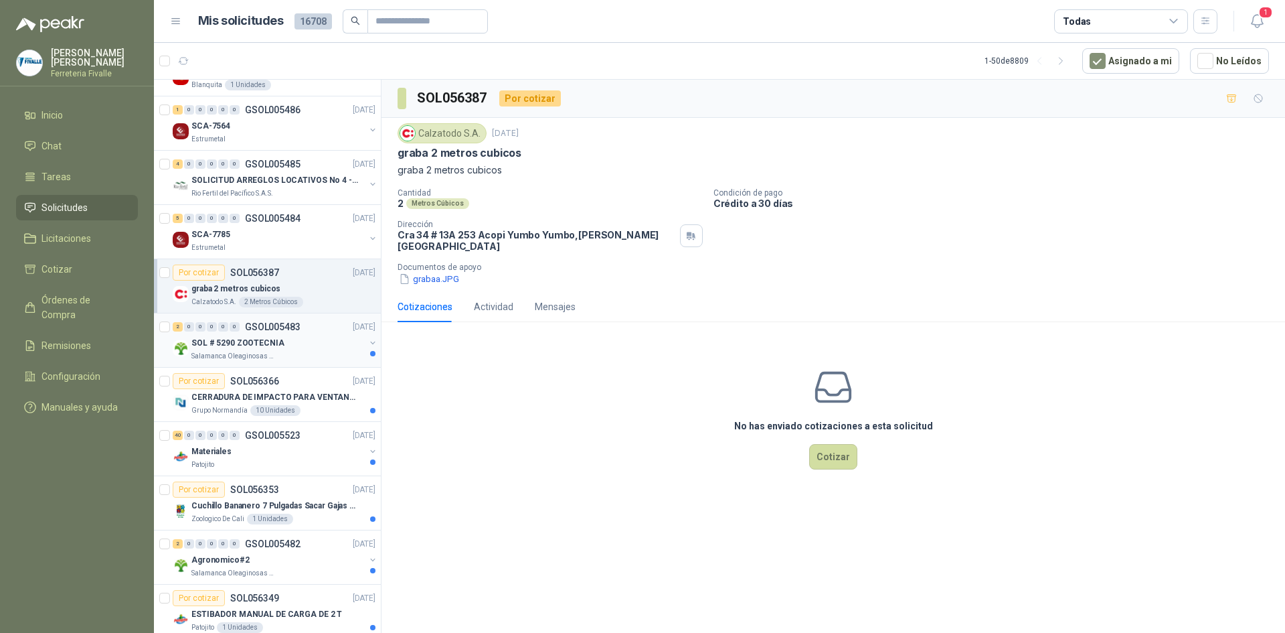
click at [337, 342] on div "SOL # 5290 ZOOTECNIA" at bounding box center [277, 343] width 173 height 16
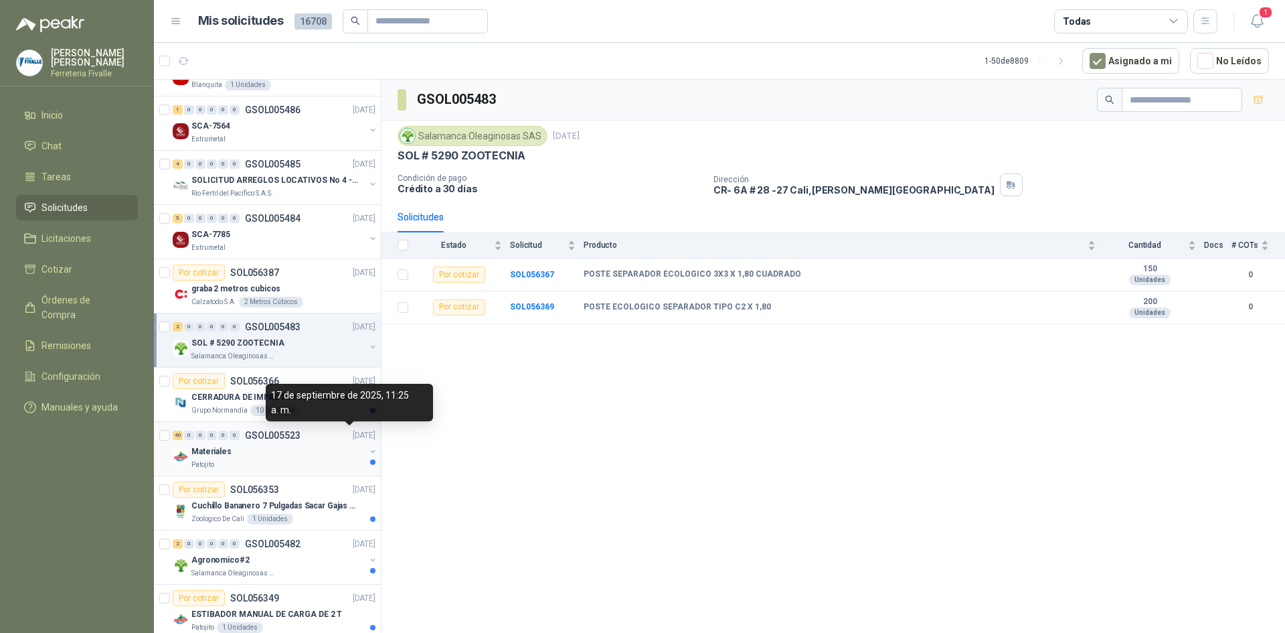
click at [357, 420] on div "17 de septiembre de 2025, 11:25 a. m." at bounding box center [349, 402] width 167 height 37
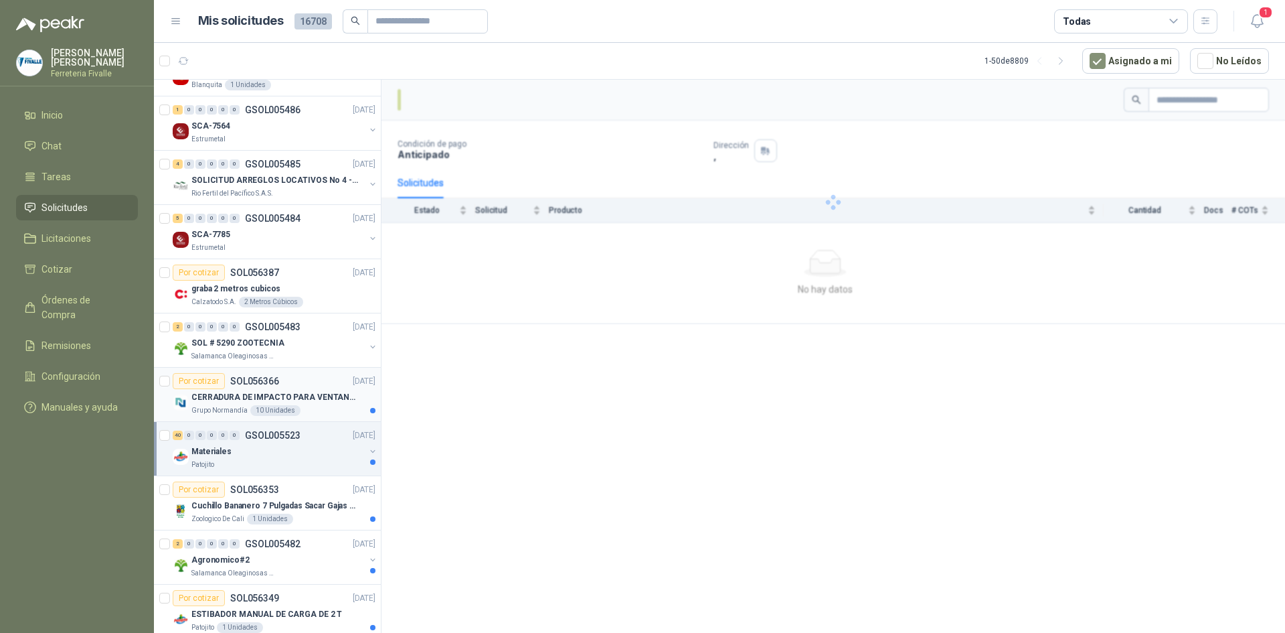
click at [244, 396] on p "CERRADURA DE IMPACTO PARA VENTANAS" at bounding box center [274, 397] width 167 height 13
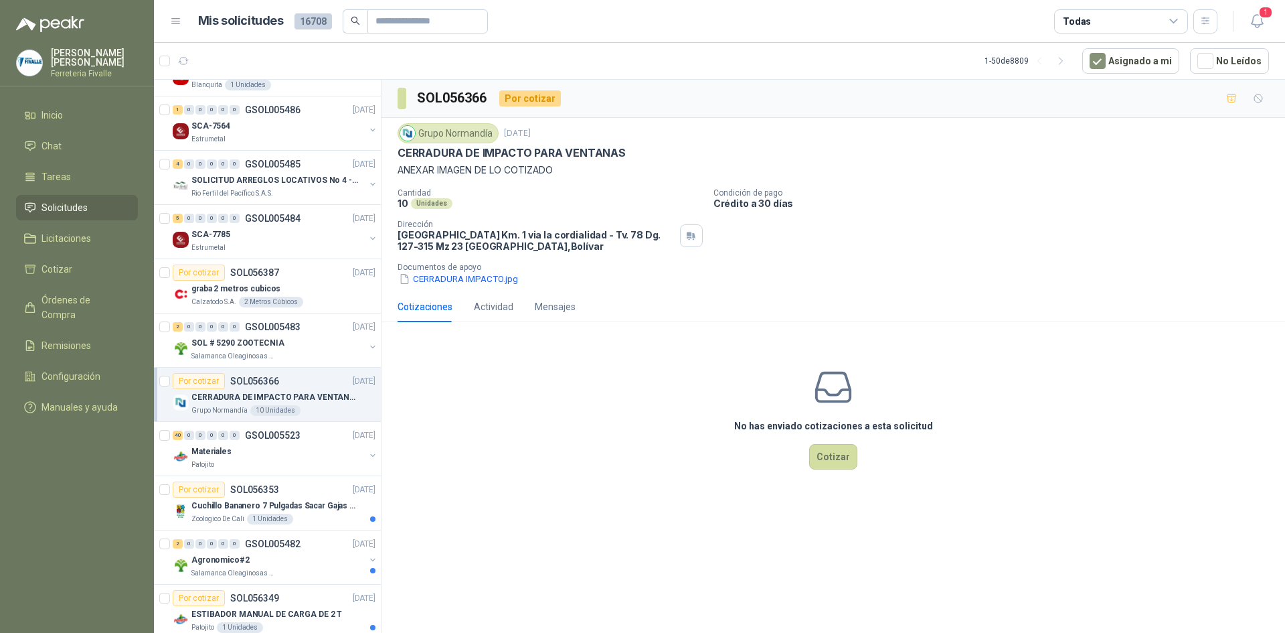
click at [268, 378] on p "SOL056366" at bounding box center [254, 380] width 49 height 9
click at [282, 344] on div "SOL # 5290 ZOOTECNIA" at bounding box center [277, 343] width 173 height 16
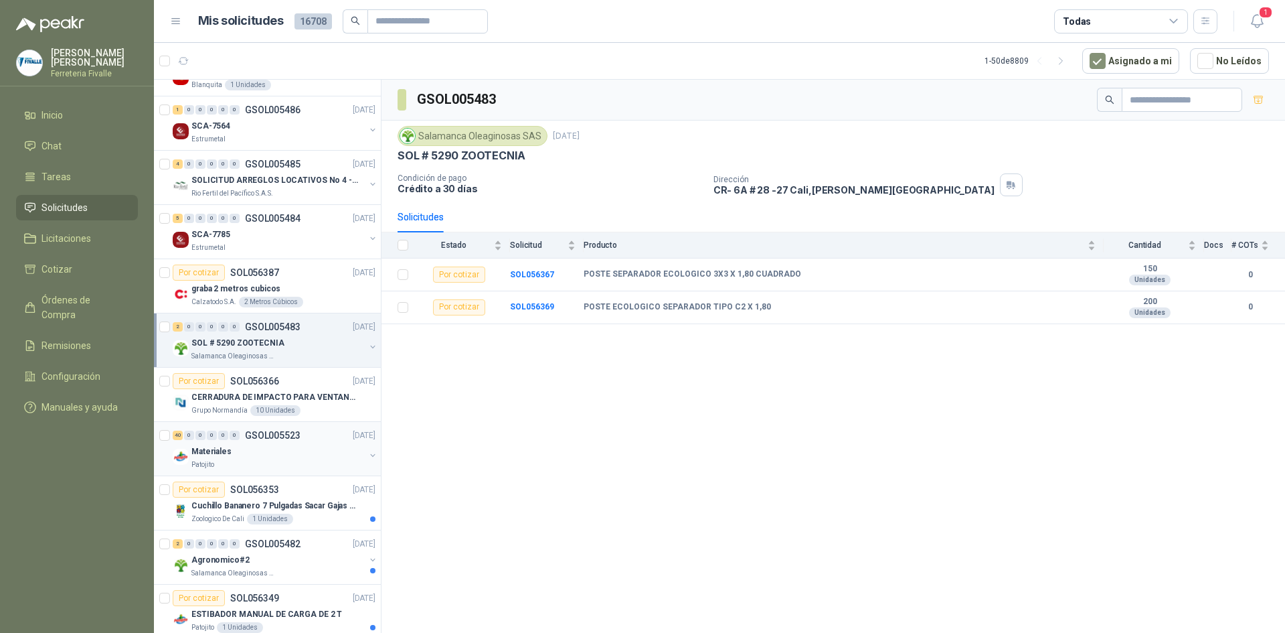
click at [261, 448] on div "Materiales" at bounding box center [277, 451] width 173 height 16
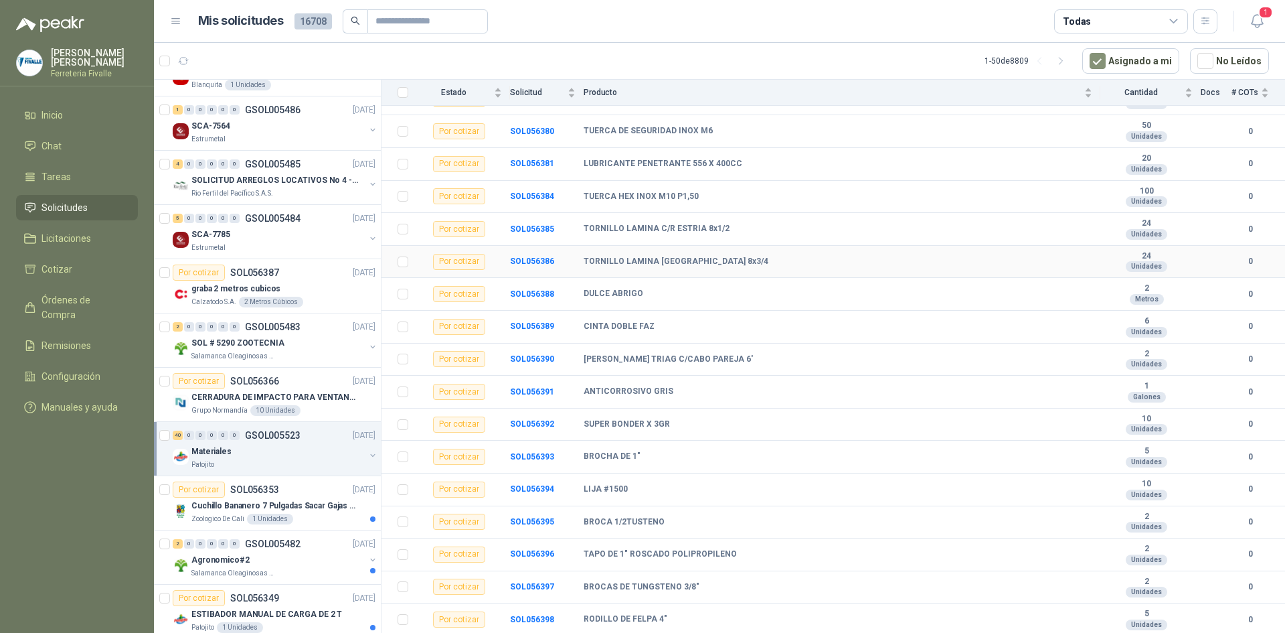
scroll to position [924, 0]
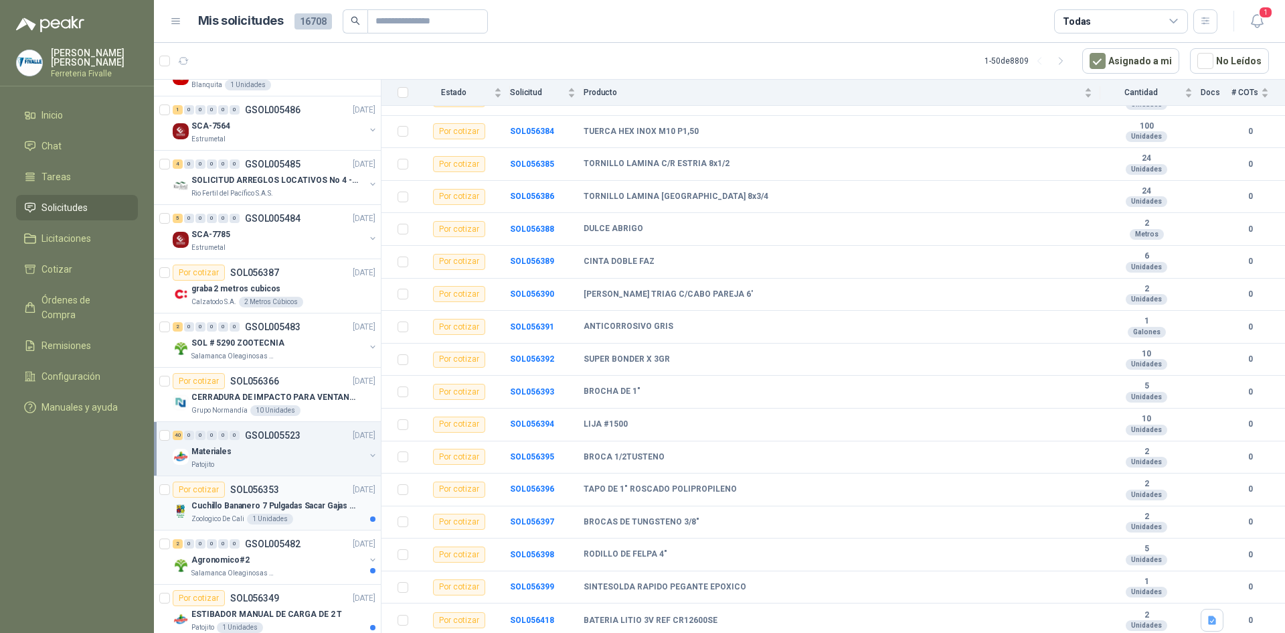
click at [256, 505] on p "Cuchillo Bananero 7 Pulgadas Sacar Gajas O Deshoje O Desman" at bounding box center [274, 505] width 167 height 13
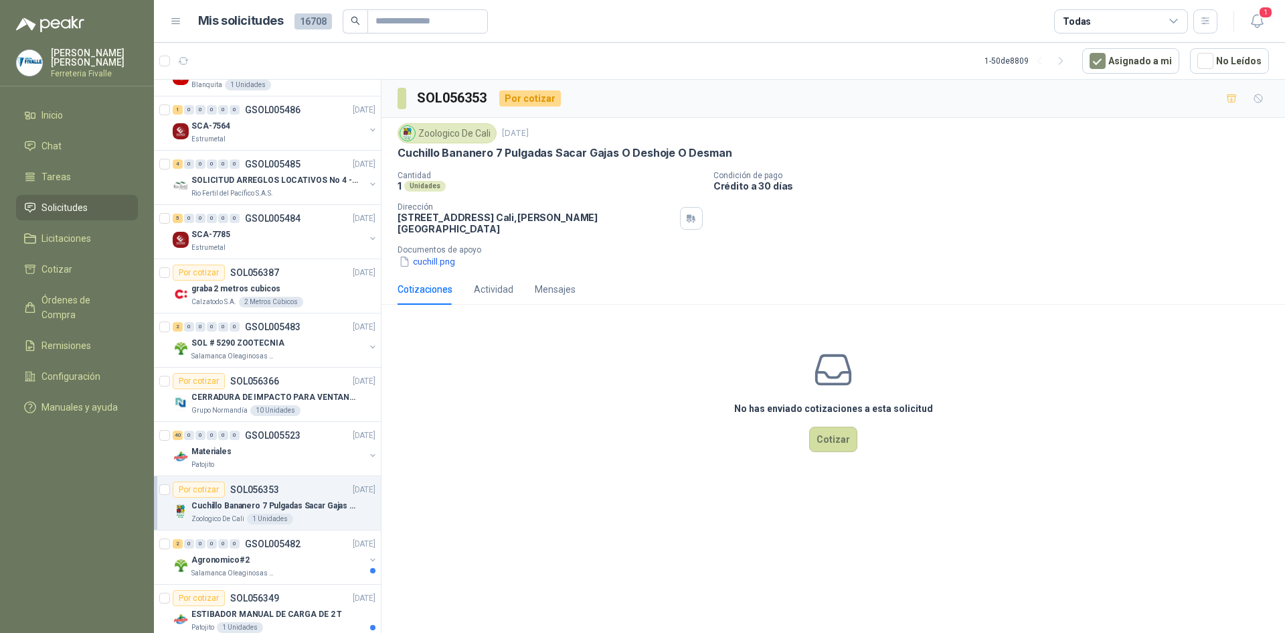
scroll to position [1606, 0]
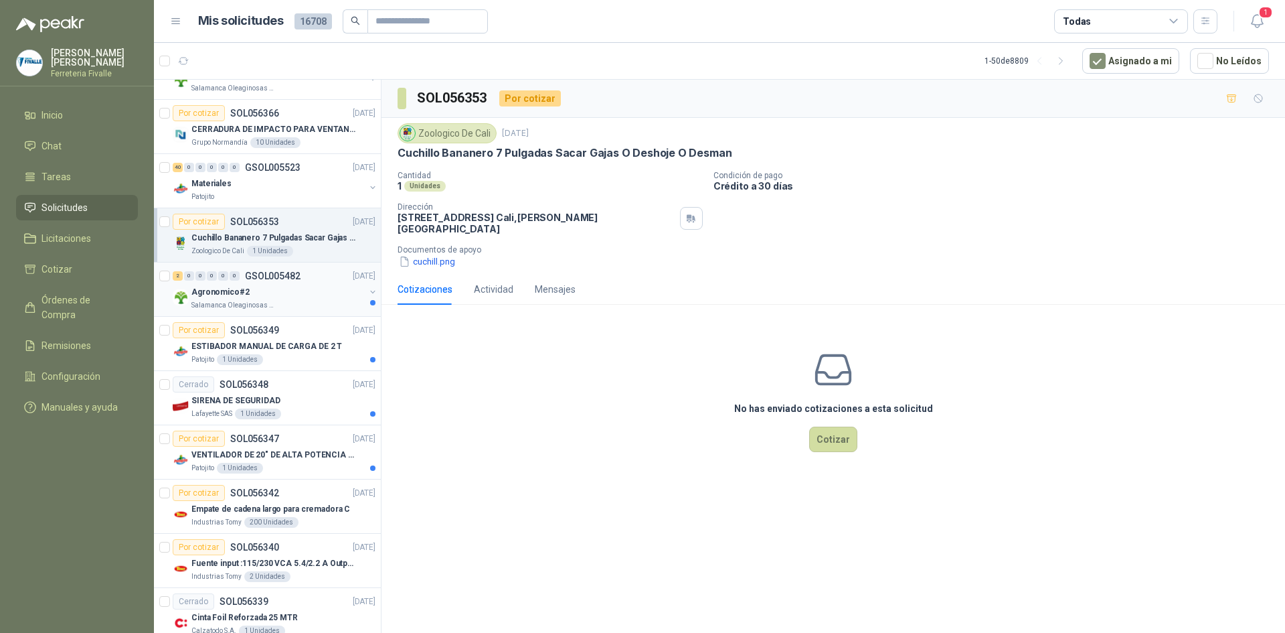
click at [319, 283] on div "2 0 0 0 0 0 GSOL005482 [DATE]" at bounding box center [275, 276] width 205 height 16
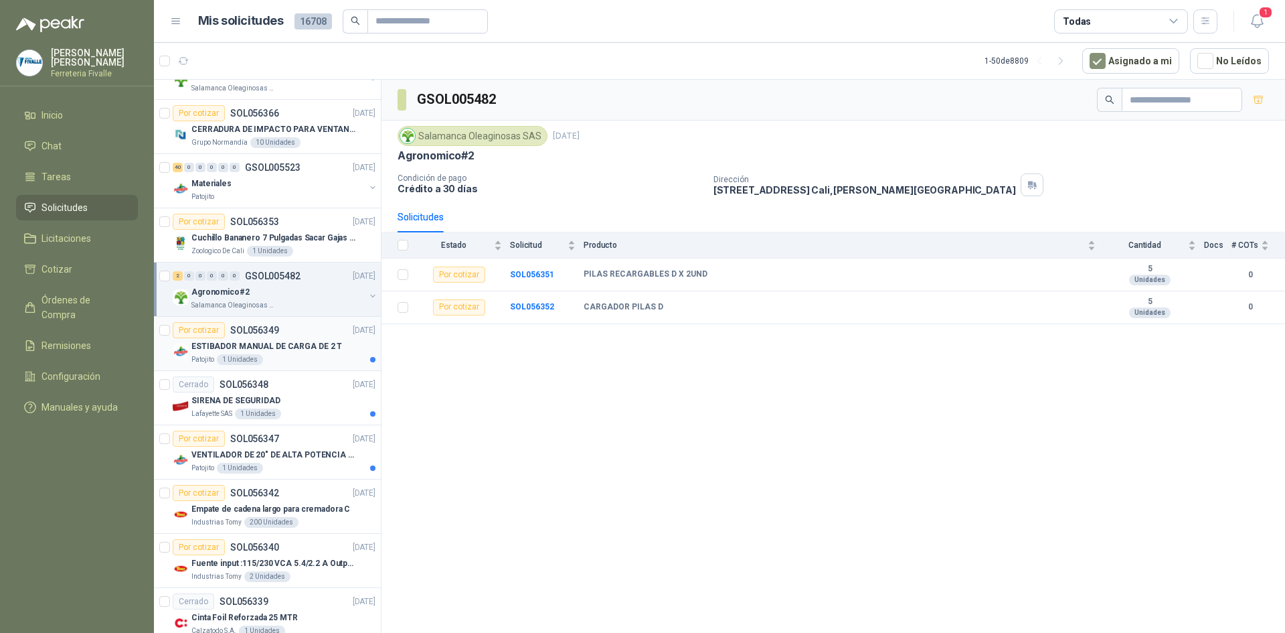
click at [322, 355] on div "Patojito 1 Unidades" at bounding box center [283, 359] width 184 height 11
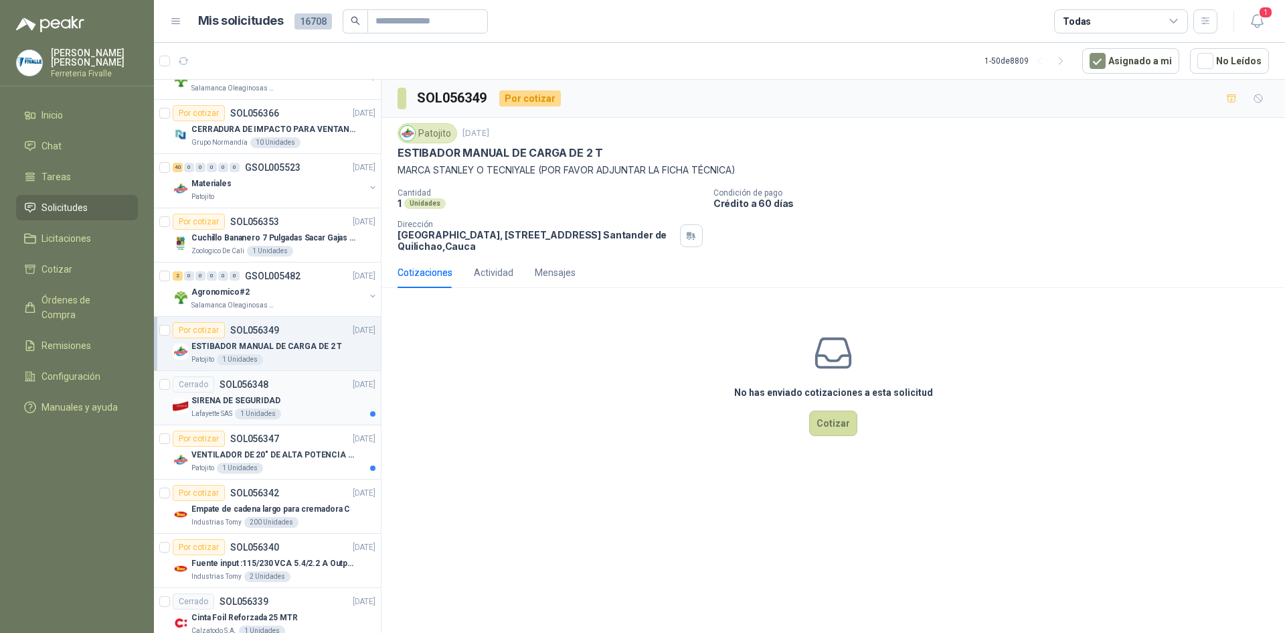
click at [320, 388] on div "Cerrado SOL056348 [DATE]" at bounding box center [274, 384] width 203 height 16
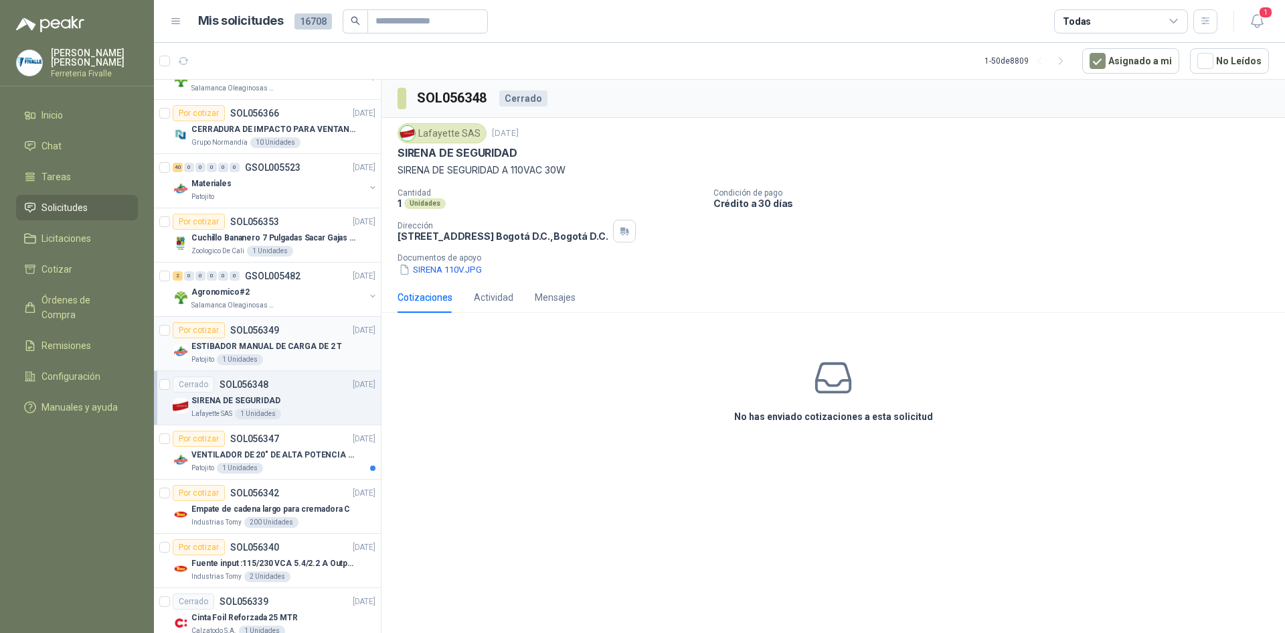
click at [328, 336] on div "Por cotizar SOL056349 [DATE]" at bounding box center [274, 330] width 203 height 16
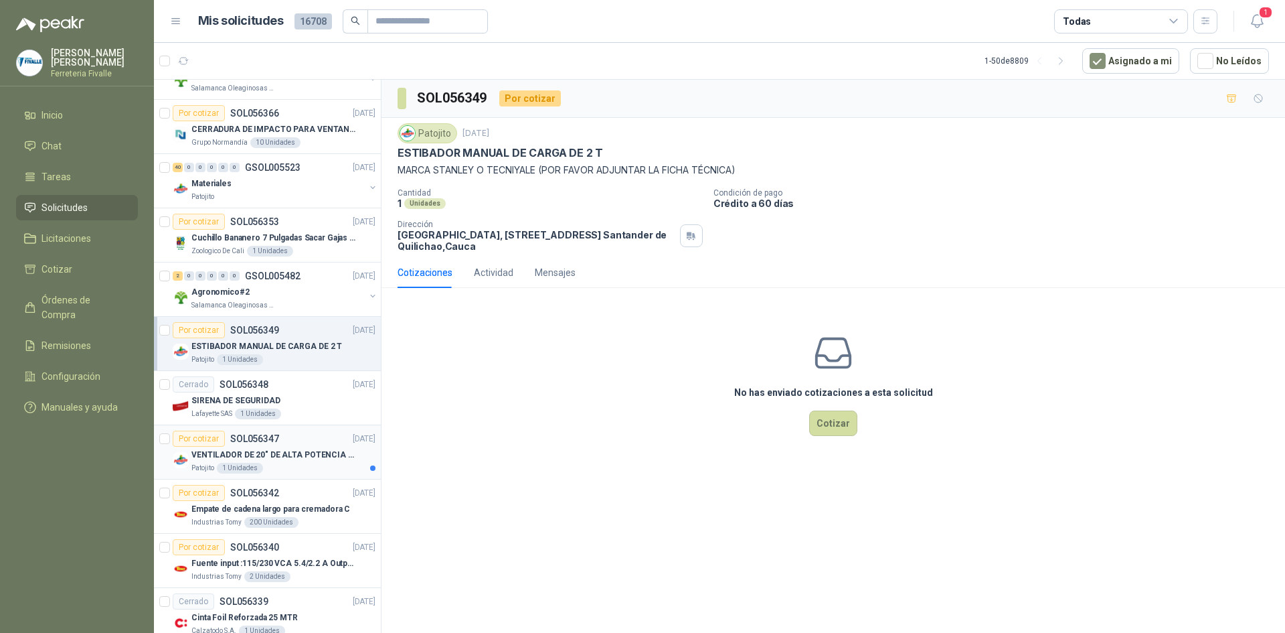
click at [283, 448] on p "VENTILADOR DE 20" DE ALTA POTENCIA PARA ANCLAR A LA PARED" at bounding box center [274, 454] width 167 height 13
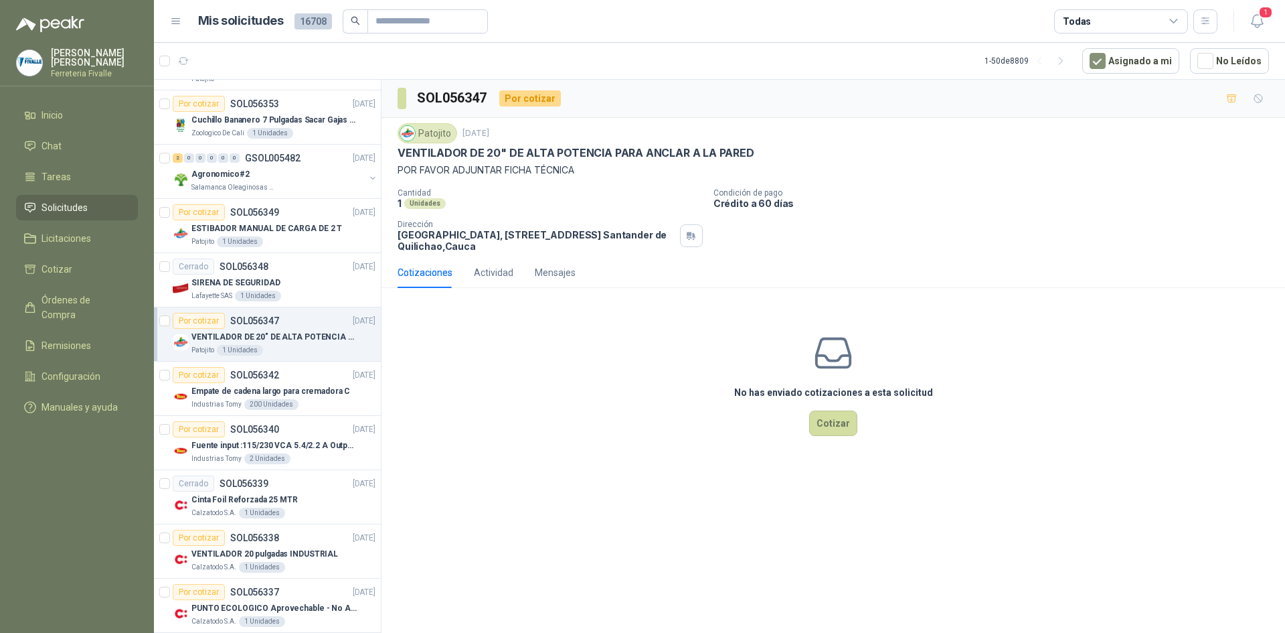
scroll to position [1673, 0]
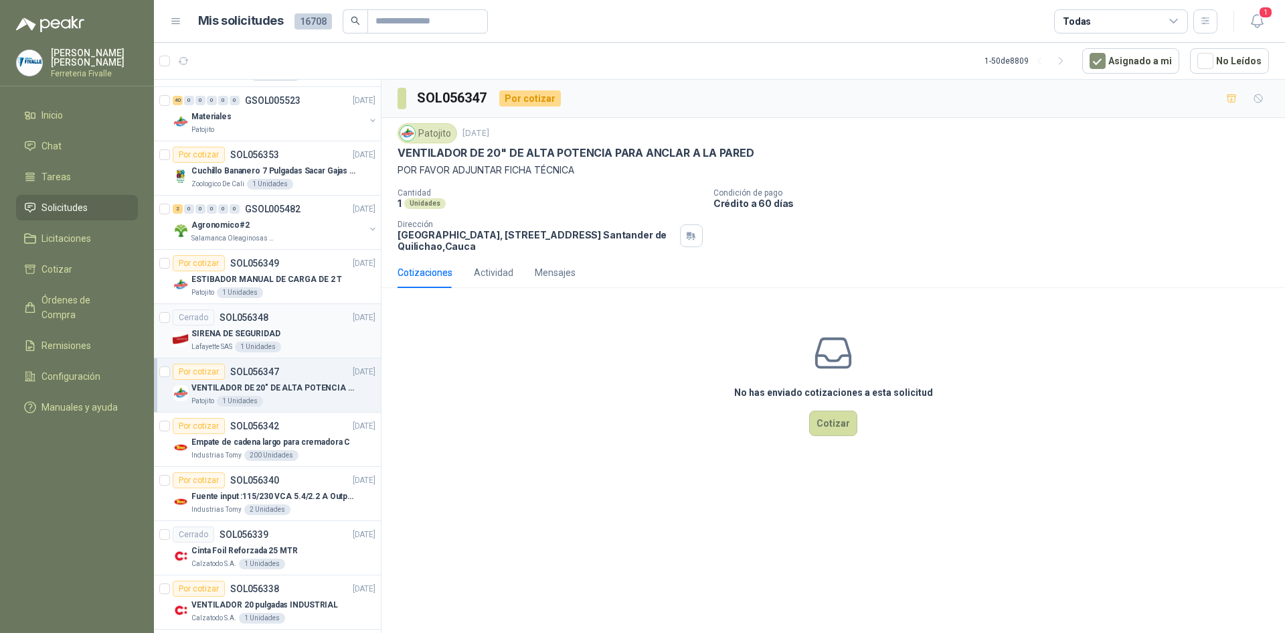
click at [306, 340] on div "SIRENA DE SEGURIDAD" at bounding box center [283, 333] width 184 height 16
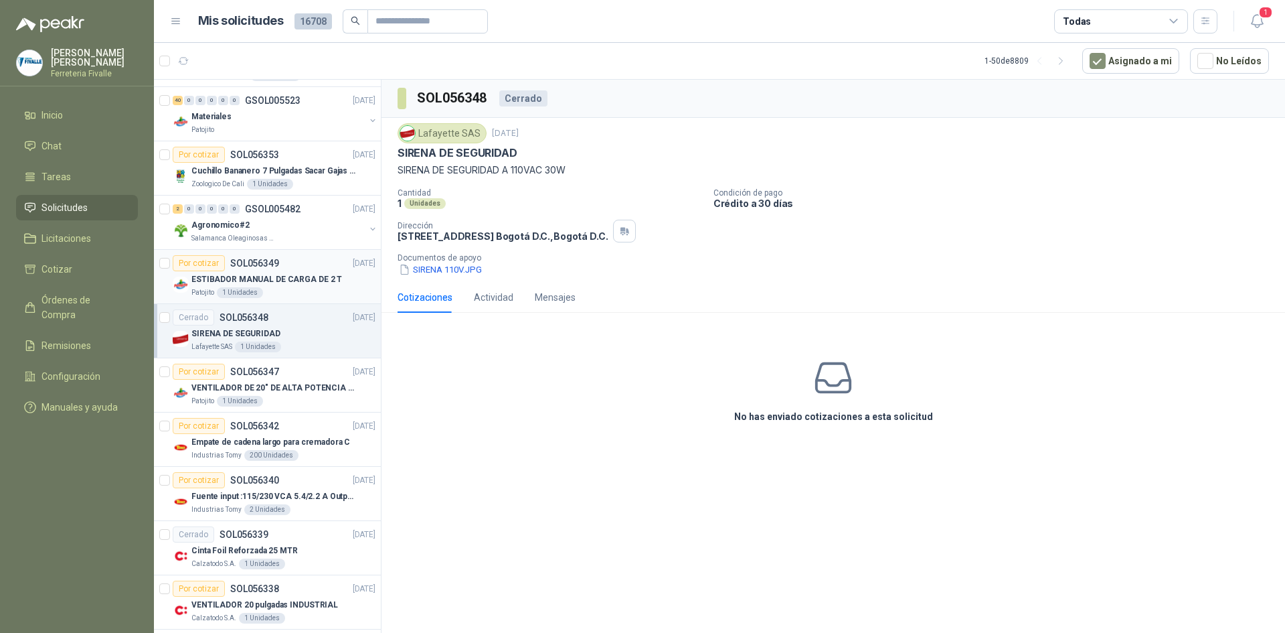
click at [309, 266] on div "Por cotizar SOL056349 [DATE]" at bounding box center [274, 263] width 203 height 16
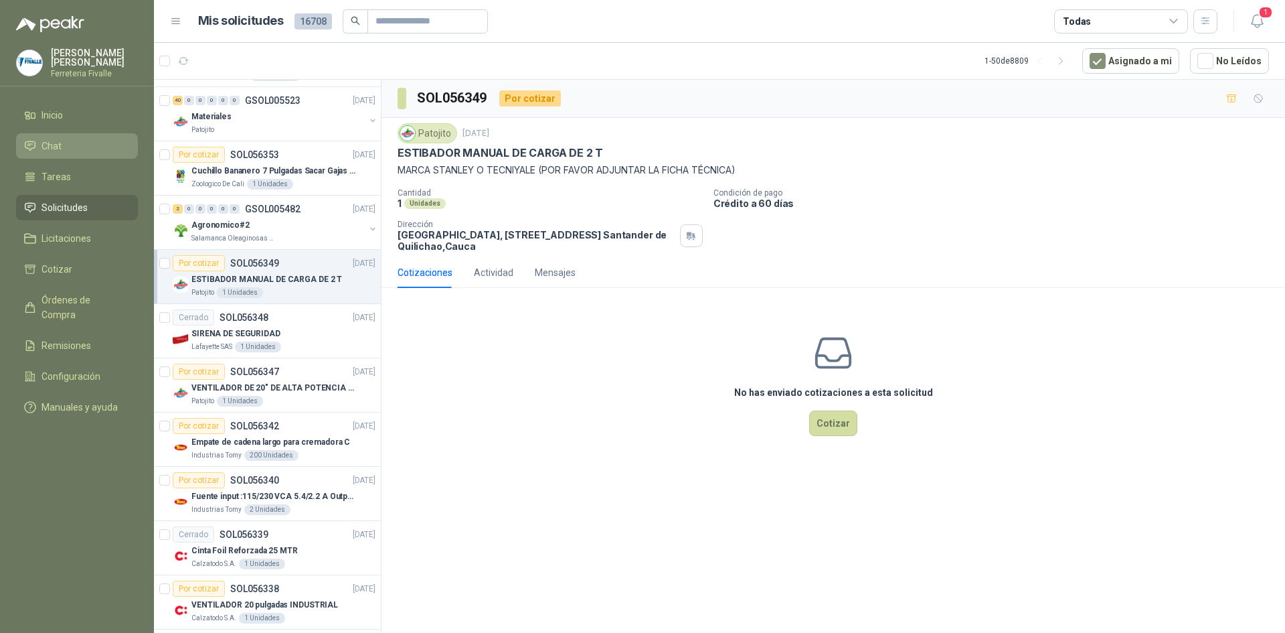
click at [70, 153] on li "Chat" at bounding box center [77, 146] width 106 height 15
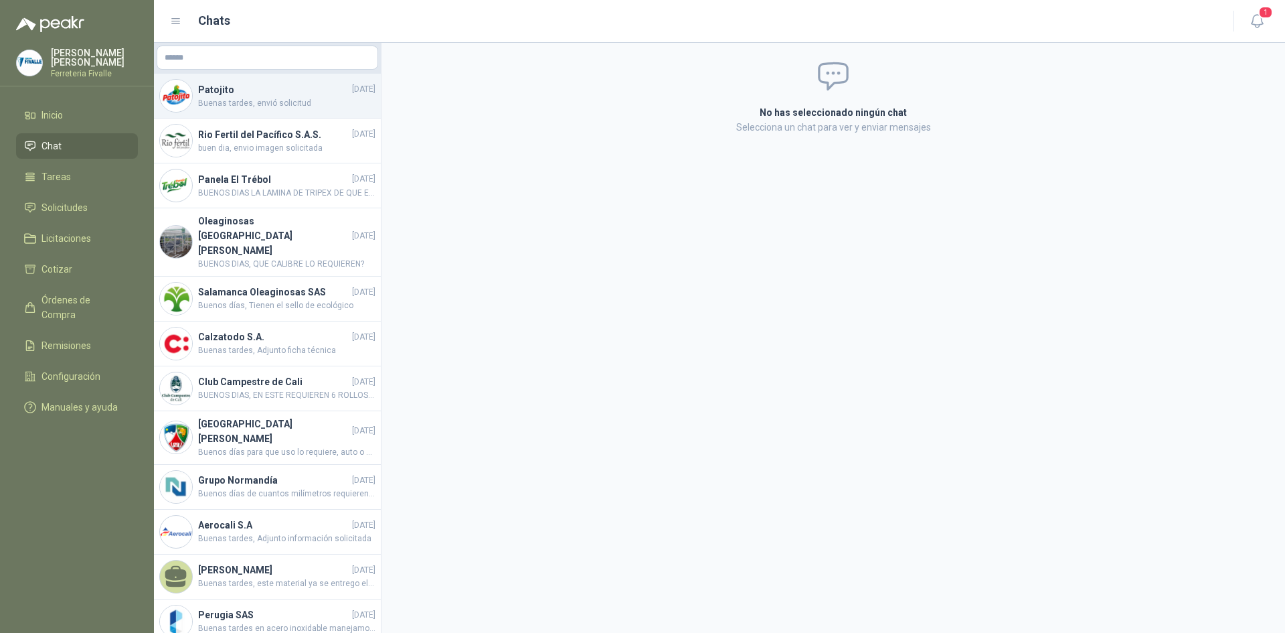
click at [219, 91] on h4 "Patojito" at bounding box center [273, 89] width 151 height 15
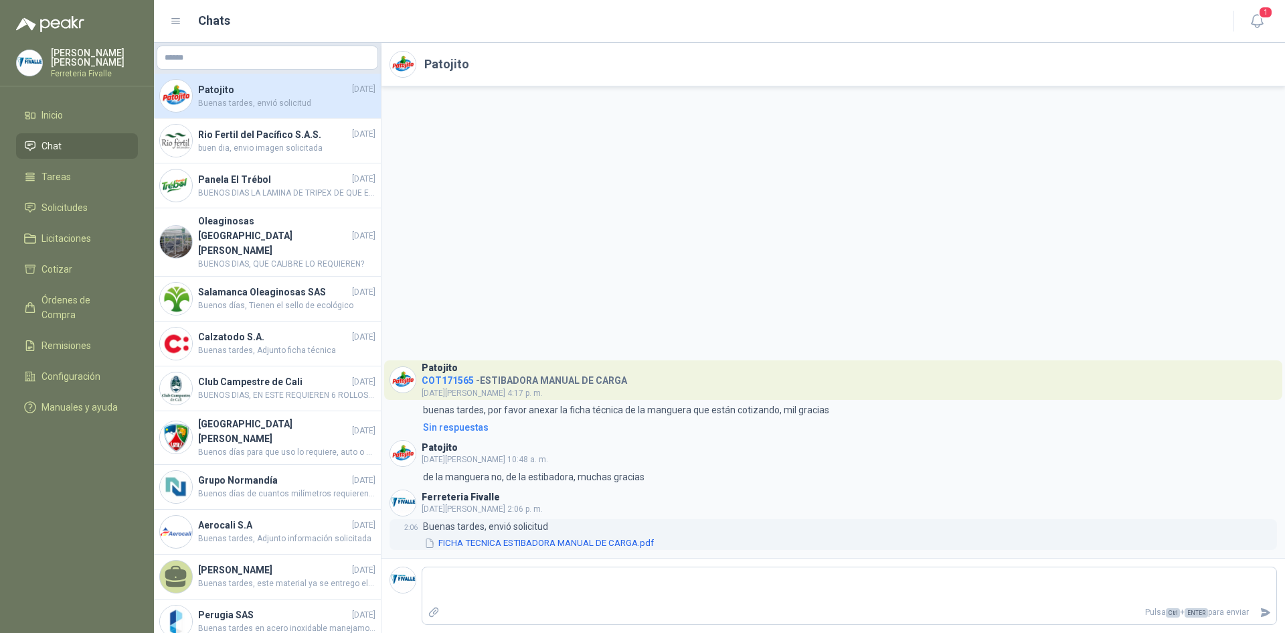
click at [519, 546] on button "FICHA TECNICA ESTIBADORA MANUAL DE CARGA.pdf" at bounding box center [539, 543] width 232 height 14
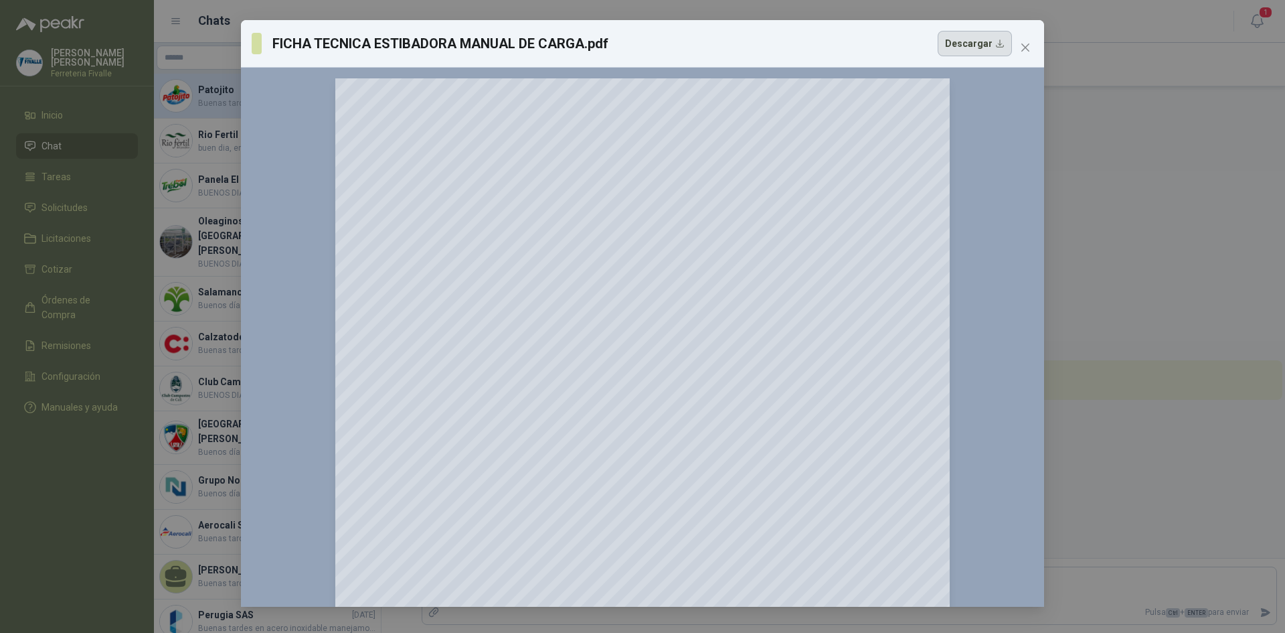
click at [1005, 47] on button "Descargar" at bounding box center [975, 43] width 74 height 25
click at [1029, 49] on icon "close" at bounding box center [1025, 47] width 11 height 11
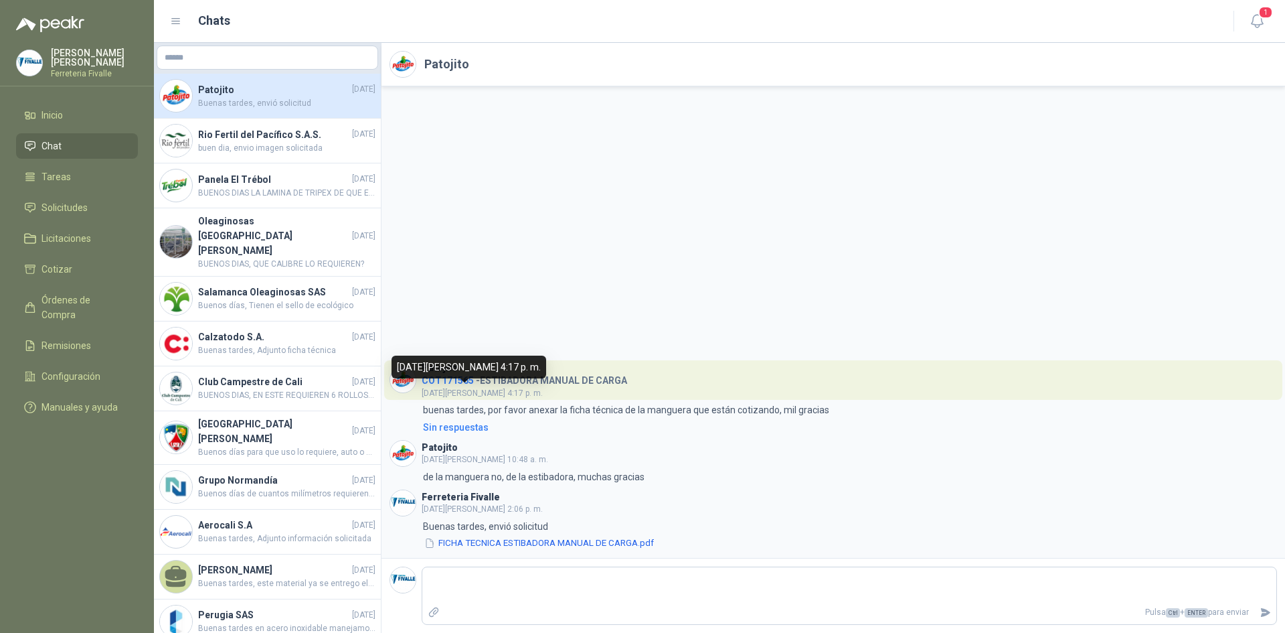
click at [449, 378] on span "COT171565" at bounding box center [448, 380] width 52 height 11
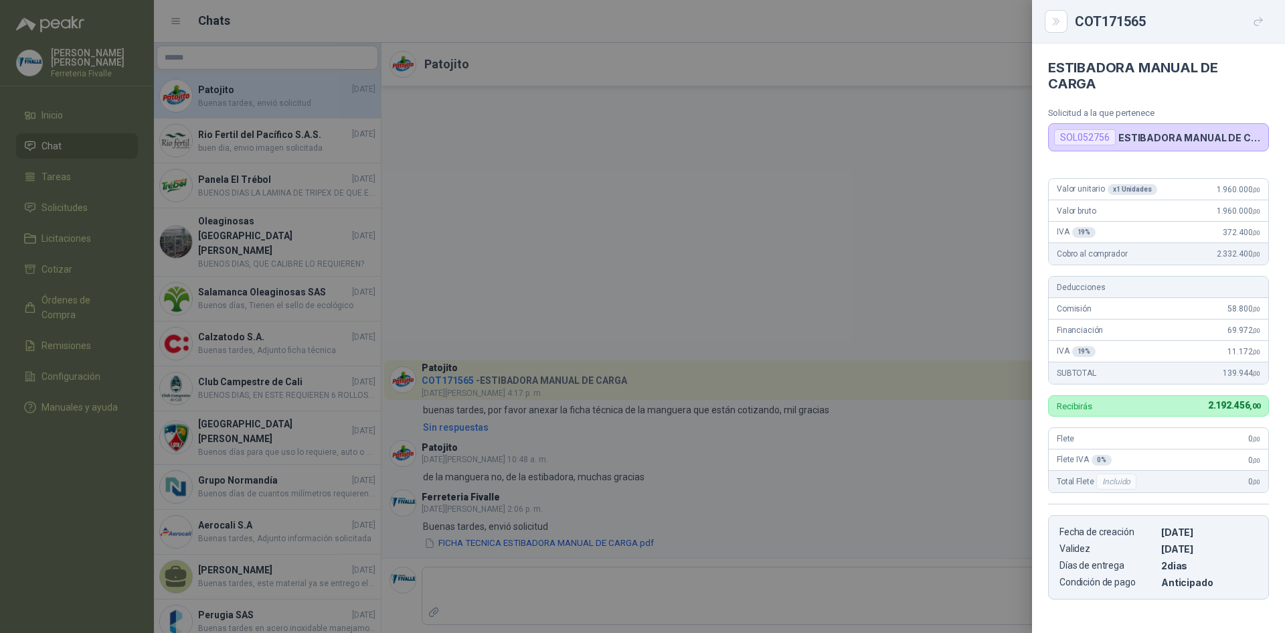
click at [578, 220] on div at bounding box center [642, 316] width 1285 height 633
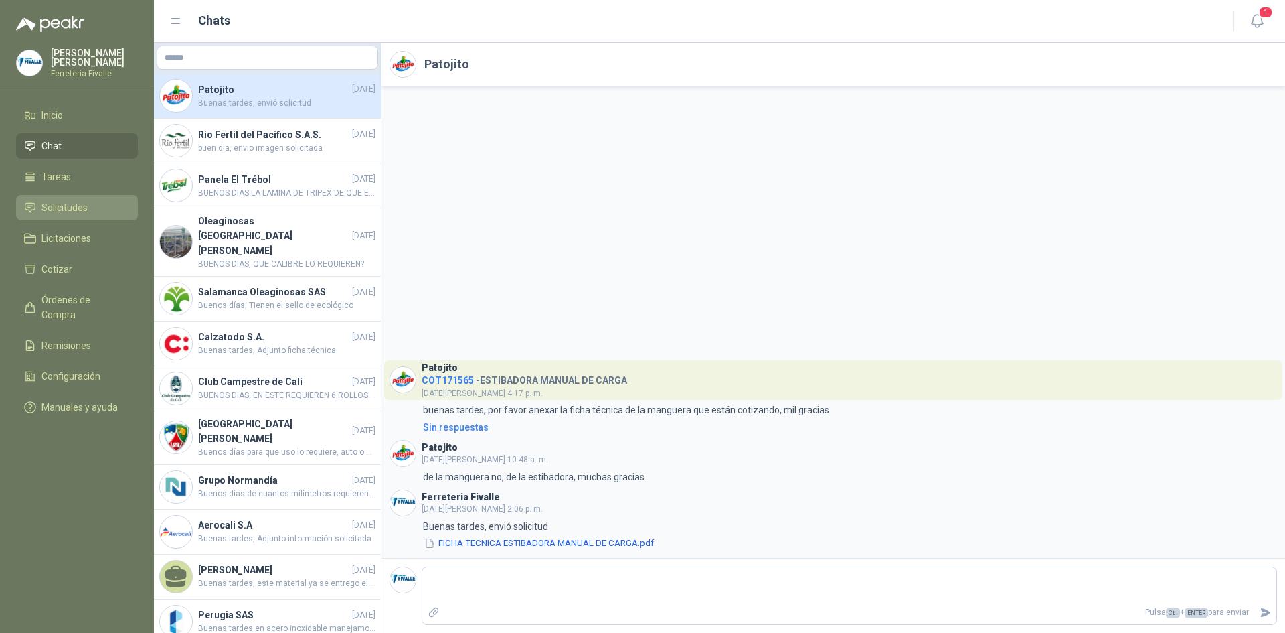
click at [76, 215] on span "Solicitudes" at bounding box center [65, 207] width 46 height 15
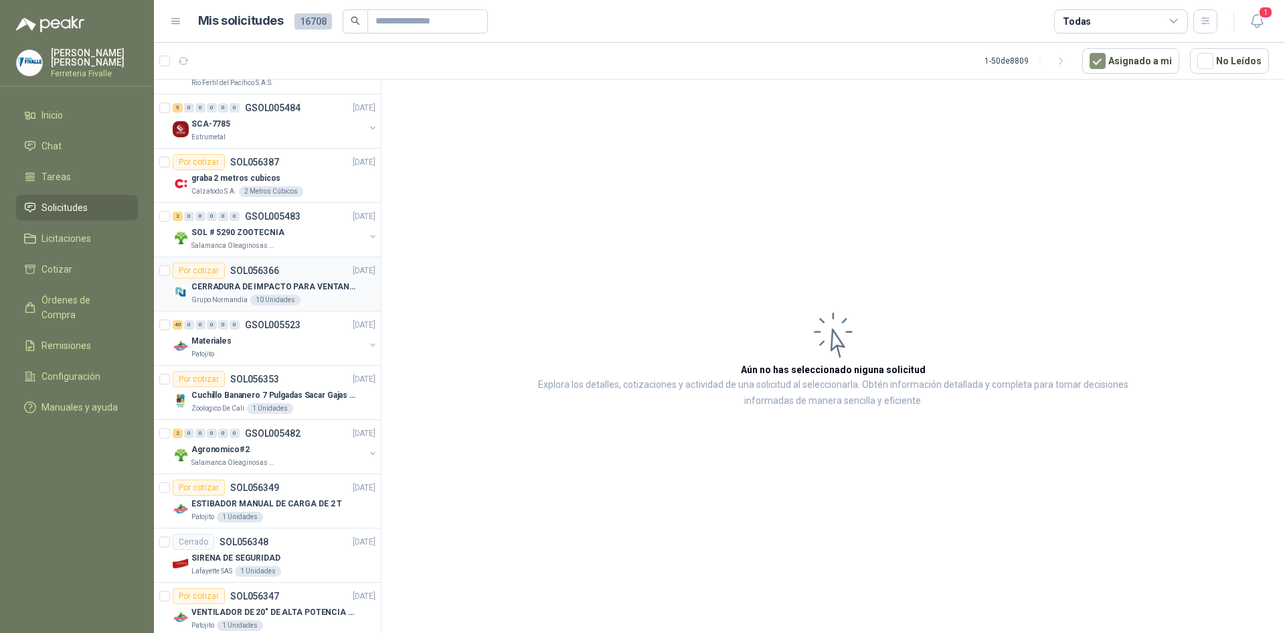
scroll to position [1540, 0]
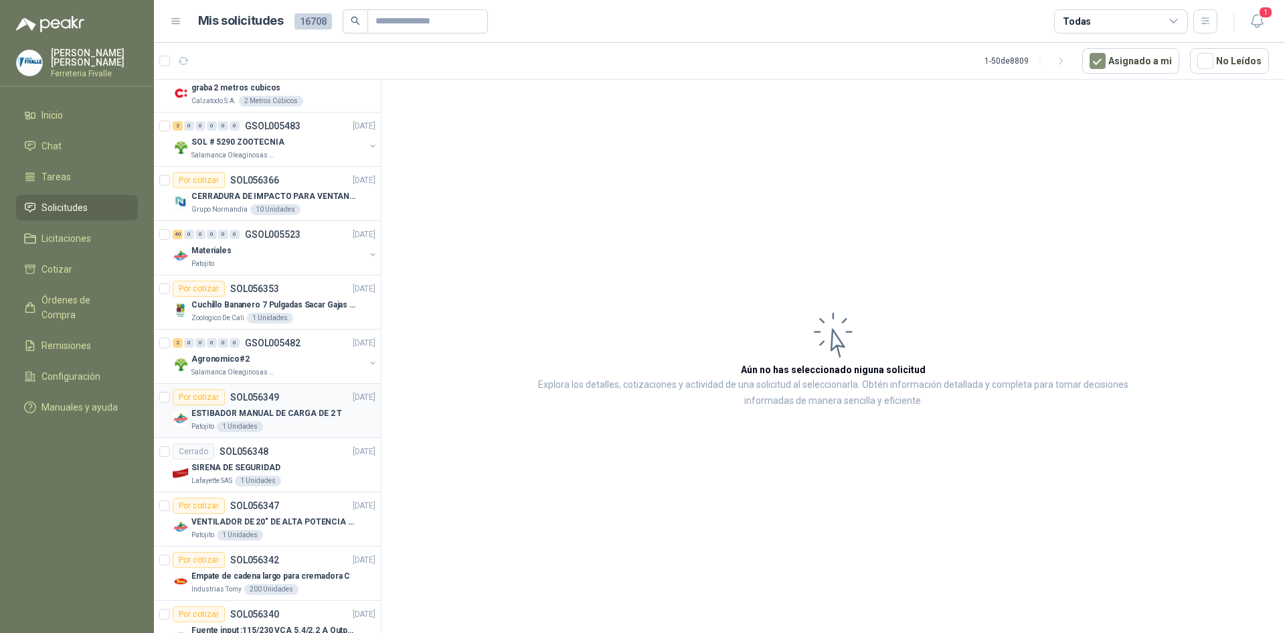
click at [319, 428] on div "Patojito 1 Unidades" at bounding box center [283, 426] width 184 height 11
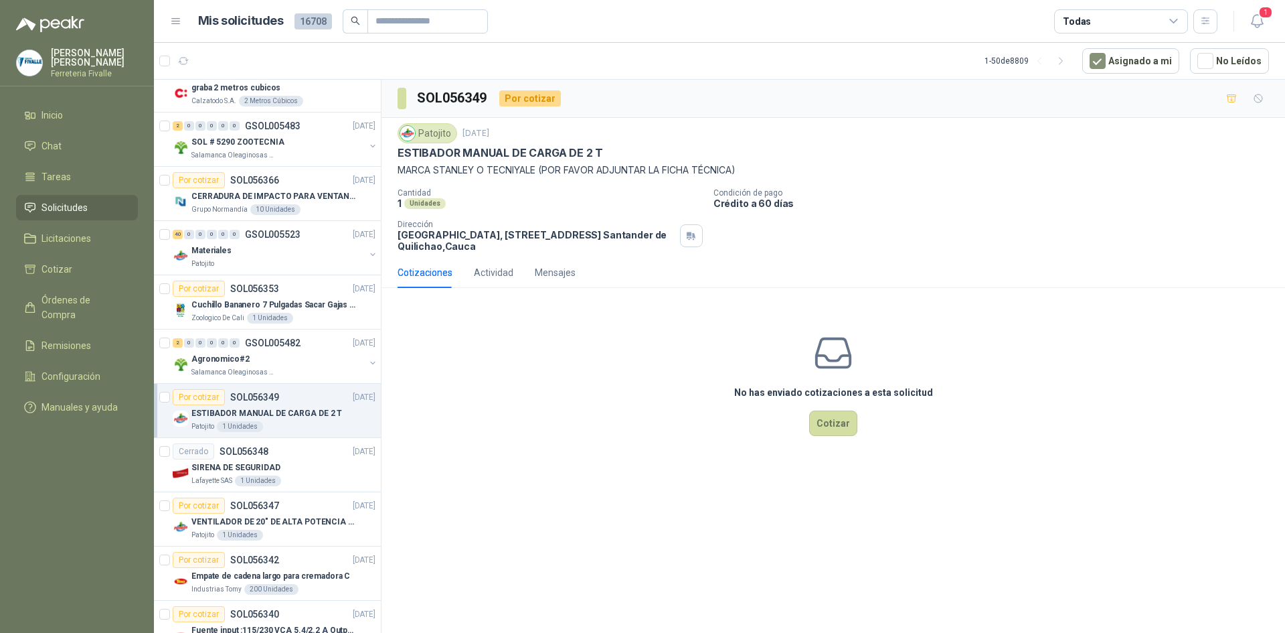
click at [1100, 309] on div "No has enviado cotizaciones a esta solicitud Cotizar" at bounding box center [834, 384] width 904 height 171
click at [838, 420] on button "Cotizar" at bounding box center [833, 422] width 48 height 25
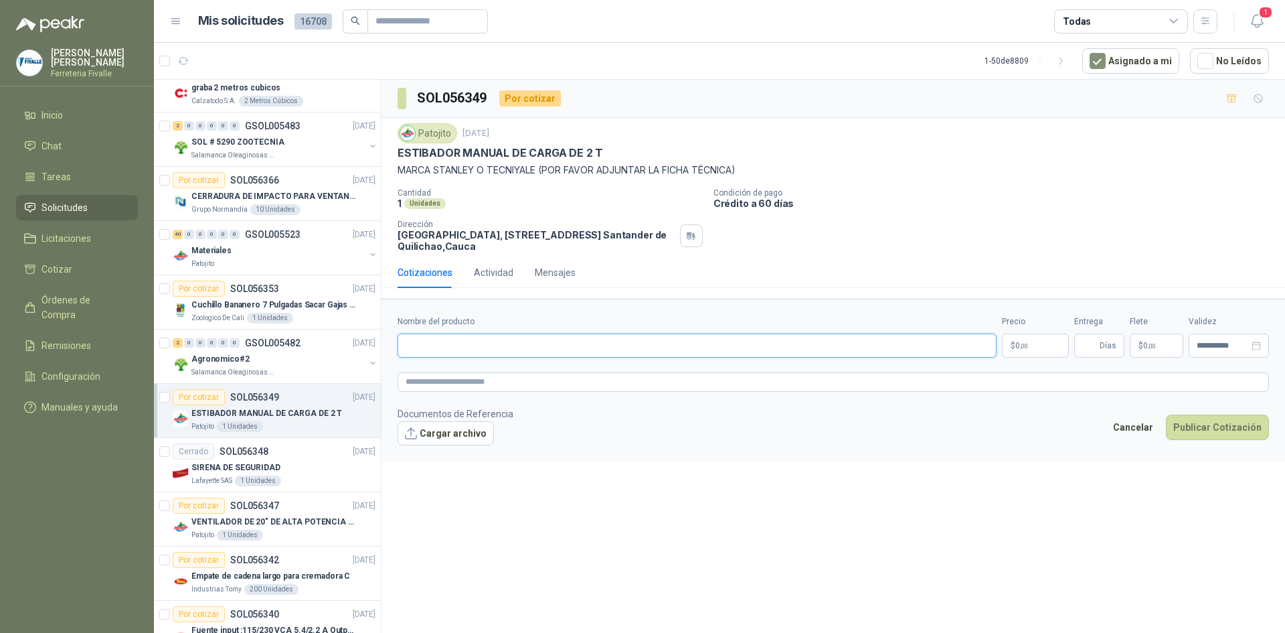
click at [566, 350] on input "Nombre del producto" at bounding box center [697, 345] width 599 height 24
click at [556, 355] on input "**********" at bounding box center [697, 345] width 599 height 24
type input "**********"
click at [1011, 343] on body "[PERSON_NAME] Ferreteria [PERSON_NAME] Inicio Chat Tareas Solicitudes Licitacio…" at bounding box center [642, 316] width 1285 height 633
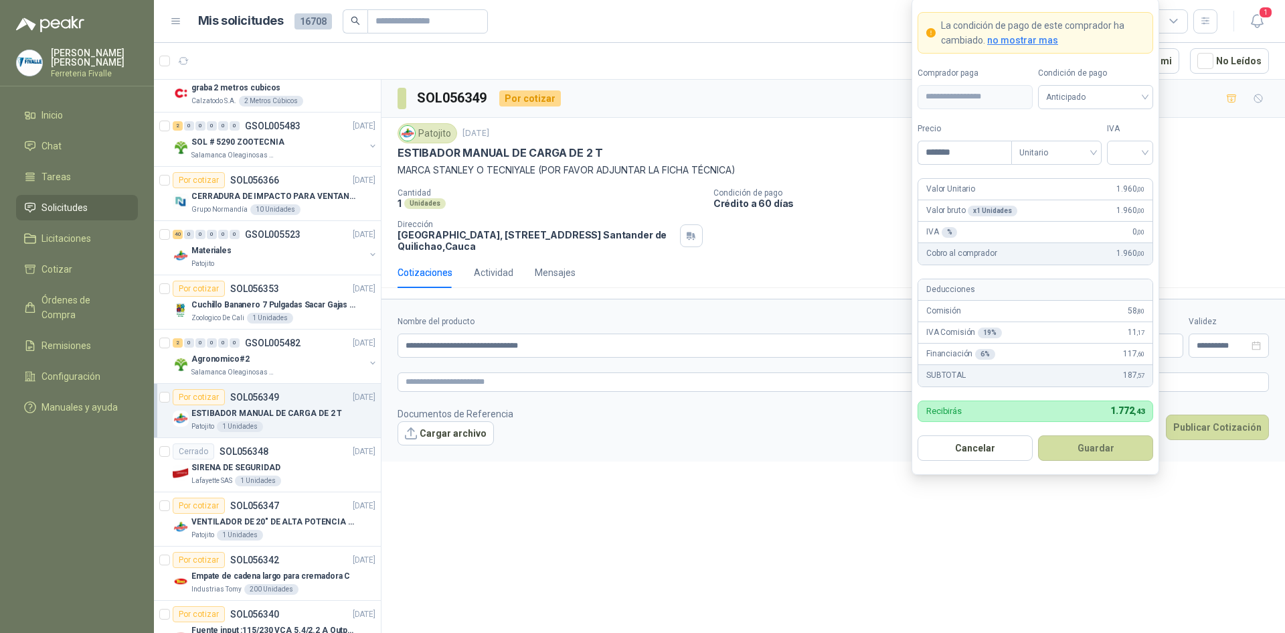
drag, startPoint x: 1065, startPoint y: 580, endPoint x: 1060, endPoint y: 574, distance: 7.6
click at [1065, 580] on div "**********" at bounding box center [834, 359] width 904 height 558
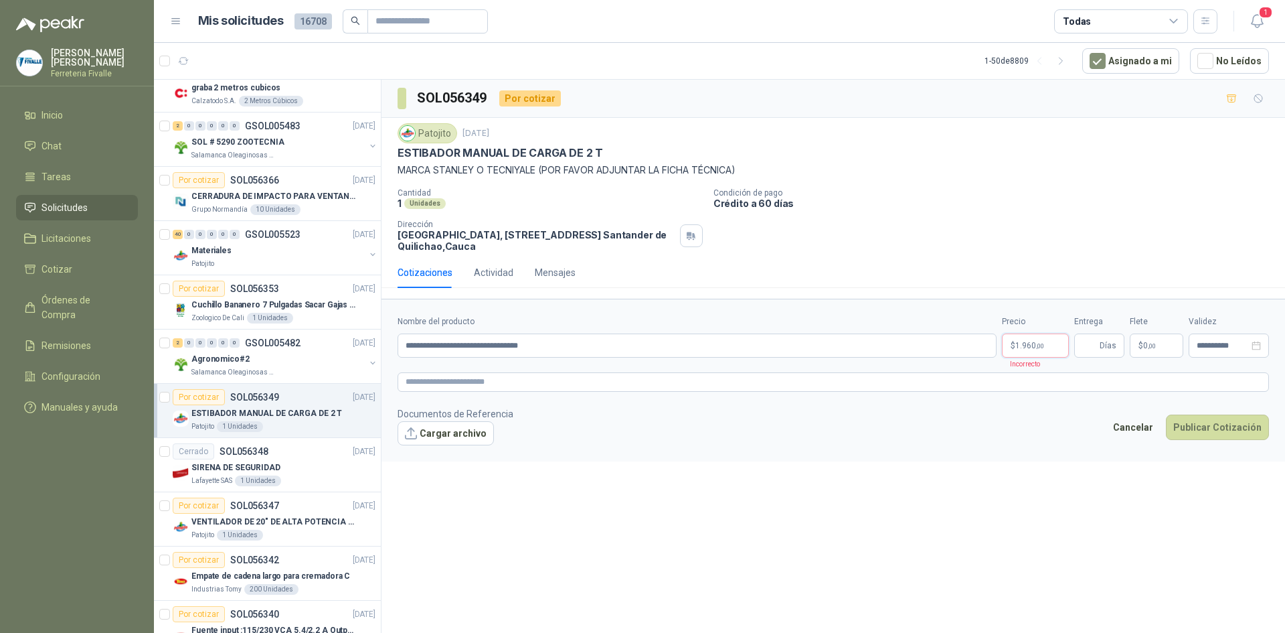
click at [1013, 341] on p "$ 1.960 ,00" at bounding box center [1035, 345] width 67 height 24
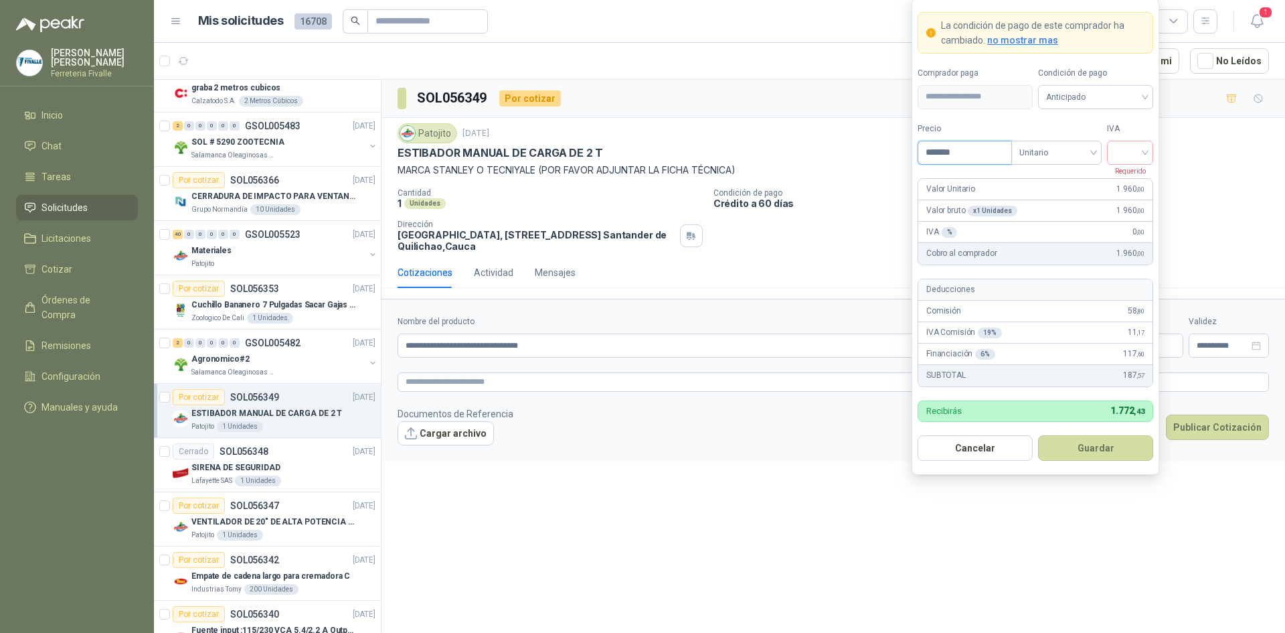
click at [983, 149] on input "*******" at bounding box center [964, 152] width 93 height 23
click at [1084, 156] on span "Unitario" at bounding box center [1056, 153] width 74 height 20
type input "**********"
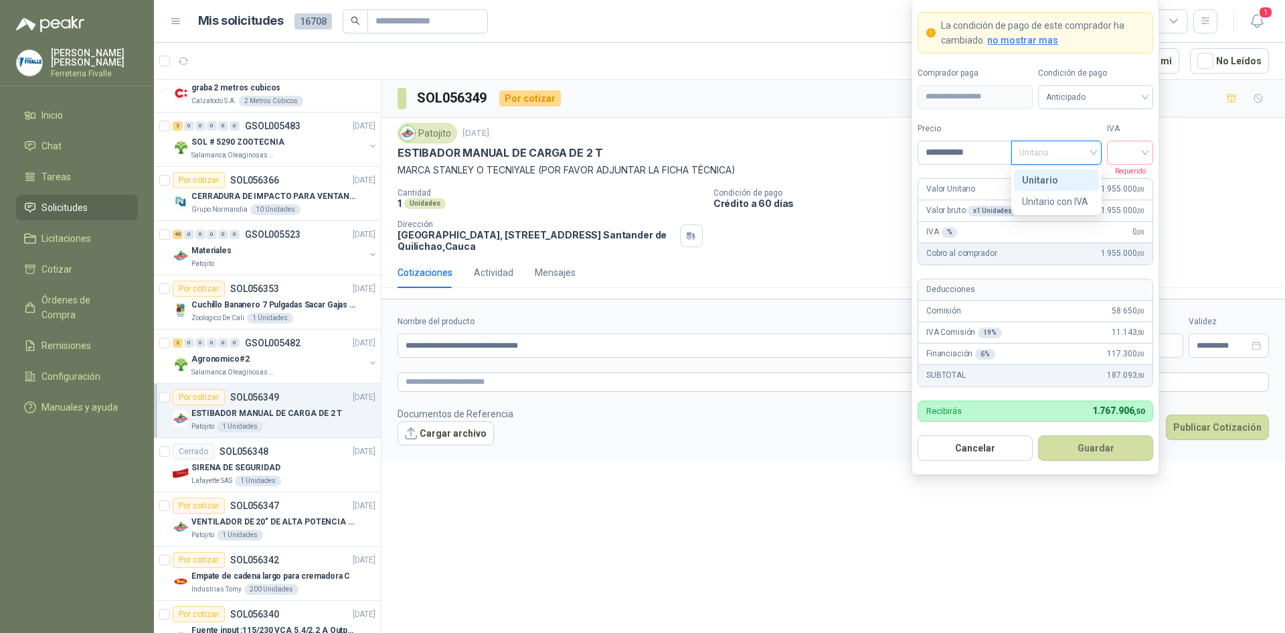
click at [1066, 174] on div "Unitario" at bounding box center [1056, 180] width 69 height 15
click at [1130, 153] on input "search" at bounding box center [1130, 151] width 30 height 20
click at [1127, 178] on div "19%" at bounding box center [1130, 180] width 25 height 15
click at [983, 154] on input "**********" at bounding box center [964, 152] width 93 height 23
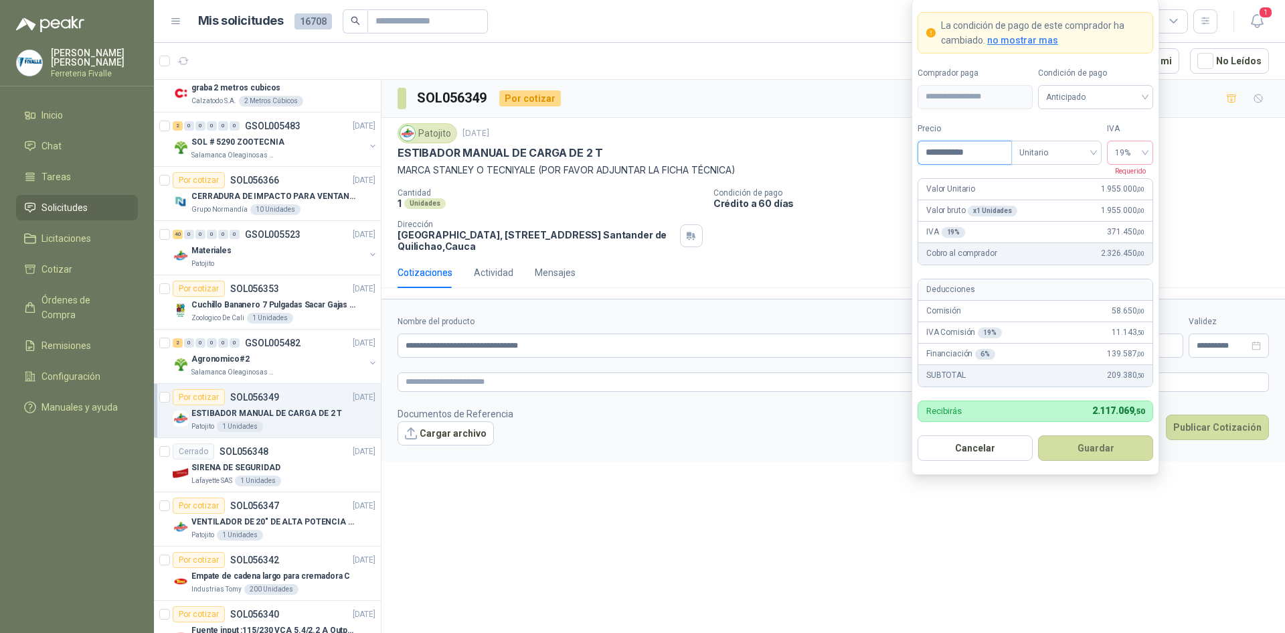
click at [982, 153] on input "**********" at bounding box center [964, 152] width 93 height 23
click at [1101, 447] on button "Guardar" at bounding box center [1095, 447] width 115 height 25
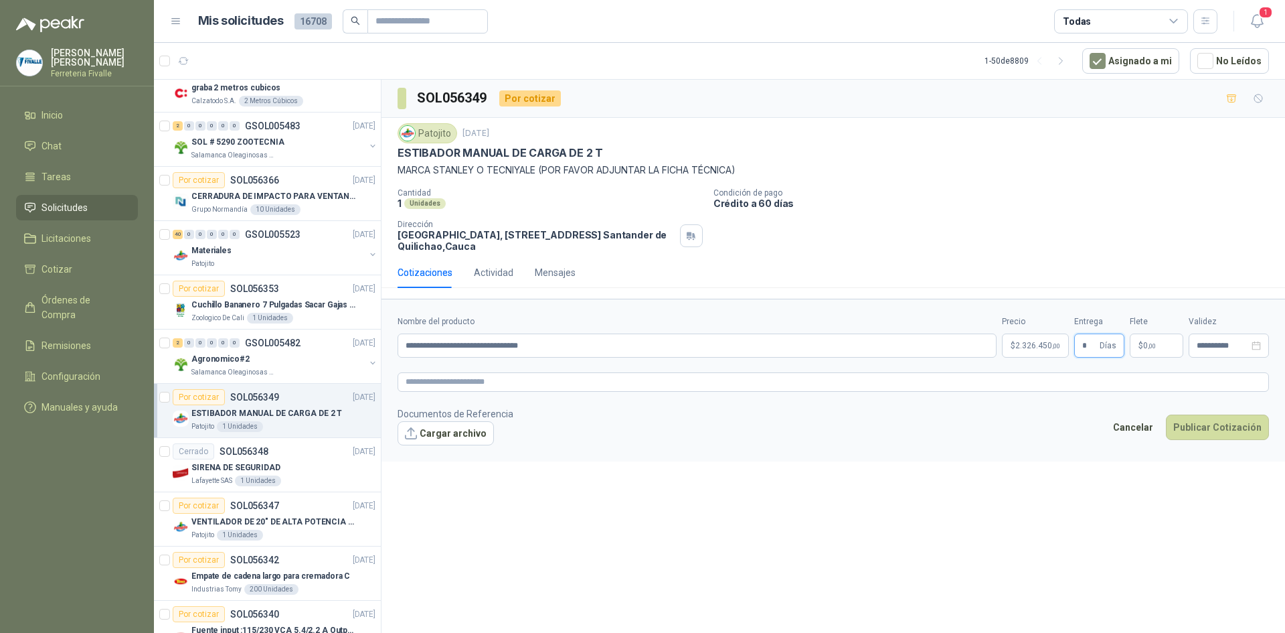
type input "*"
click at [1139, 348] on span "$" at bounding box center [1141, 345] width 5 height 8
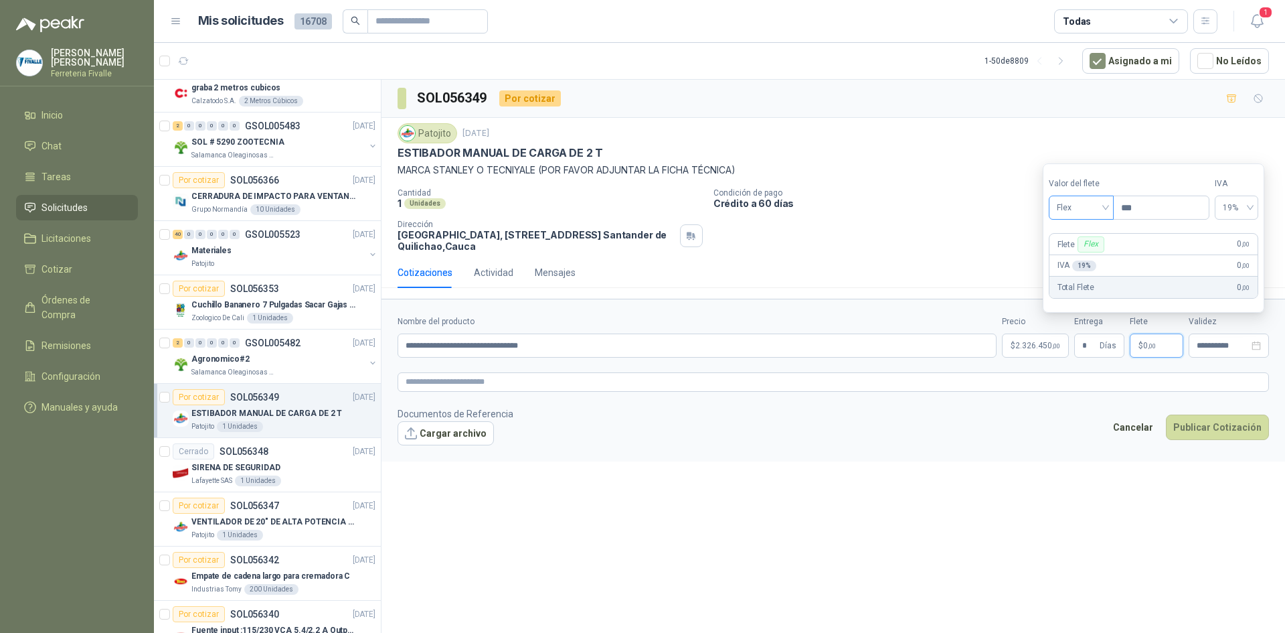
click at [1111, 210] on div "Flex" at bounding box center [1081, 207] width 65 height 24
click at [1082, 258] on div "Incluido" at bounding box center [1083, 257] width 46 height 15
click at [450, 435] on button "Cargar archivo" at bounding box center [446, 433] width 96 height 24
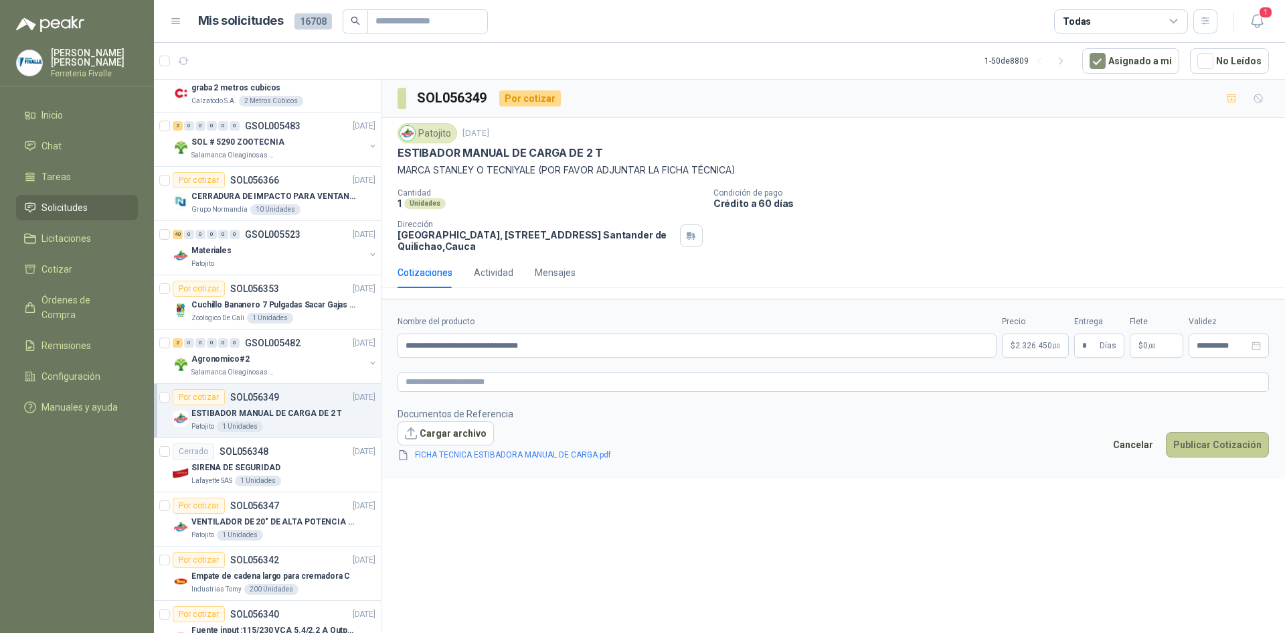
click at [1247, 444] on button "Publicar Cotización" at bounding box center [1217, 444] width 103 height 25
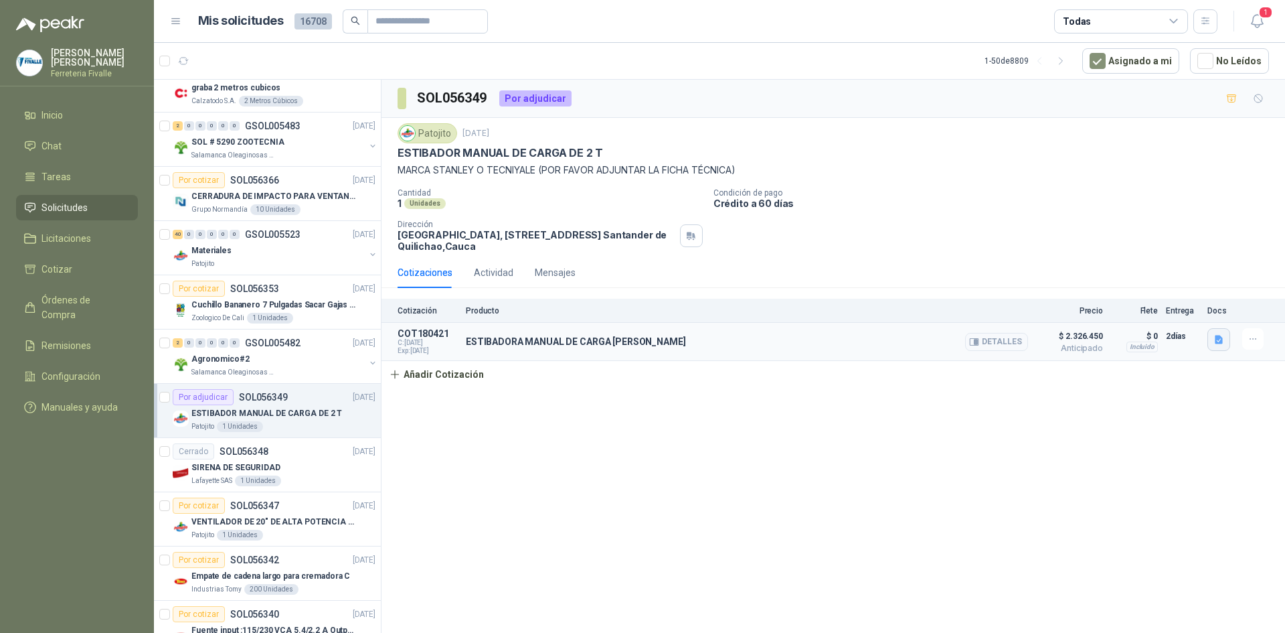
click at [1216, 341] on icon "button" at bounding box center [1219, 339] width 8 height 9
click at [1123, 307] on button "FICHA TECNICA ESTIBADORA MANUAL DE CARGA.pdf" at bounding box center [1105, 310] width 232 height 14
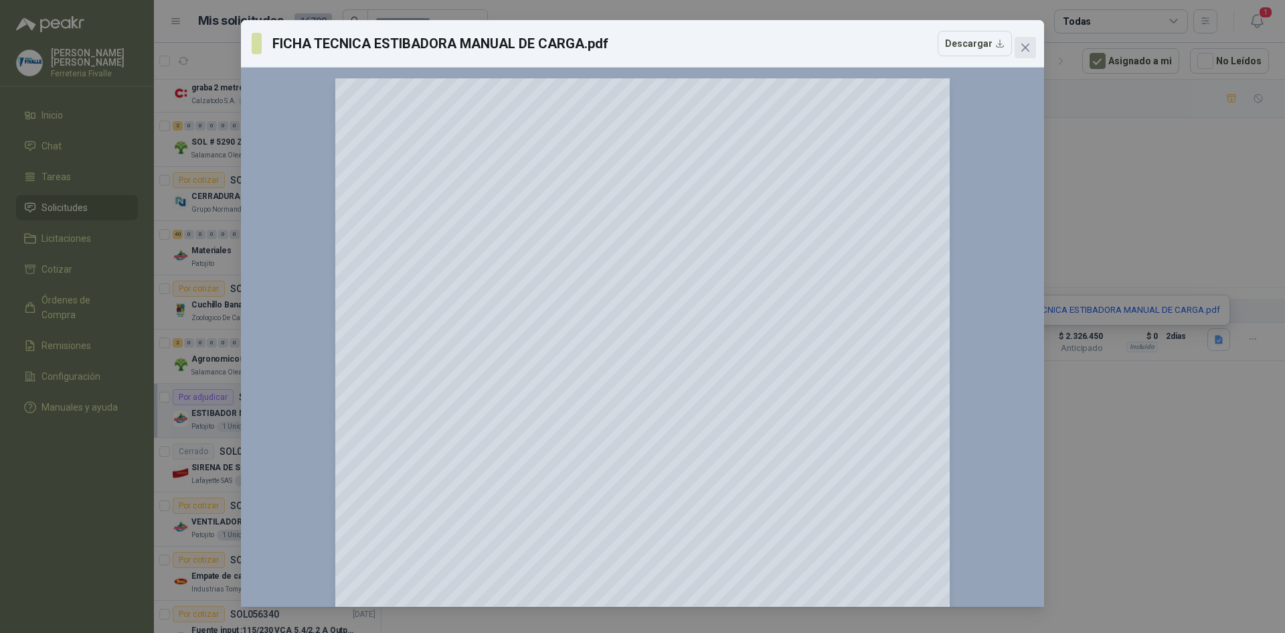
click at [1028, 44] on icon "close" at bounding box center [1025, 48] width 8 height 8
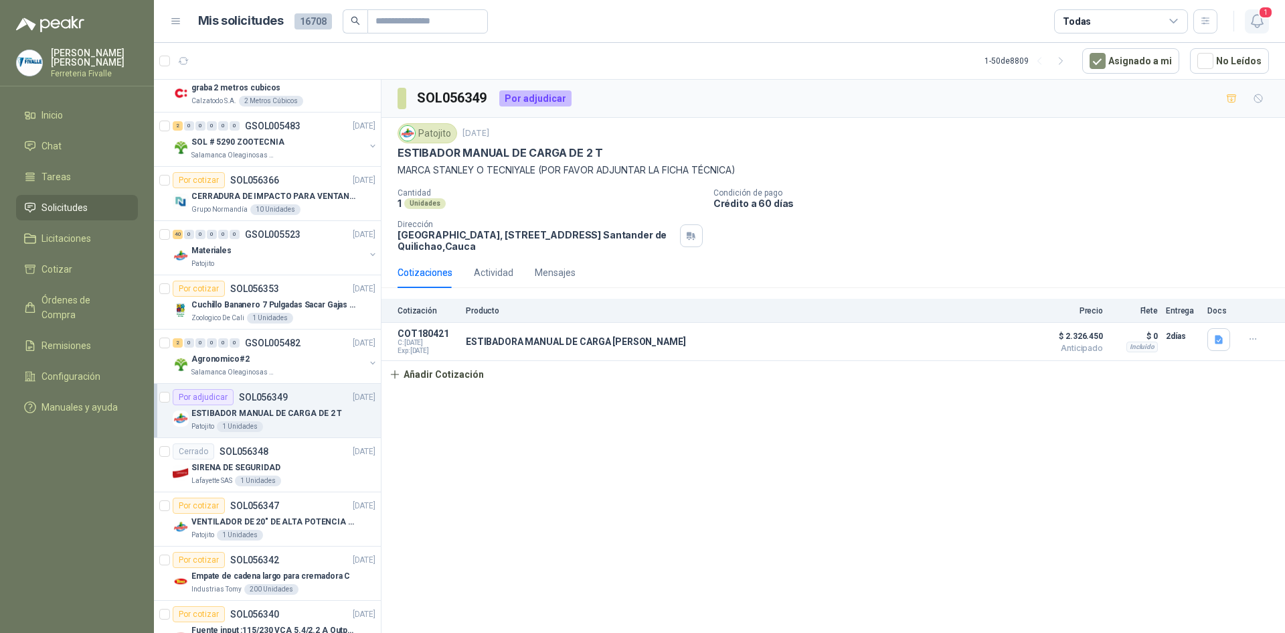
click at [1256, 18] on icon "button" at bounding box center [1257, 21] width 17 height 17
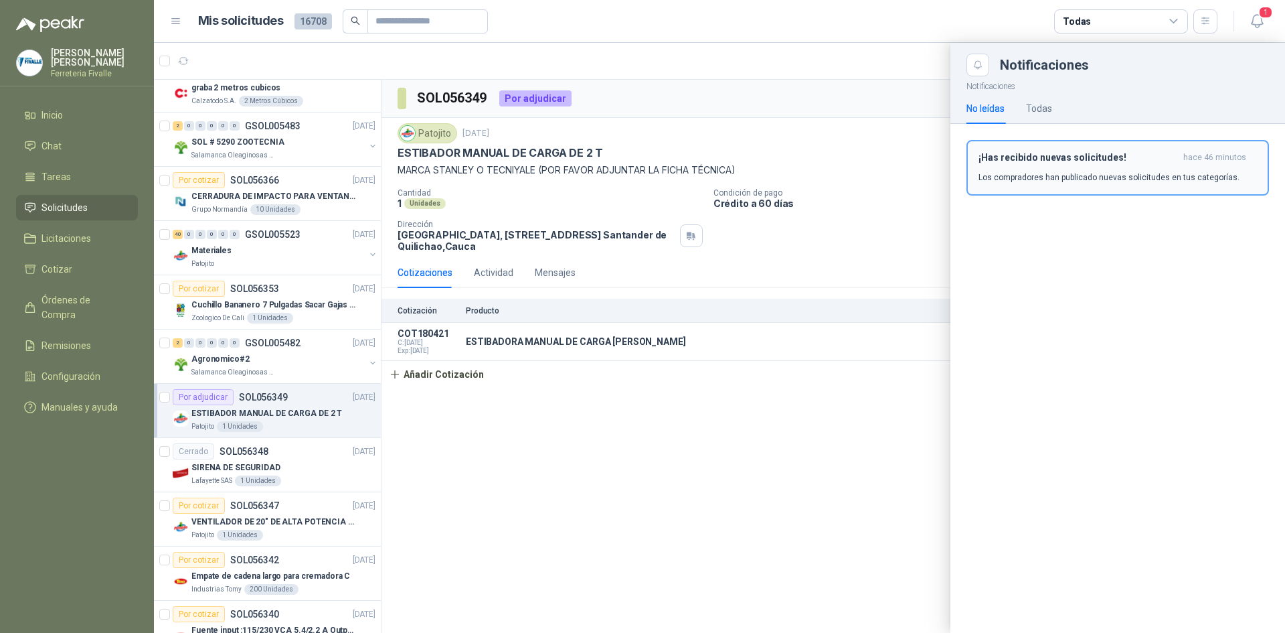
click at [1010, 168] on div "¡Has recibido nuevas solicitudes! hace 46 minutos Los compradores han publicado…" at bounding box center [1118, 167] width 278 height 31
